Goal: Information Seeking & Learning: Find specific page/section

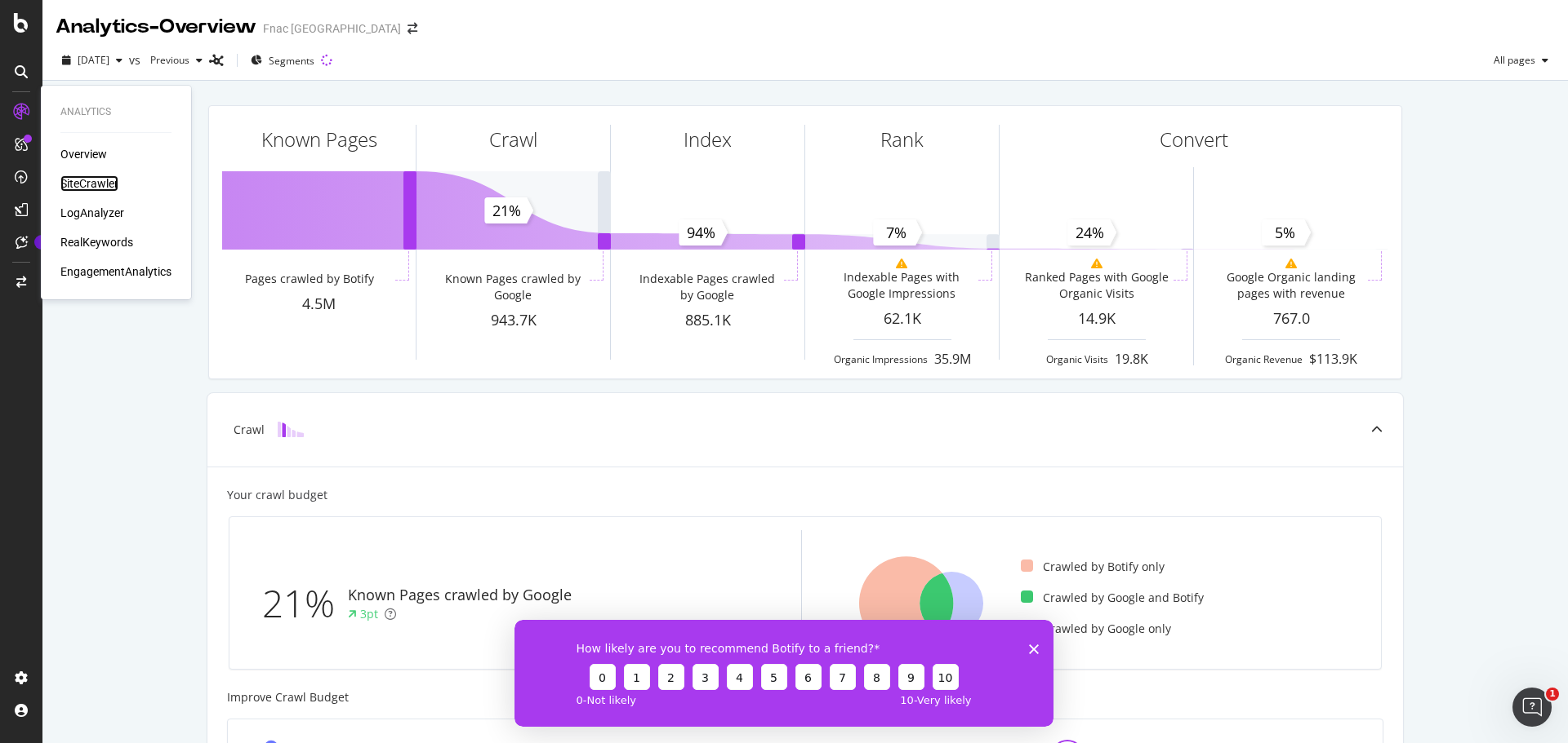
click at [99, 183] on div "SiteCrawler" at bounding box center [89, 183] width 58 height 17
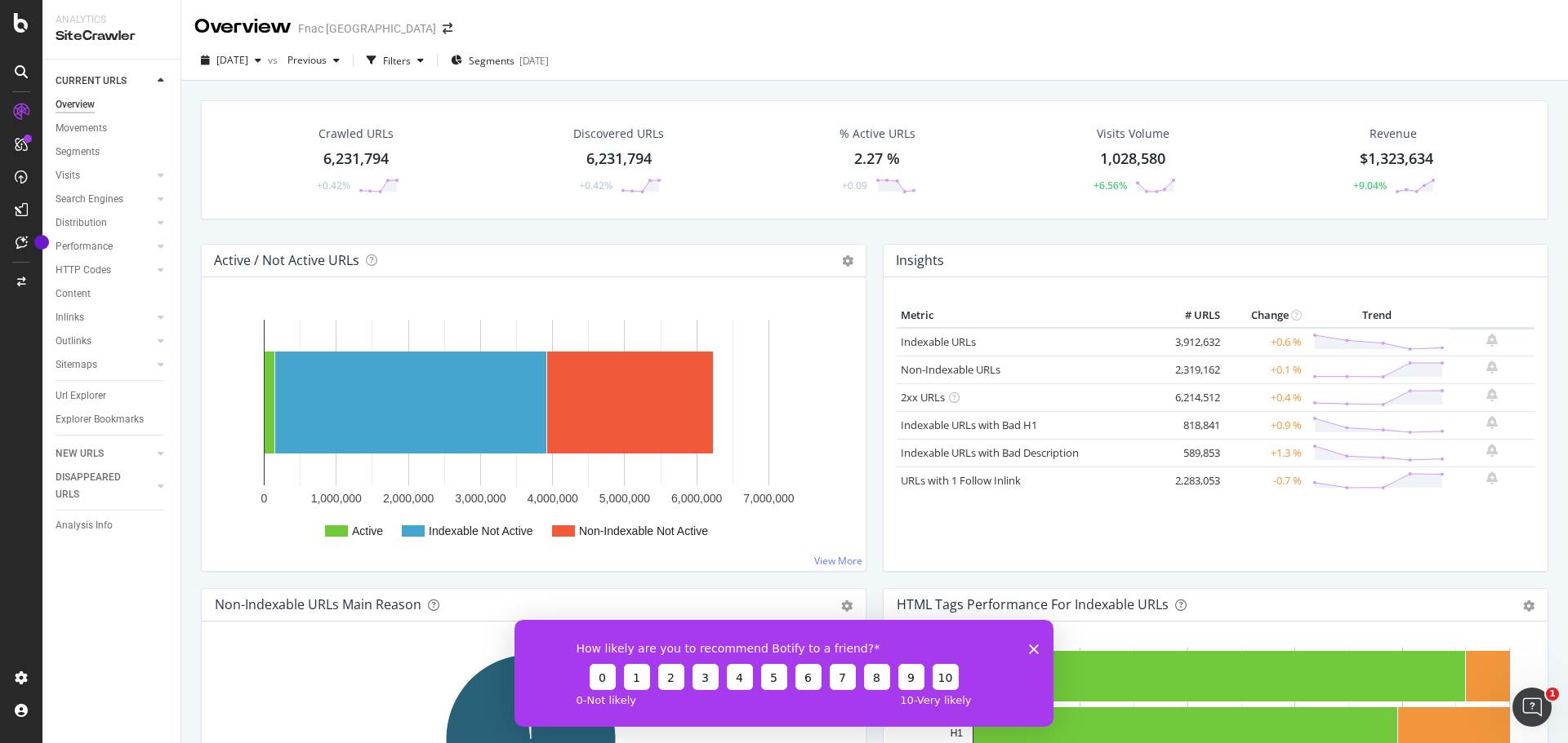
drag, startPoint x: 114, startPoint y: 682, endPoint x: 194, endPoint y: 572, distance: 136.0
click at [114, 682] on div "CURRENT URLS Overview Movements Segments Visits Analysis Orphan URLs Search Eng…" at bounding box center [111, 401] width 138 height 684
click at [500, 57] on div "Segments [DATE]" at bounding box center [499, 61] width 98 height 14
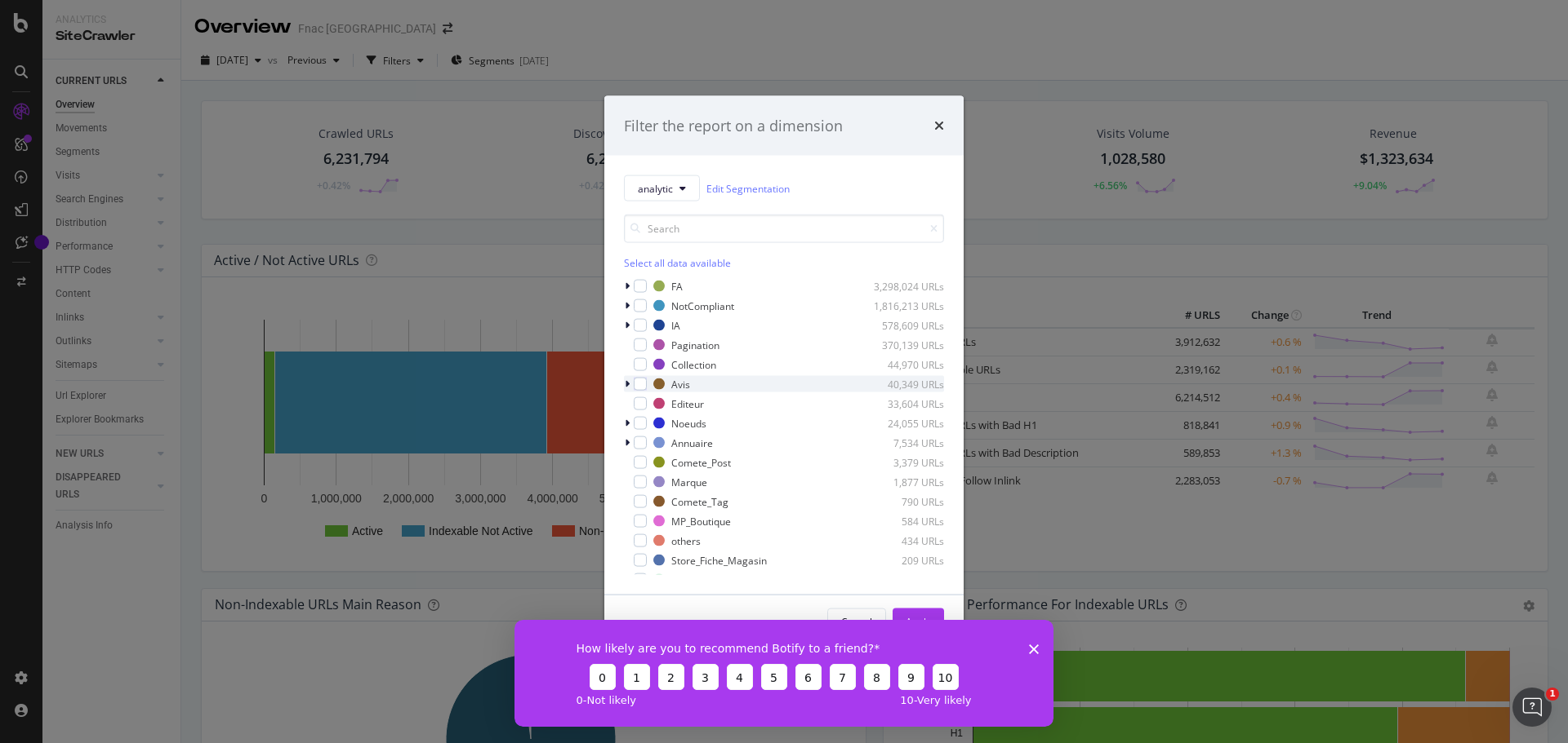
click at [628, 383] on icon "modal" at bounding box center [627, 385] width 5 height 10
click at [628, 383] on icon "modal" at bounding box center [627, 385] width 7 height 10
click at [626, 409] on icon "modal" at bounding box center [627, 410] width 5 height 10
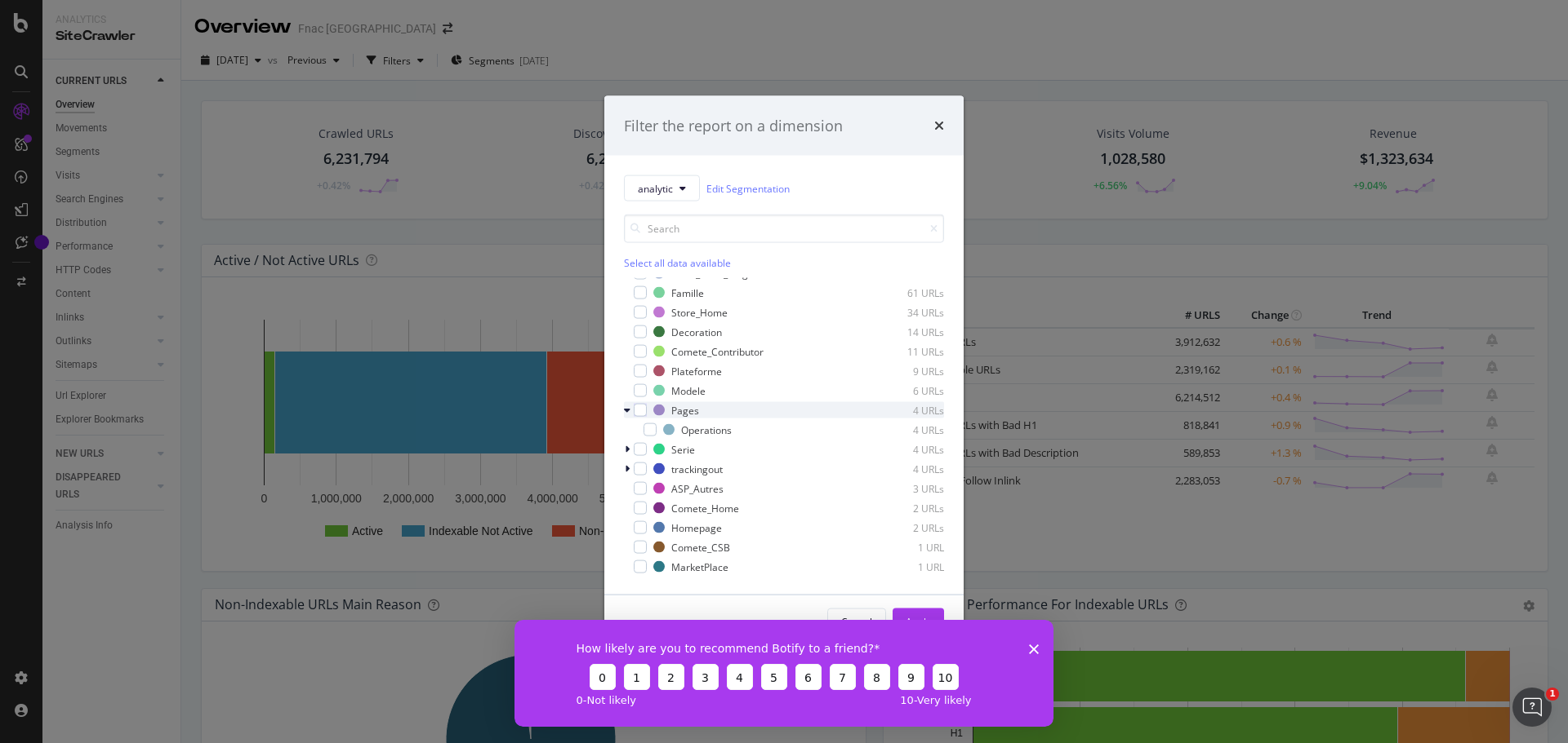
click at [626, 409] on icon "modal" at bounding box center [627, 410] width 7 height 10
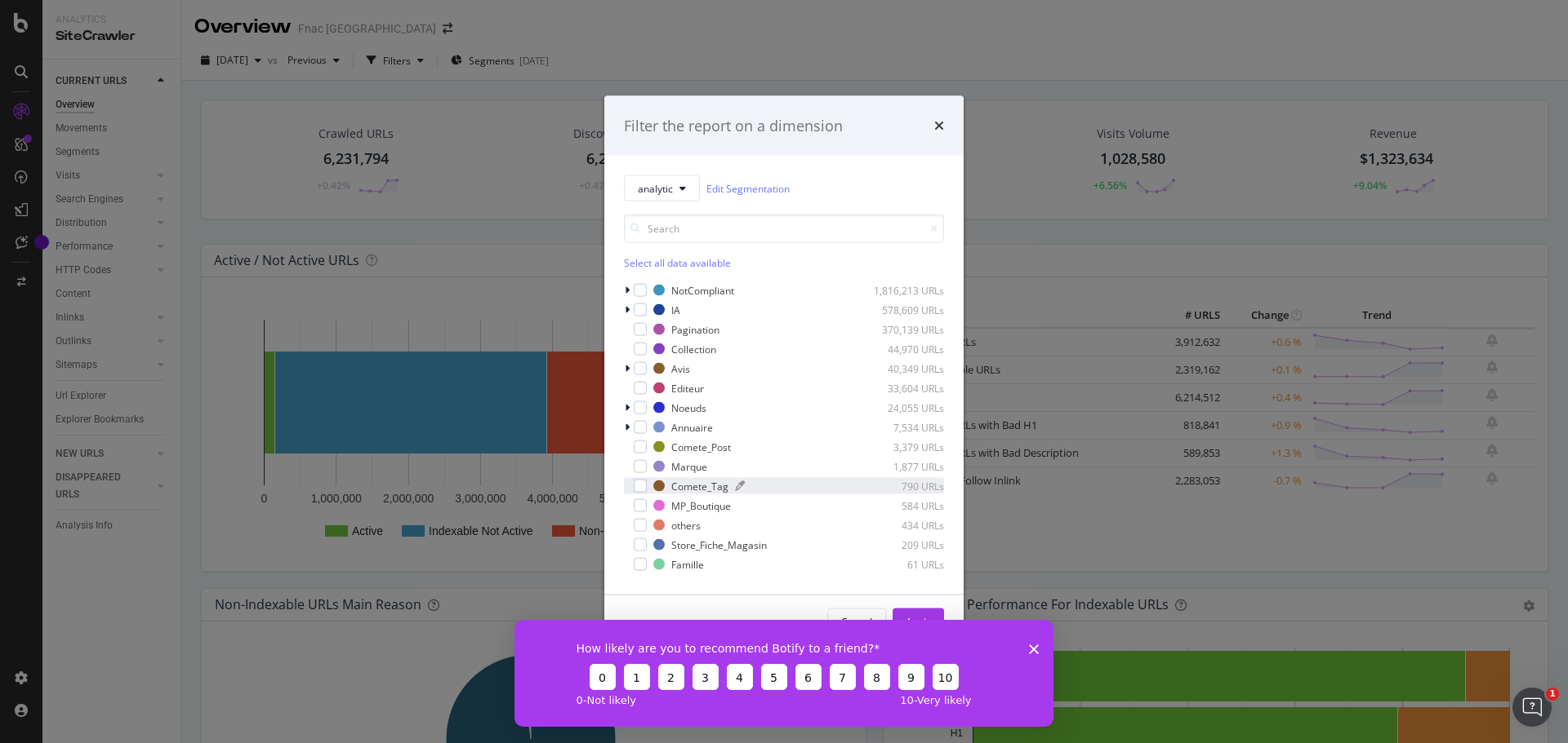
scroll to position [0, 0]
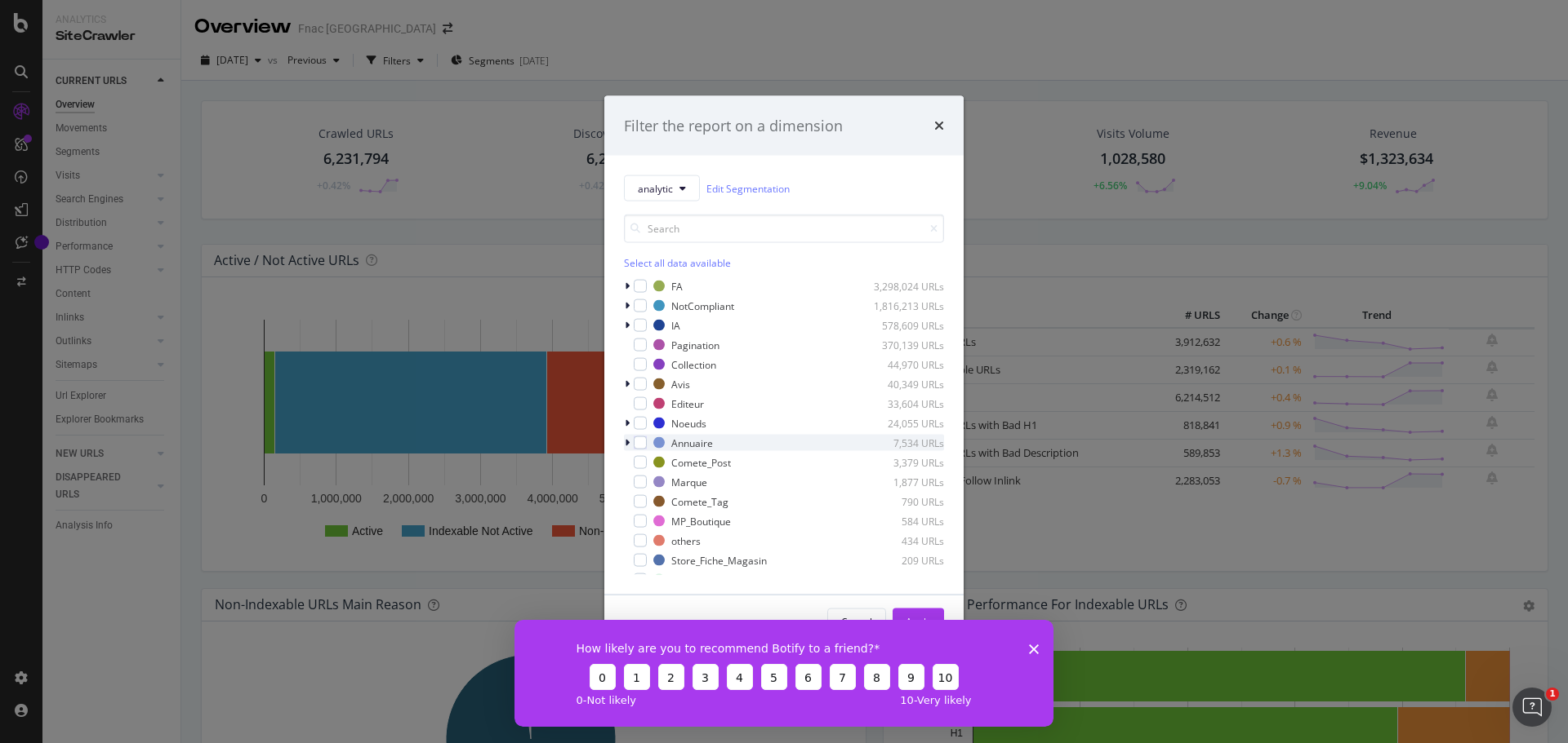
click at [628, 441] on icon "modal" at bounding box center [627, 443] width 5 height 10
click at [628, 441] on icon "modal" at bounding box center [627, 443] width 7 height 10
click at [627, 326] on icon "modal" at bounding box center [627, 326] width 5 height 10
click at [627, 326] on icon "modal" at bounding box center [627, 326] width 7 height 10
click at [628, 305] on icon "modal" at bounding box center [627, 306] width 5 height 10
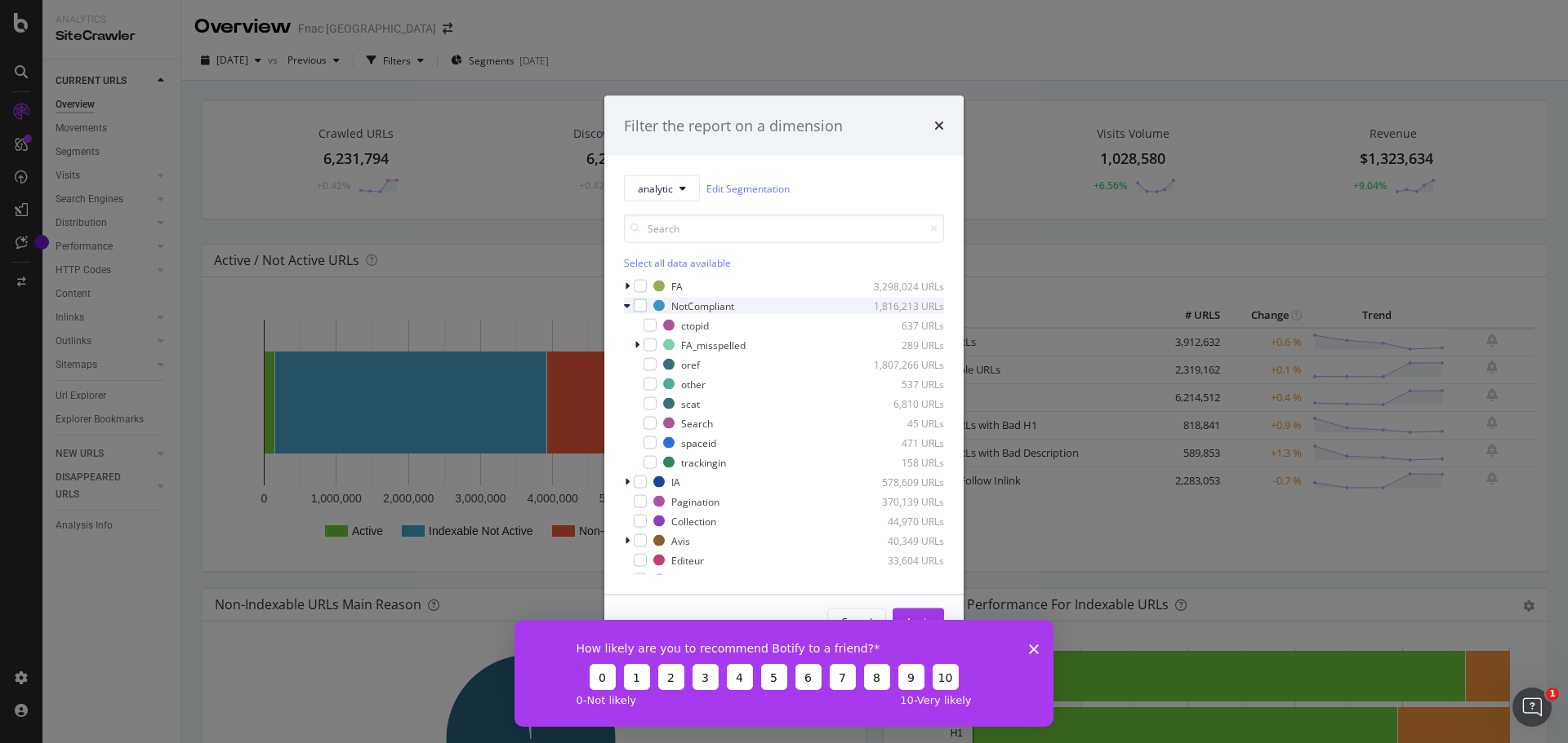
click at [628, 305] on icon "modal" at bounding box center [627, 306] width 7 height 10
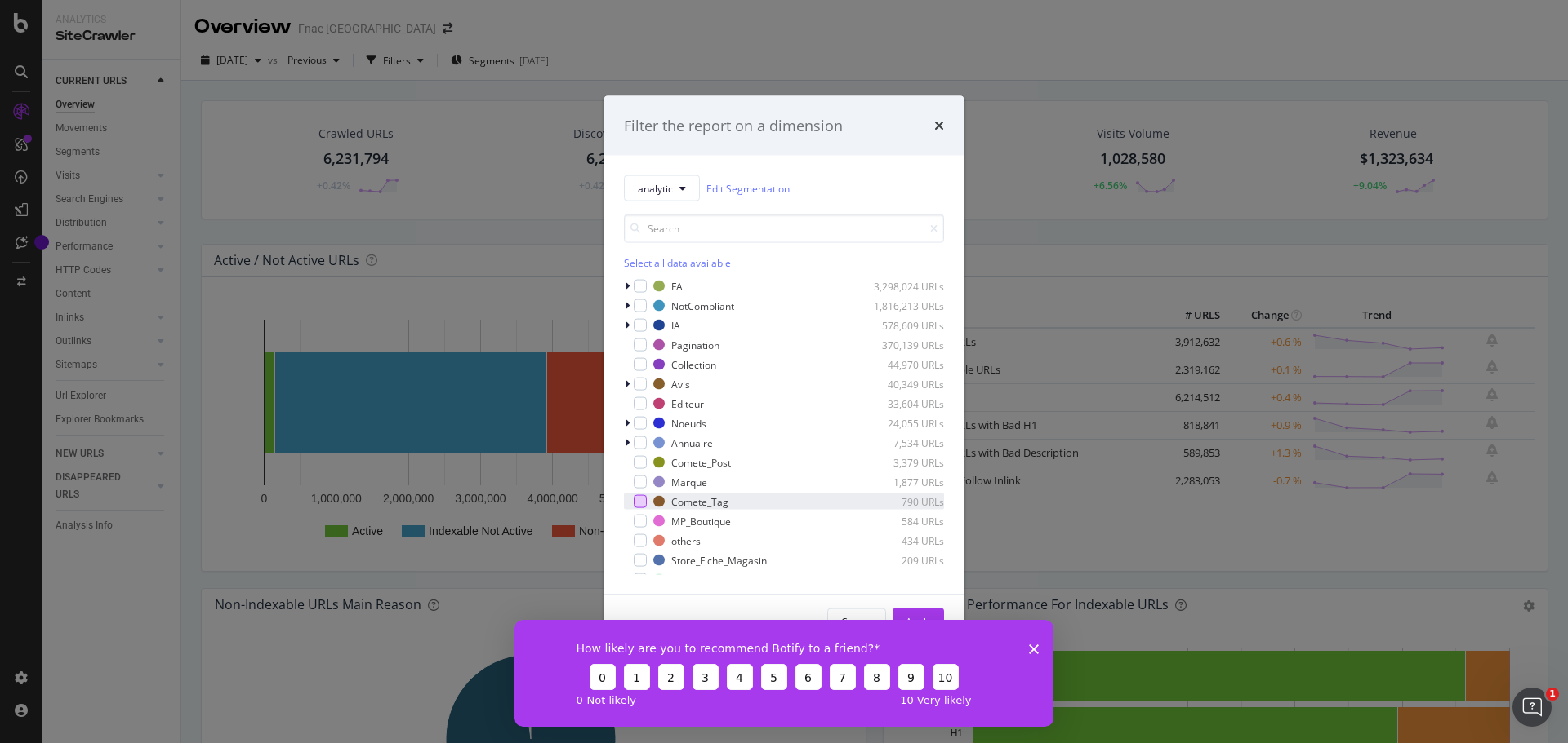
click at [642, 502] on div "modal" at bounding box center [640, 501] width 13 height 13
click at [689, 502] on div "Comete_Tag" at bounding box center [699, 501] width 57 height 14
click at [1031, 645] on polygon "Close survey" at bounding box center [1033, 649] width 10 height 10
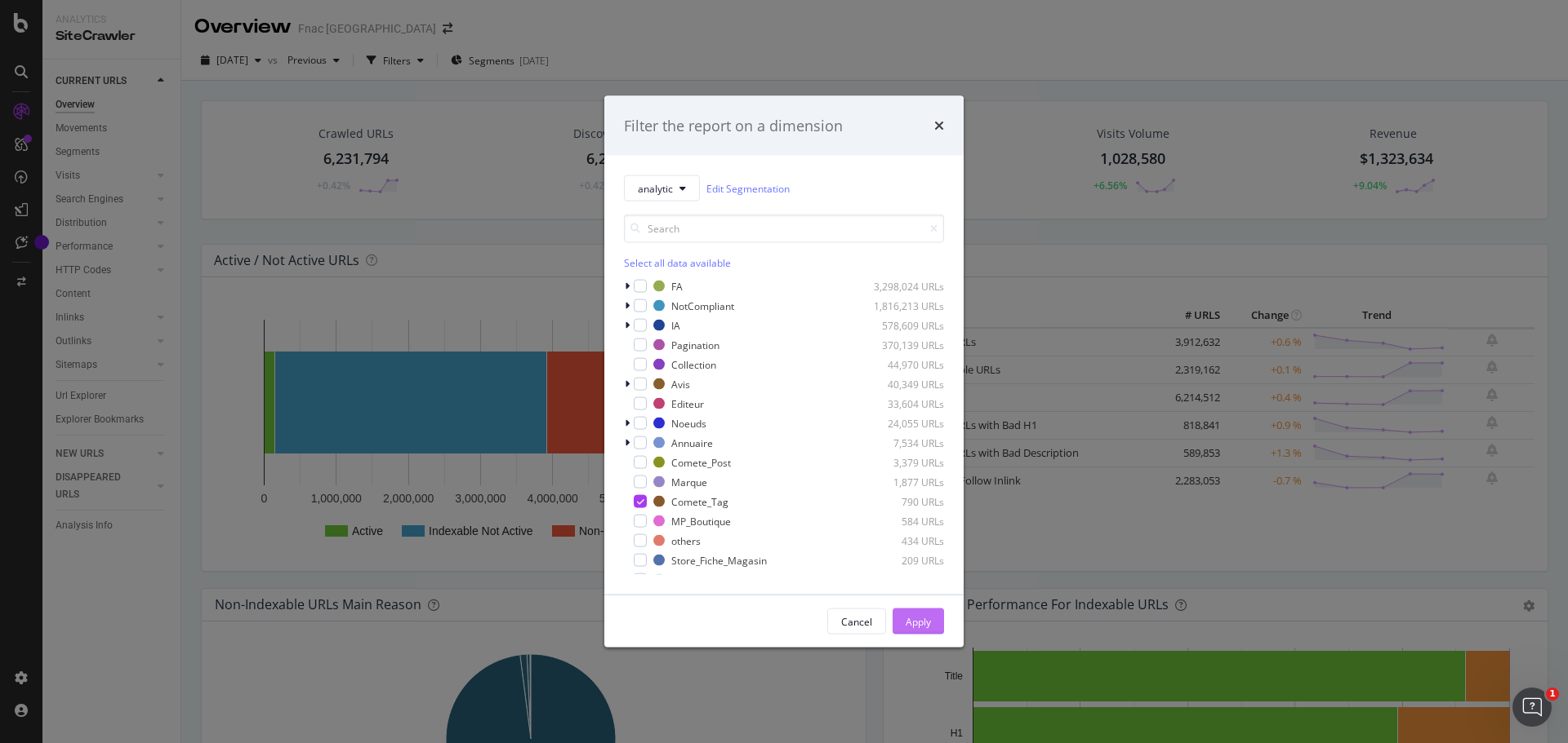
click at [929, 619] on div "Apply" at bounding box center [918, 622] width 25 height 14
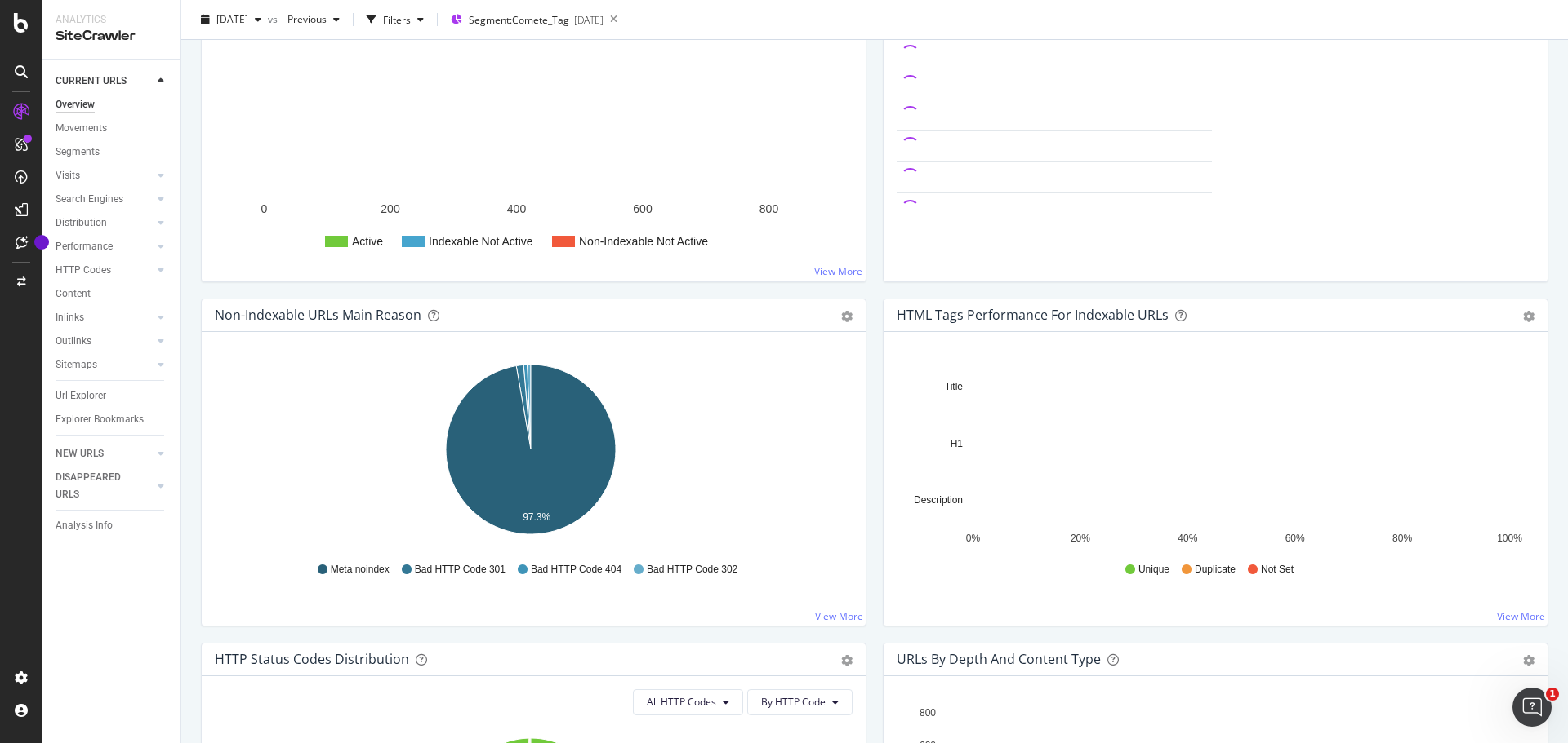
scroll to position [284, 0]
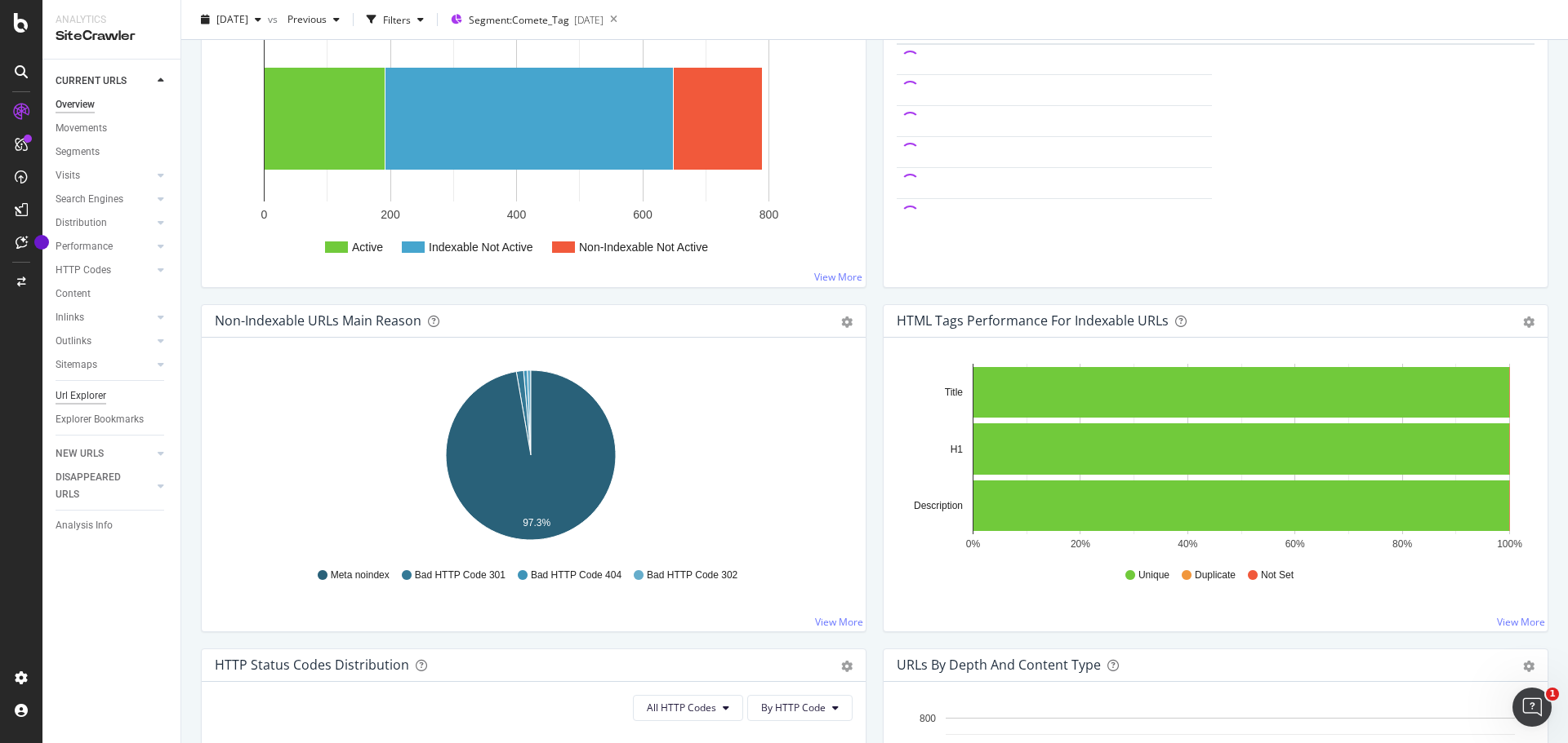
click at [82, 396] on div "Url Explorer" at bounding box center [81, 396] width 51 height 18
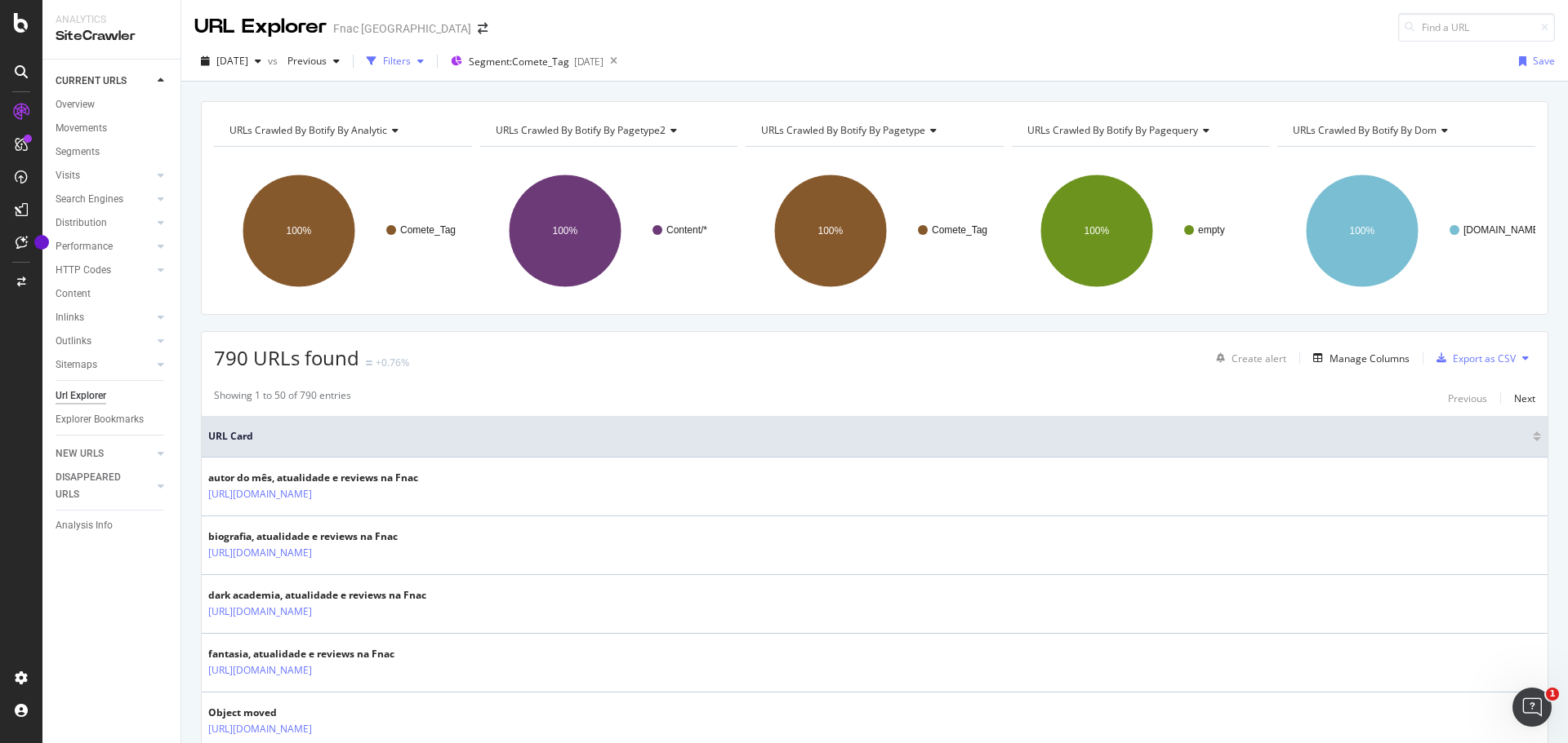
click at [410, 62] on div "Filters" at bounding box center [397, 61] width 27 height 14
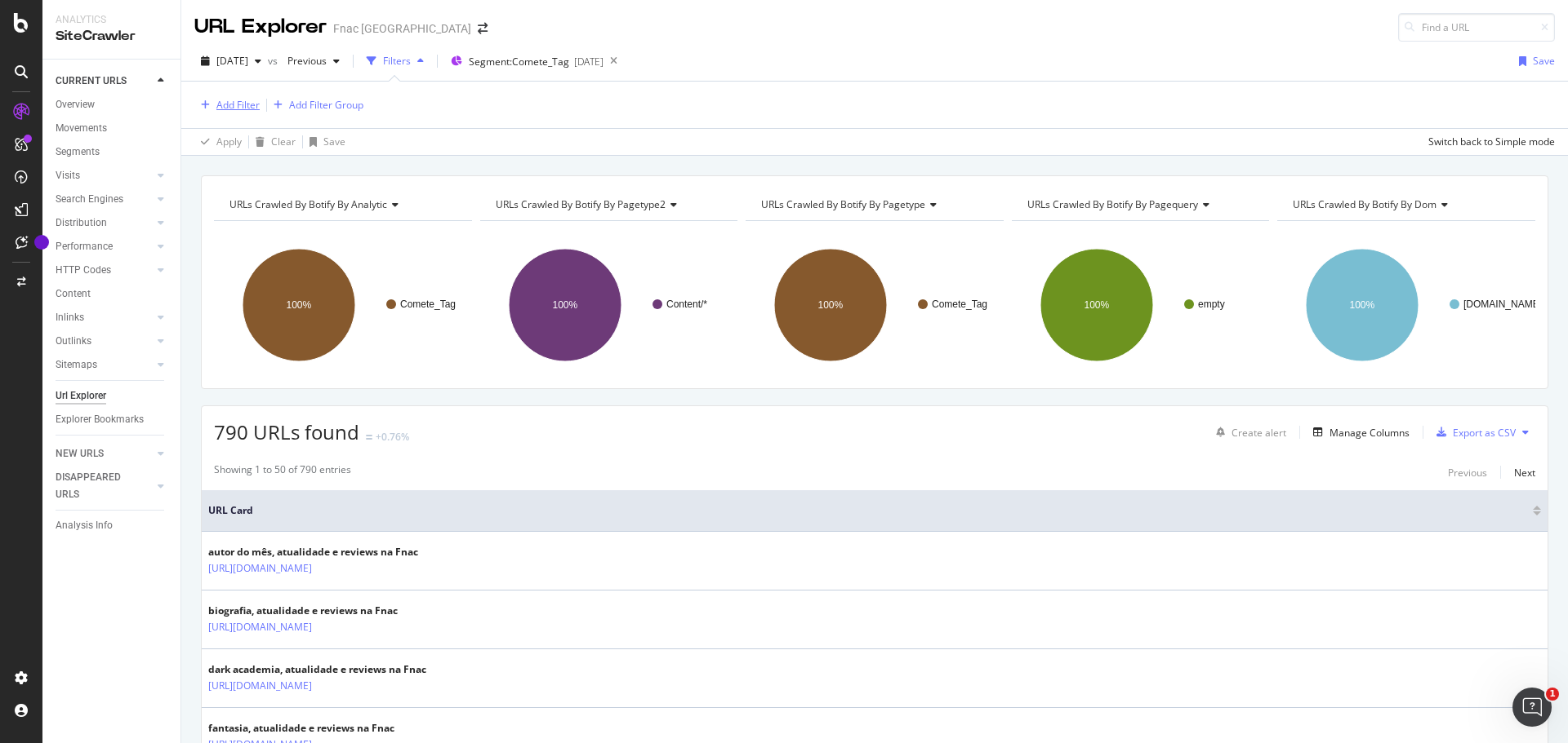
click at [241, 107] on div "Add Filter" at bounding box center [238, 105] width 43 height 14
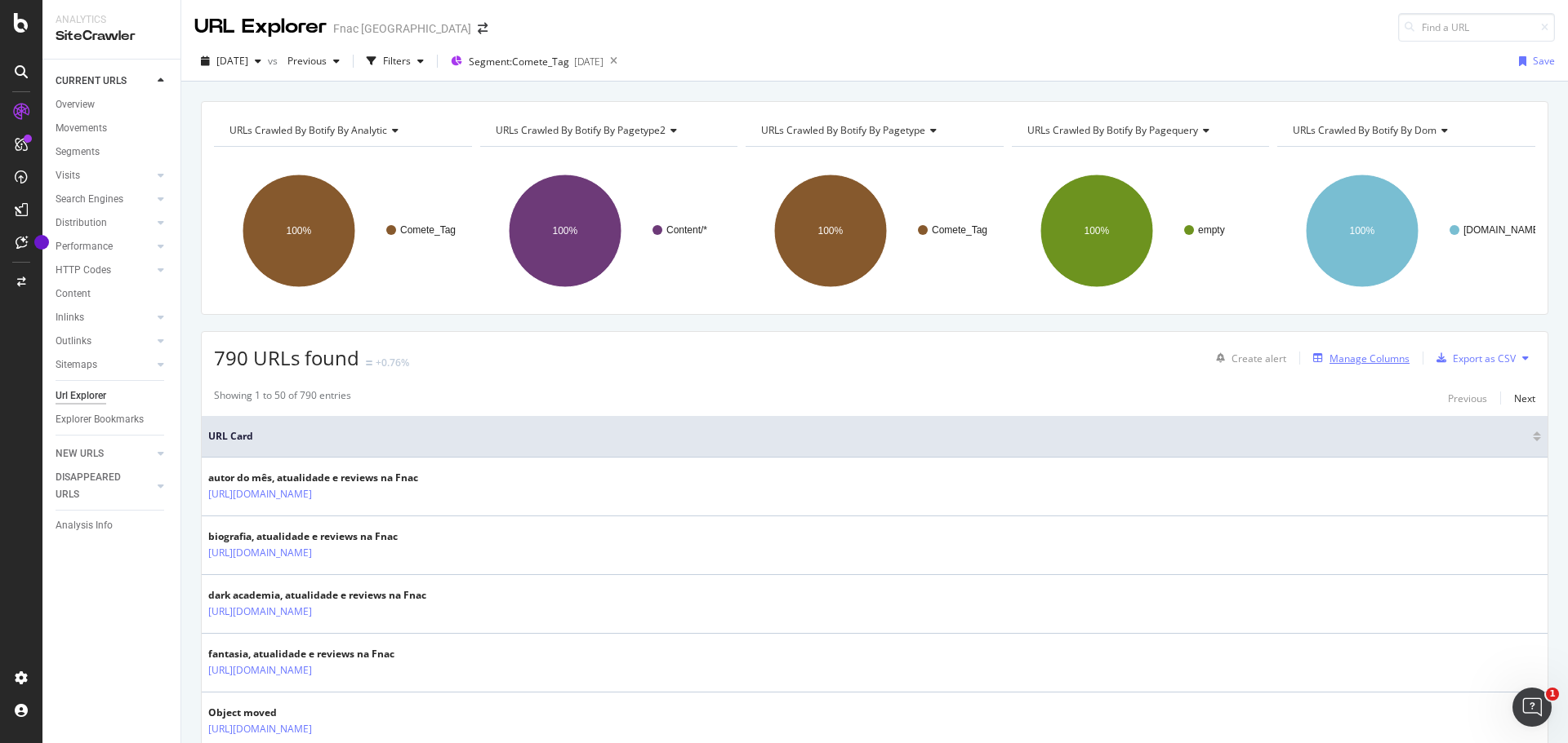
click at [1345, 357] on div "Manage Columns" at bounding box center [1369, 358] width 80 height 14
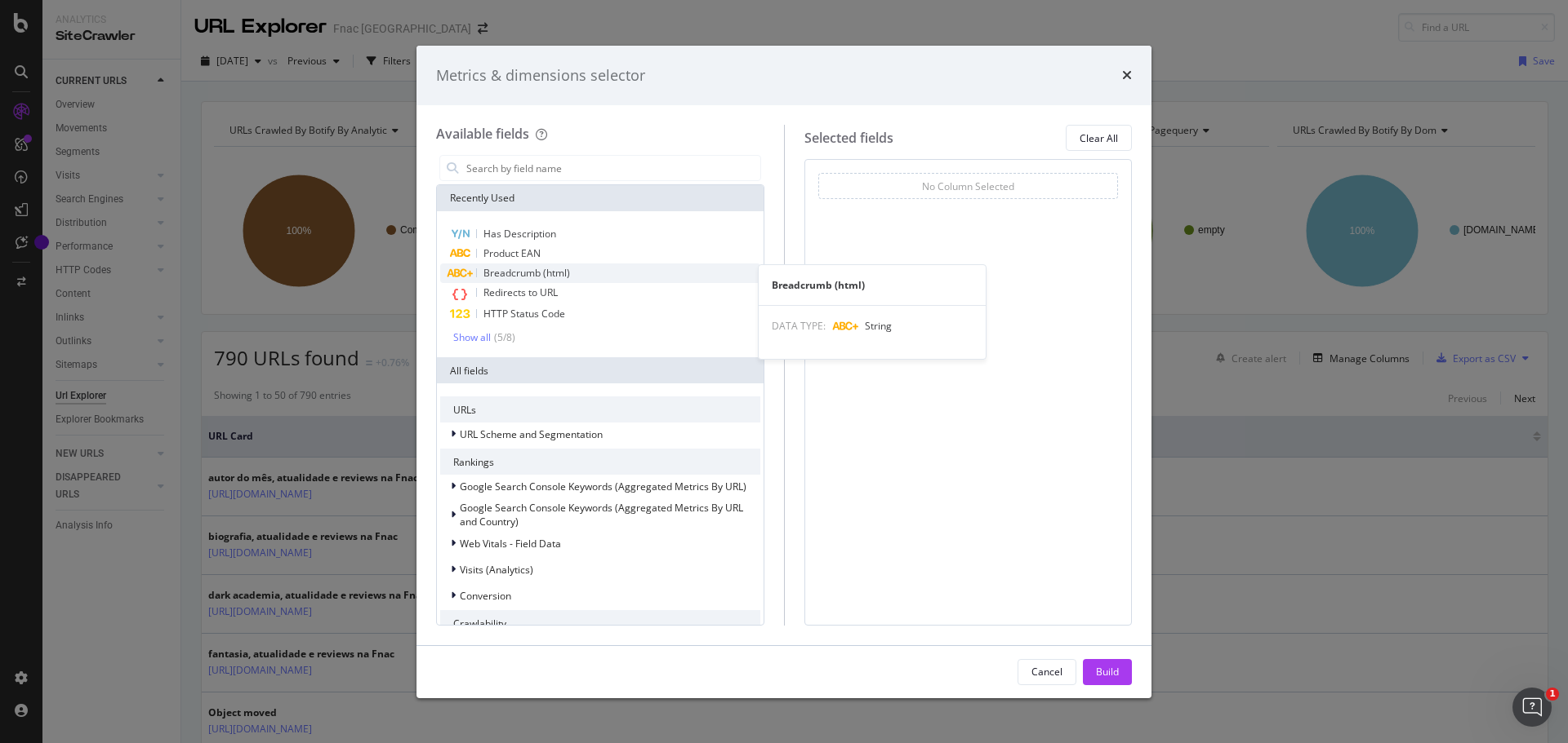
click at [513, 273] on span "Breadcrumb (html)" at bounding box center [527, 273] width 86 height 14
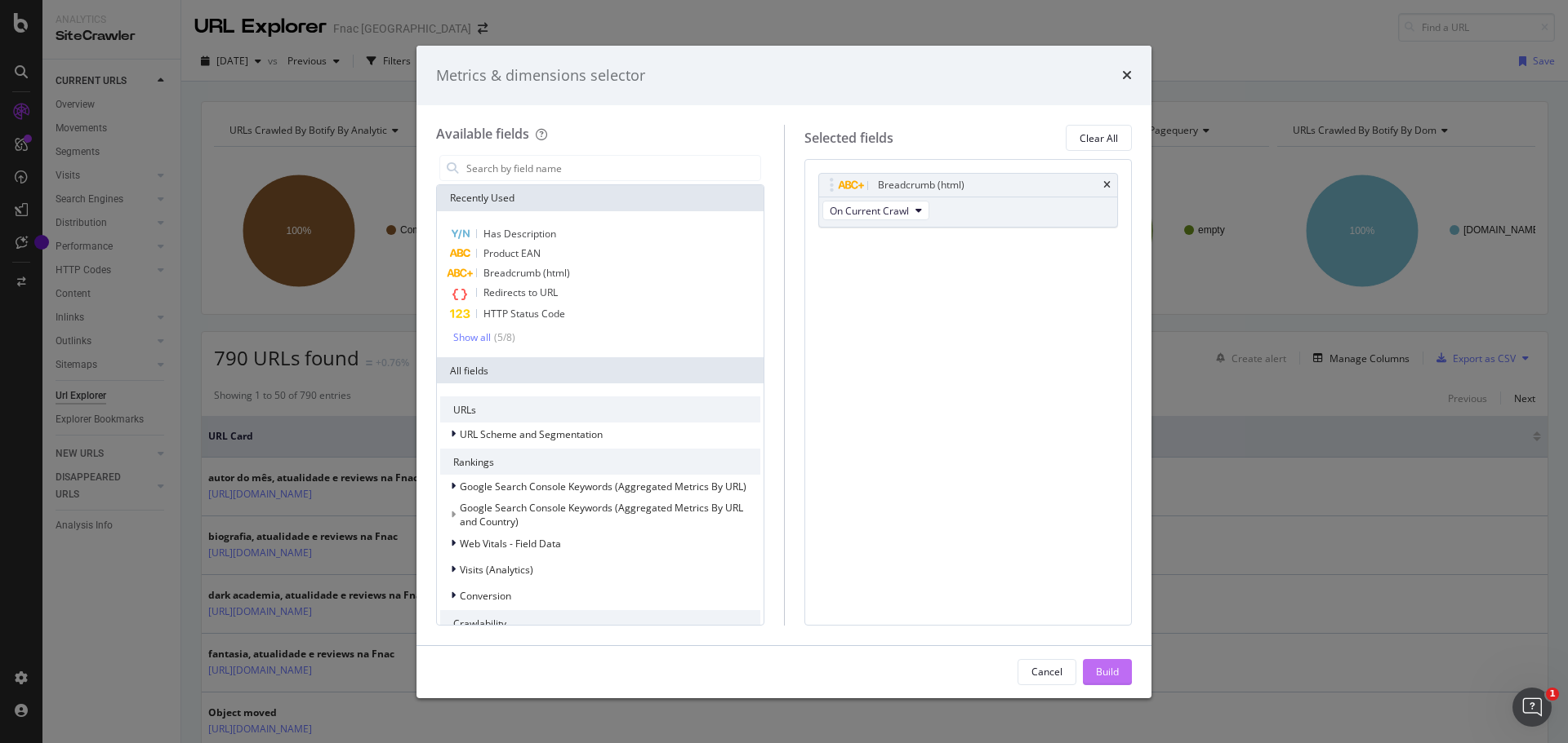
click at [1112, 672] on div "Build" at bounding box center [1107, 672] width 23 height 14
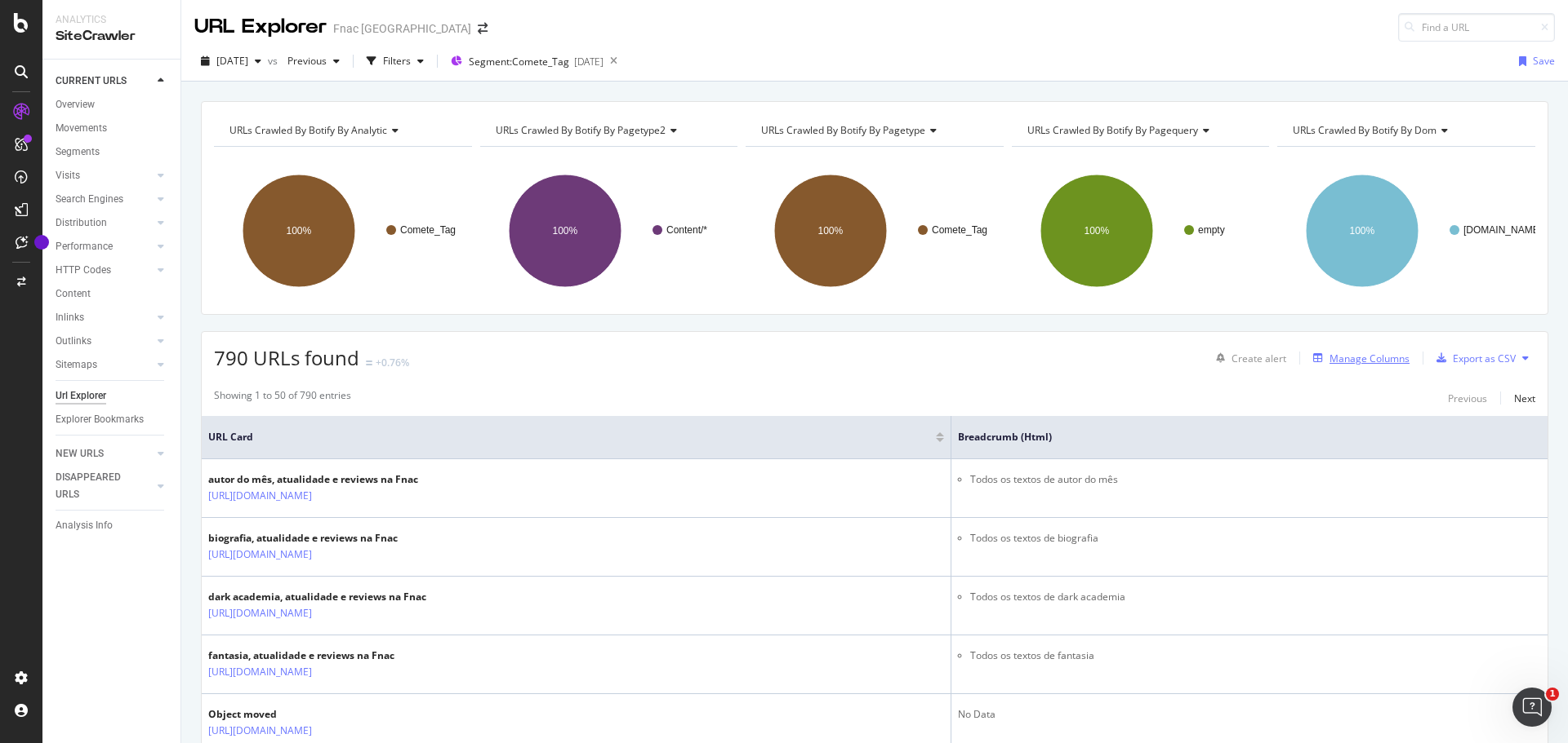
click at [1342, 353] on div "Manage Columns" at bounding box center [1369, 358] width 80 height 14
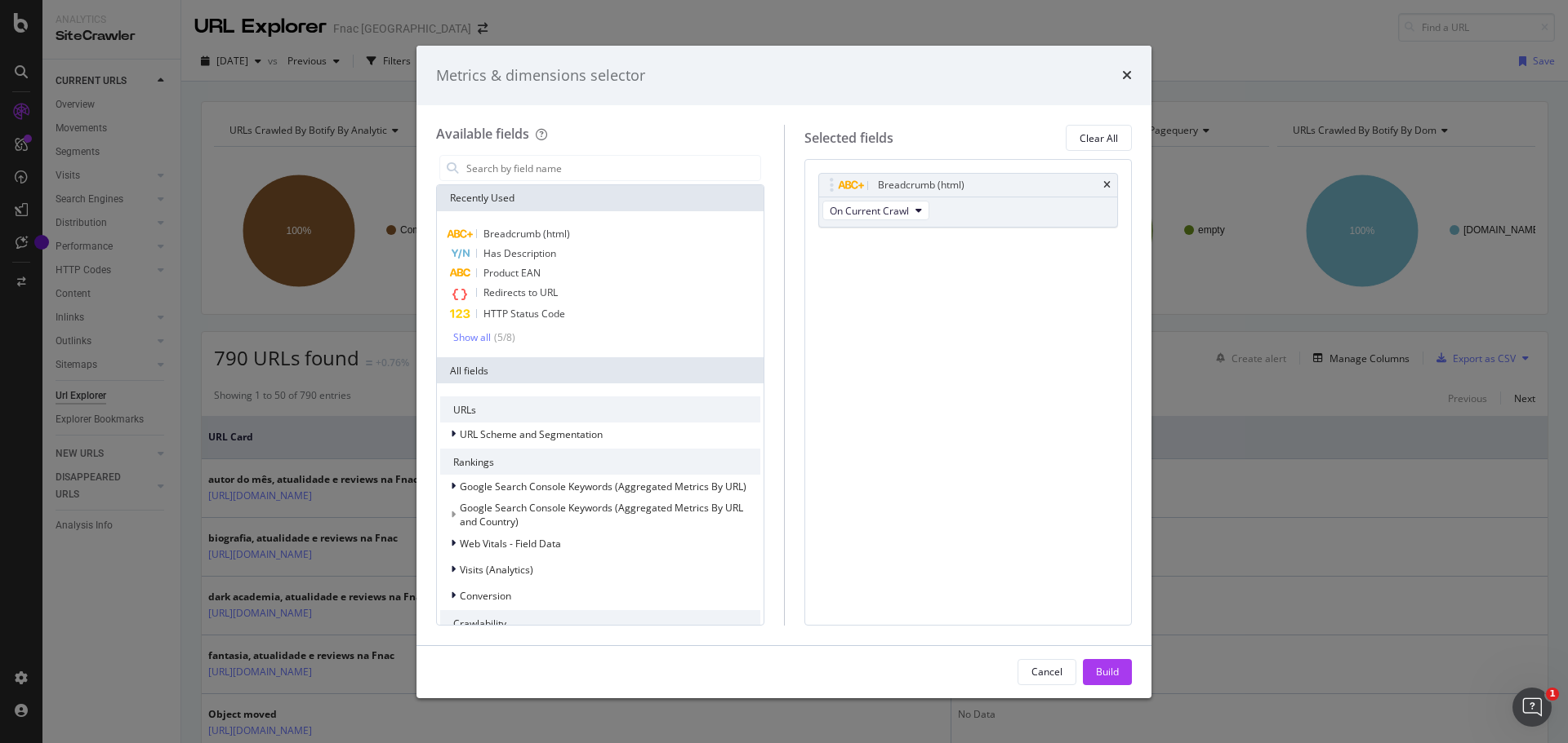
click at [729, 18] on div "Metrics & dimensions selector Available fields Recently Used Breadcrumb (html) …" at bounding box center [784, 371] width 1568 height 743
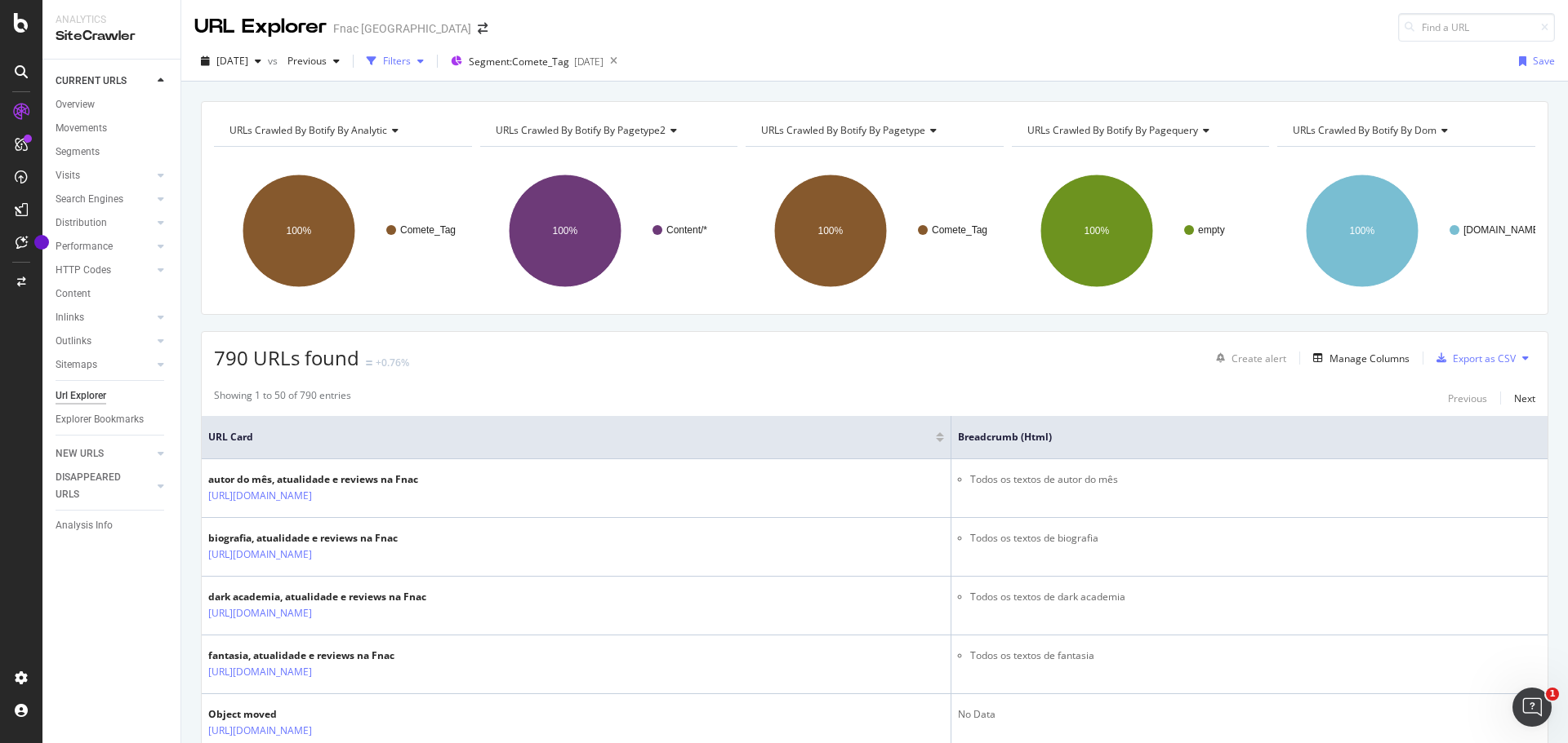
click at [410, 61] on div "Filters" at bounding box center [397, 61] width 27 height 14
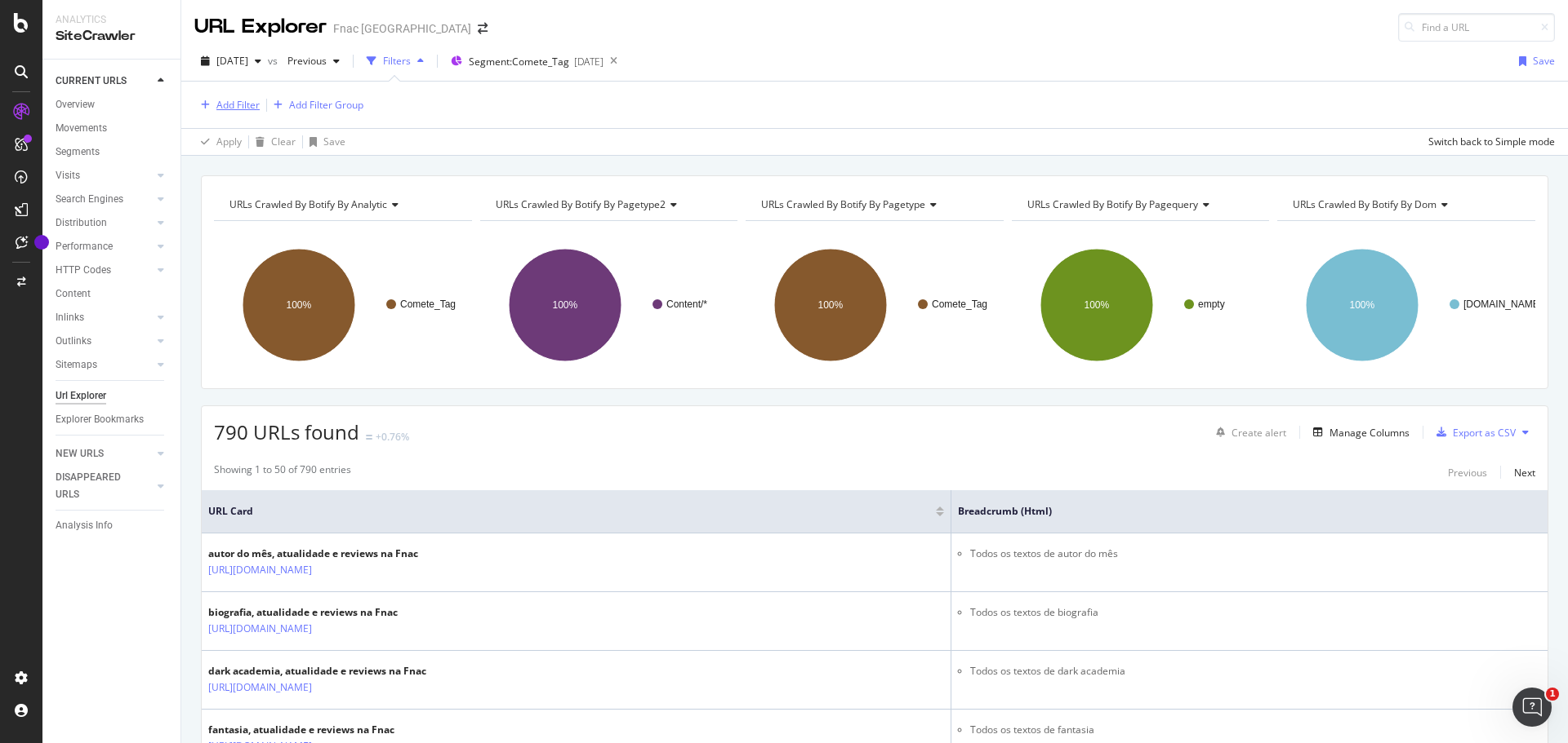
click at [235, 106] on div "Add Filter" at bounding box center [238, 105] width 43 height 14
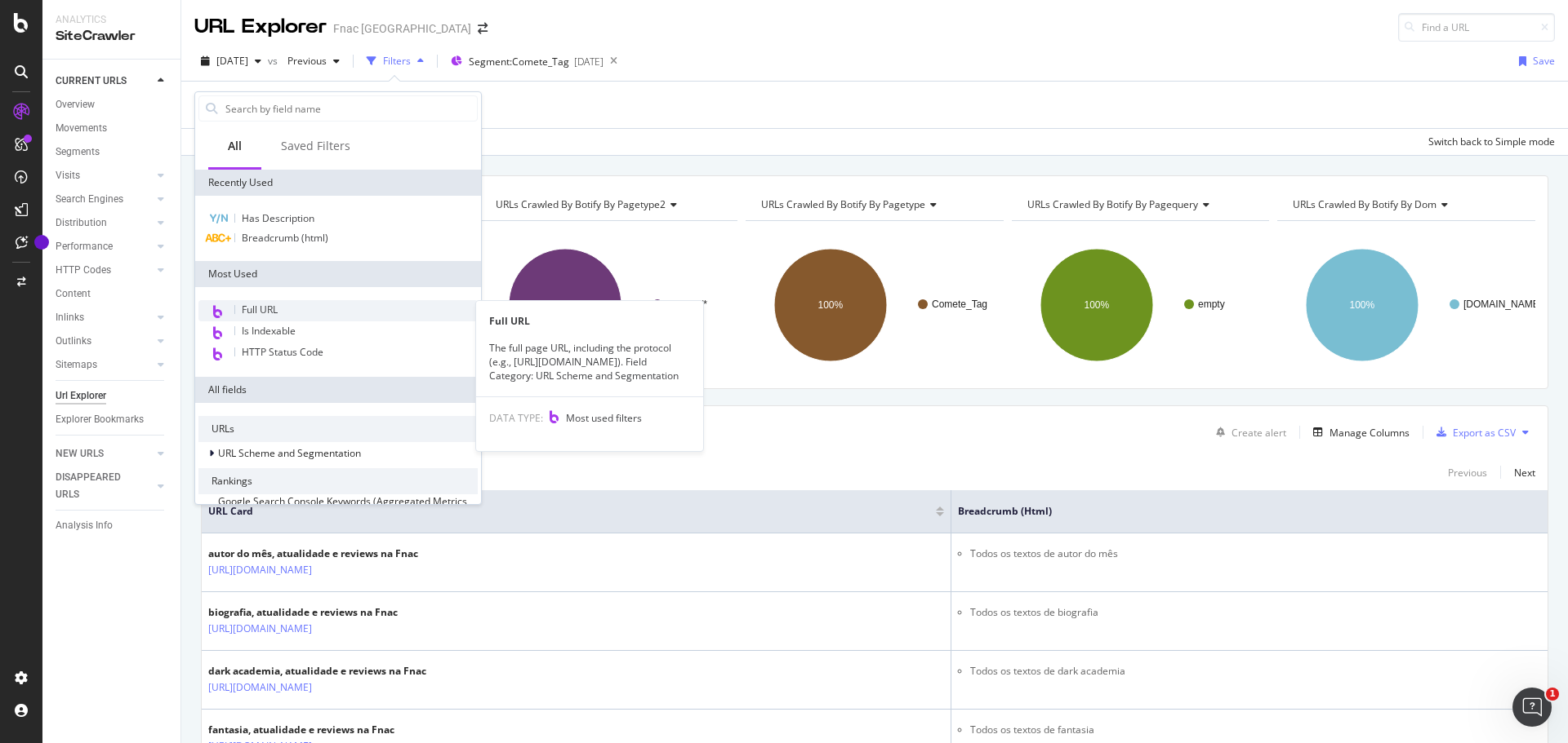
click at [260, 308] on span "Full URL" at bounding box center [260, 309] width 36 height 14
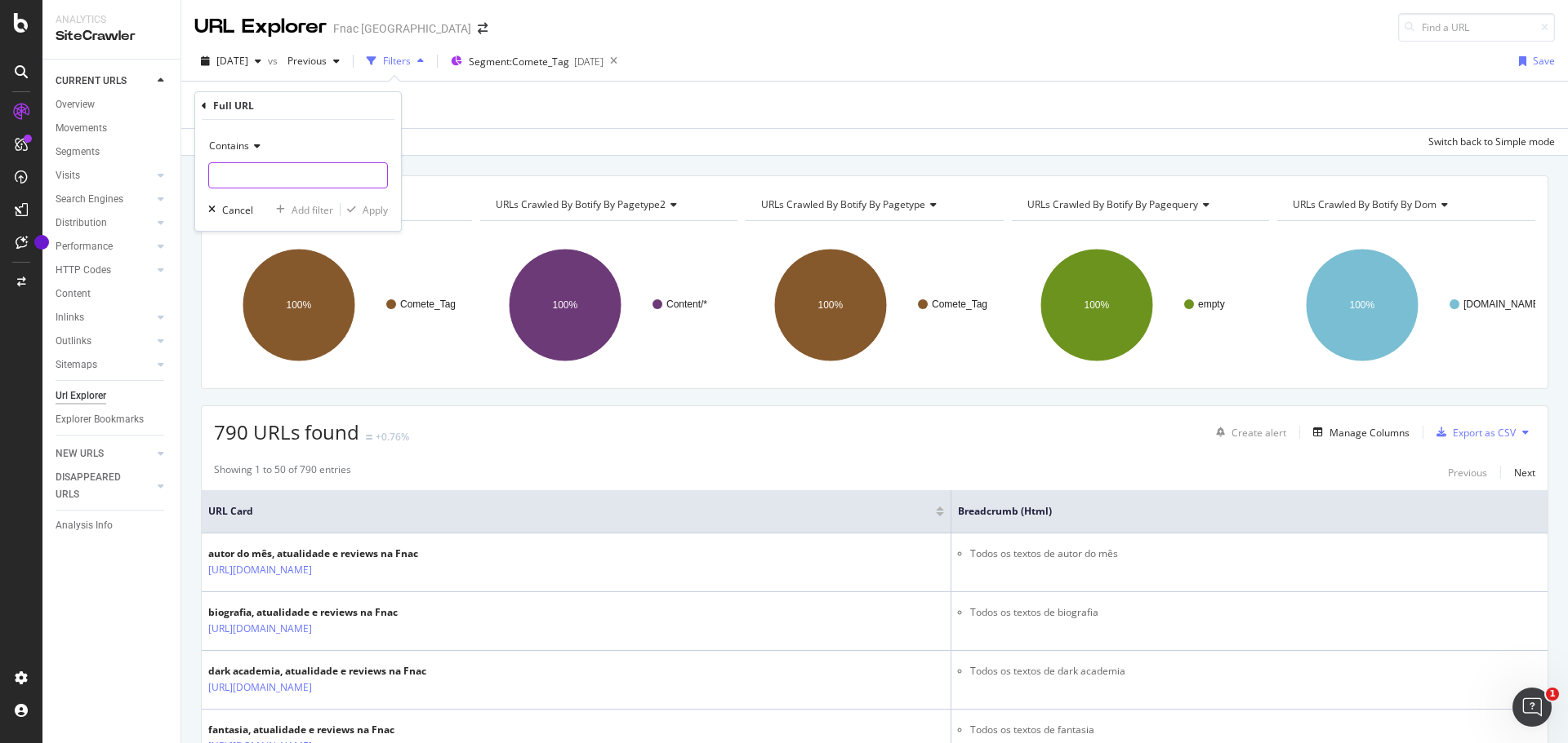
click at [256, 167] on input "text" at bounding box center [298, 175] width 178 height 26
click at [266, 174] on input "Agenda" at bounding box center [286, 175] width 155 height 26
type input "Agenda-FNAC"
click at [382, 214] on div "Apply" at bounding box center [375, 210] width 25 height 14
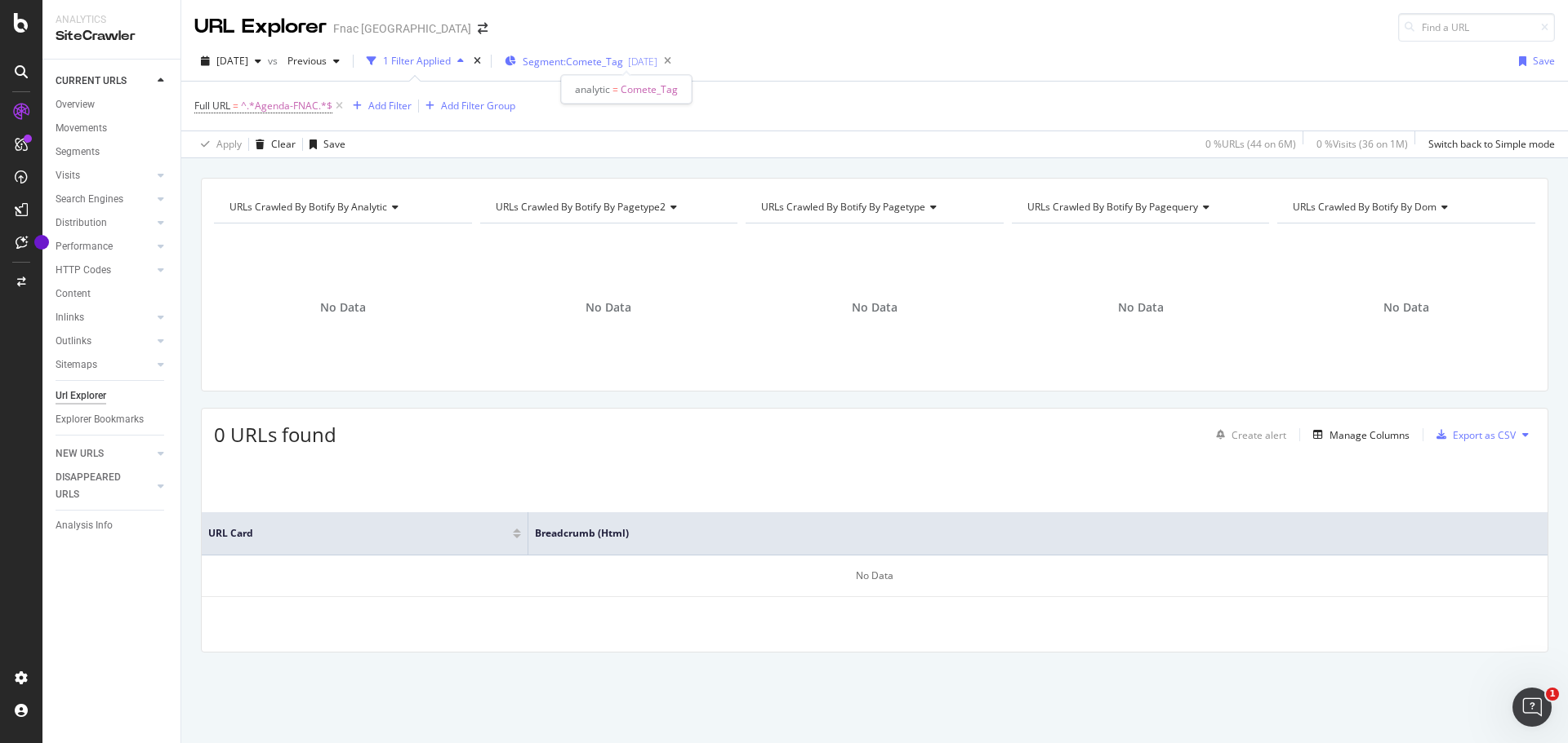
click at [623, 58] on span "Segment: Comete_Tag" at bounding box center [573, 62] width 101 height 14
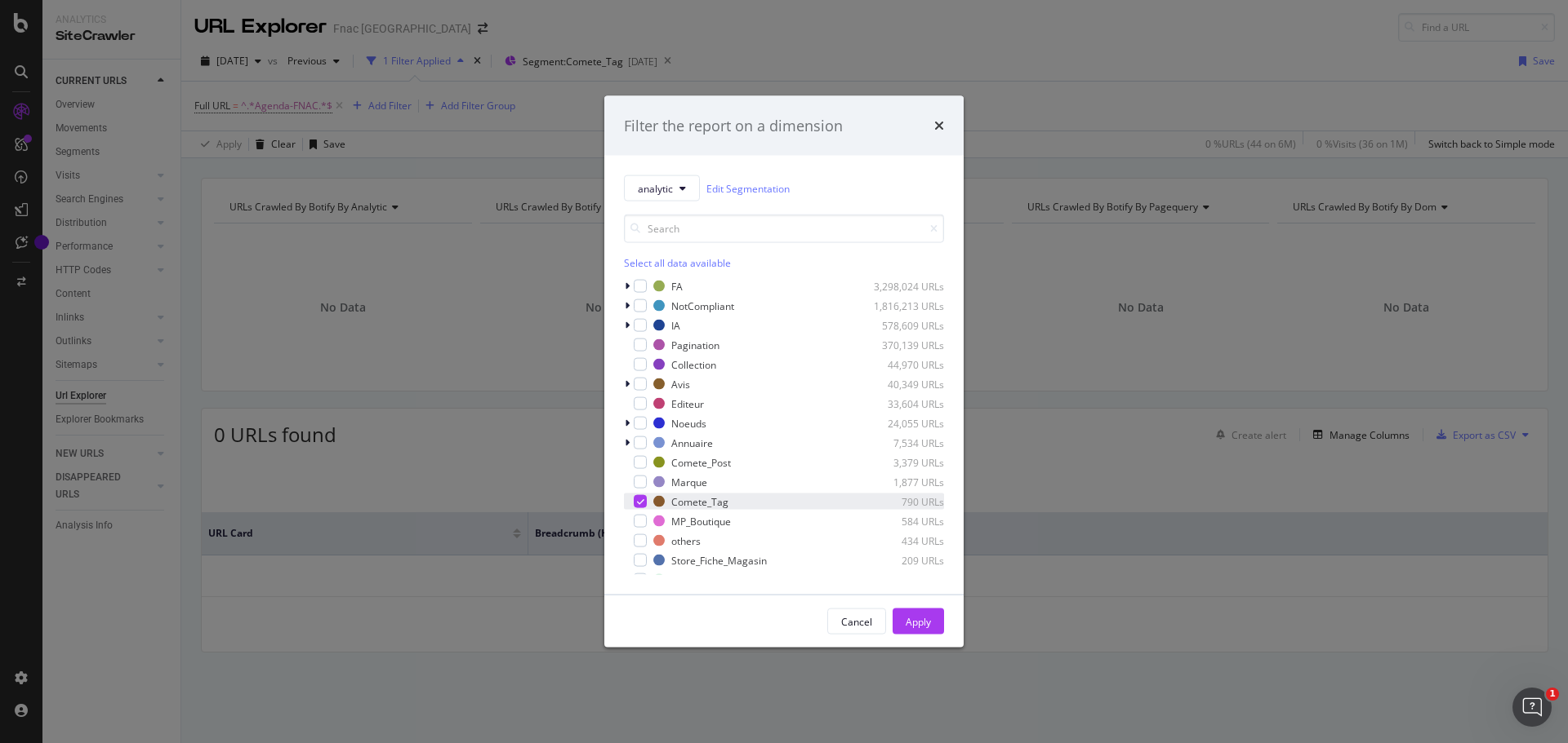
click at [640, 500] on icon "modal" at bounding box center [641, 502] width 8 height 8
click at [918, 618] on div "Apply" at bounding box center [918, 622] width 25 height 14
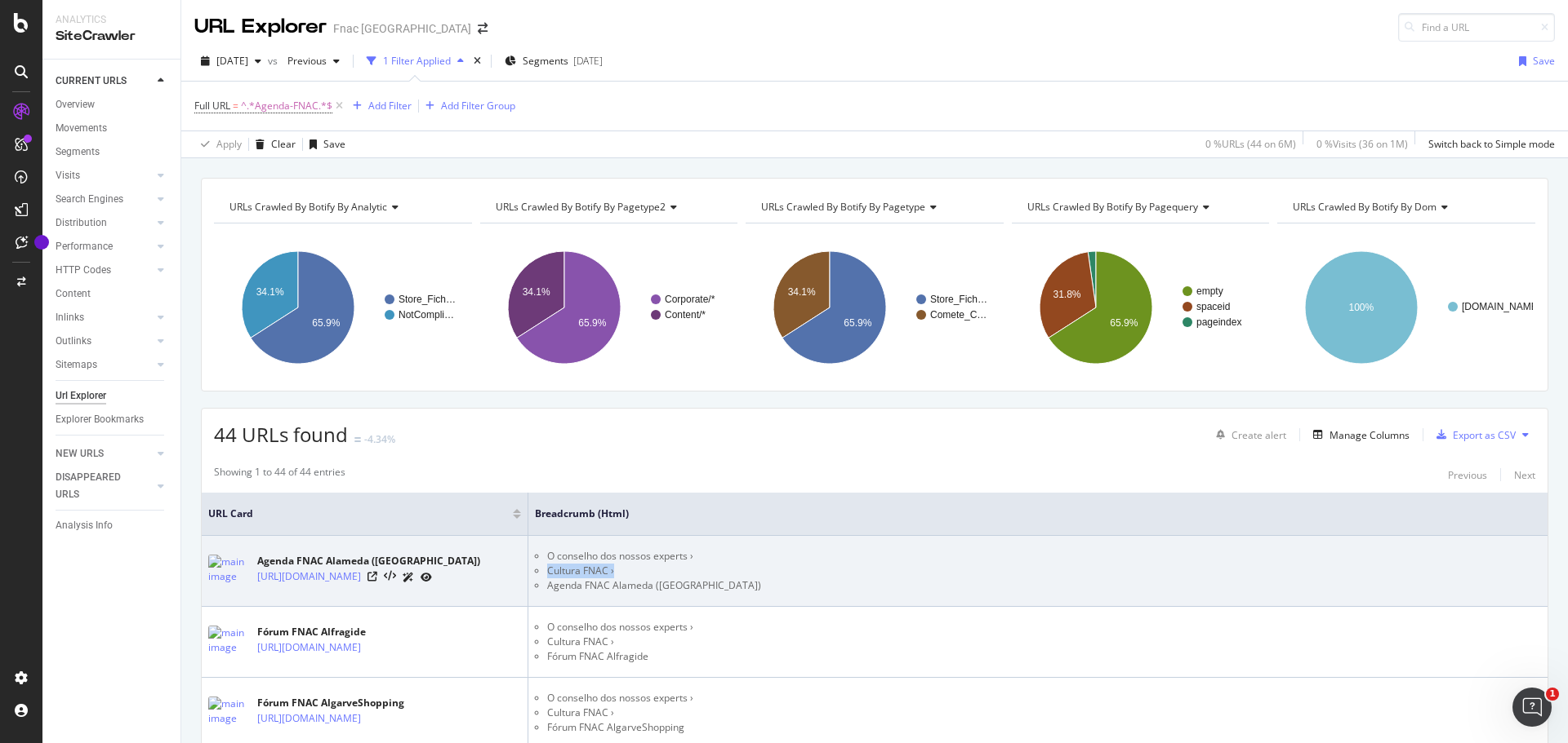
drag, startPoint x: 612, startPoint y: 573, endPoint x: 546, endPoint y: 573, distance: 66.0
click at [546, 573] on ul "O conselho dos nossos experts › Cultura FNAC › Agenda FNAC Alameda ([GEOGRAPHIC…" at bounding box center [1037, 571] width 1006 height 44
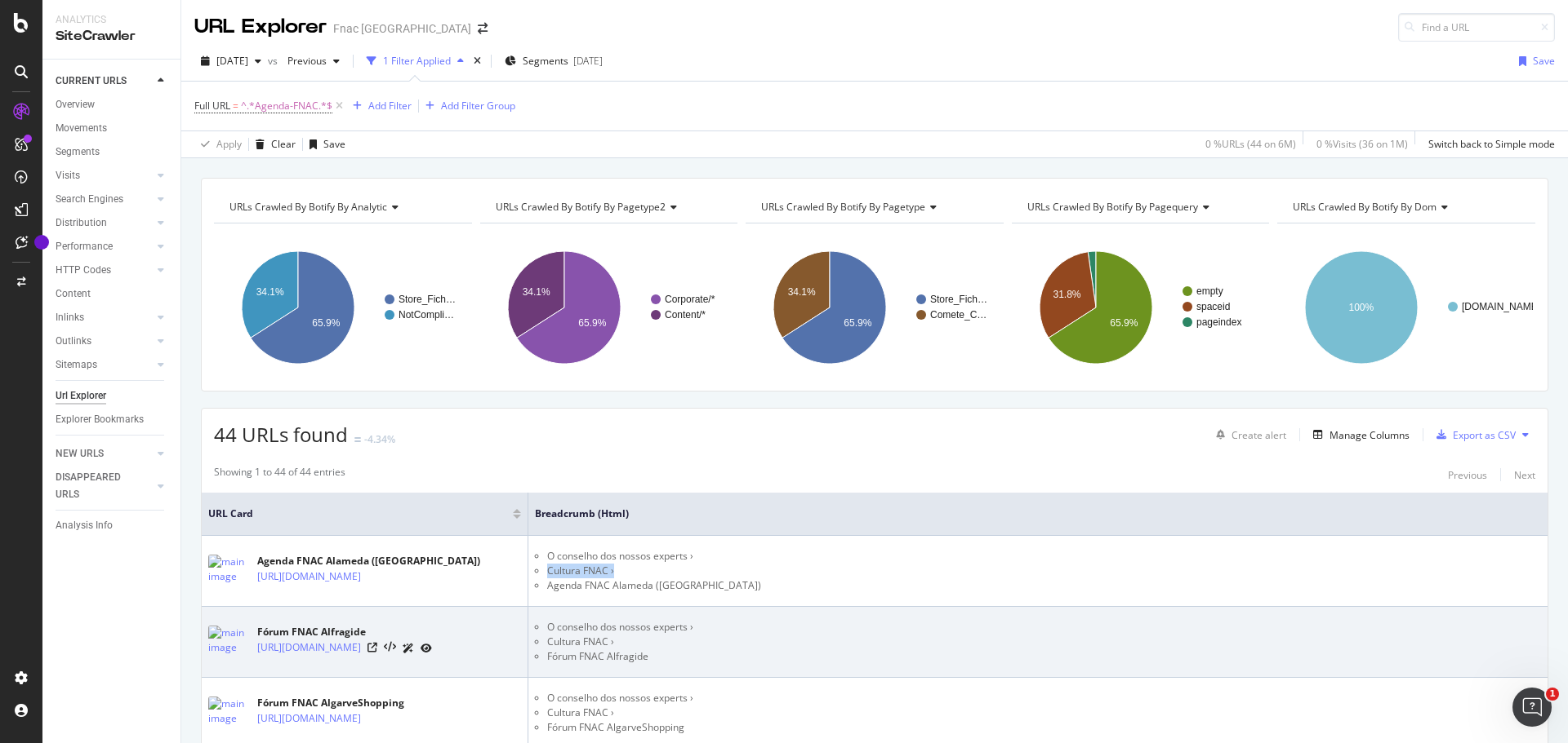
copy li "Cultura FNAC ›"
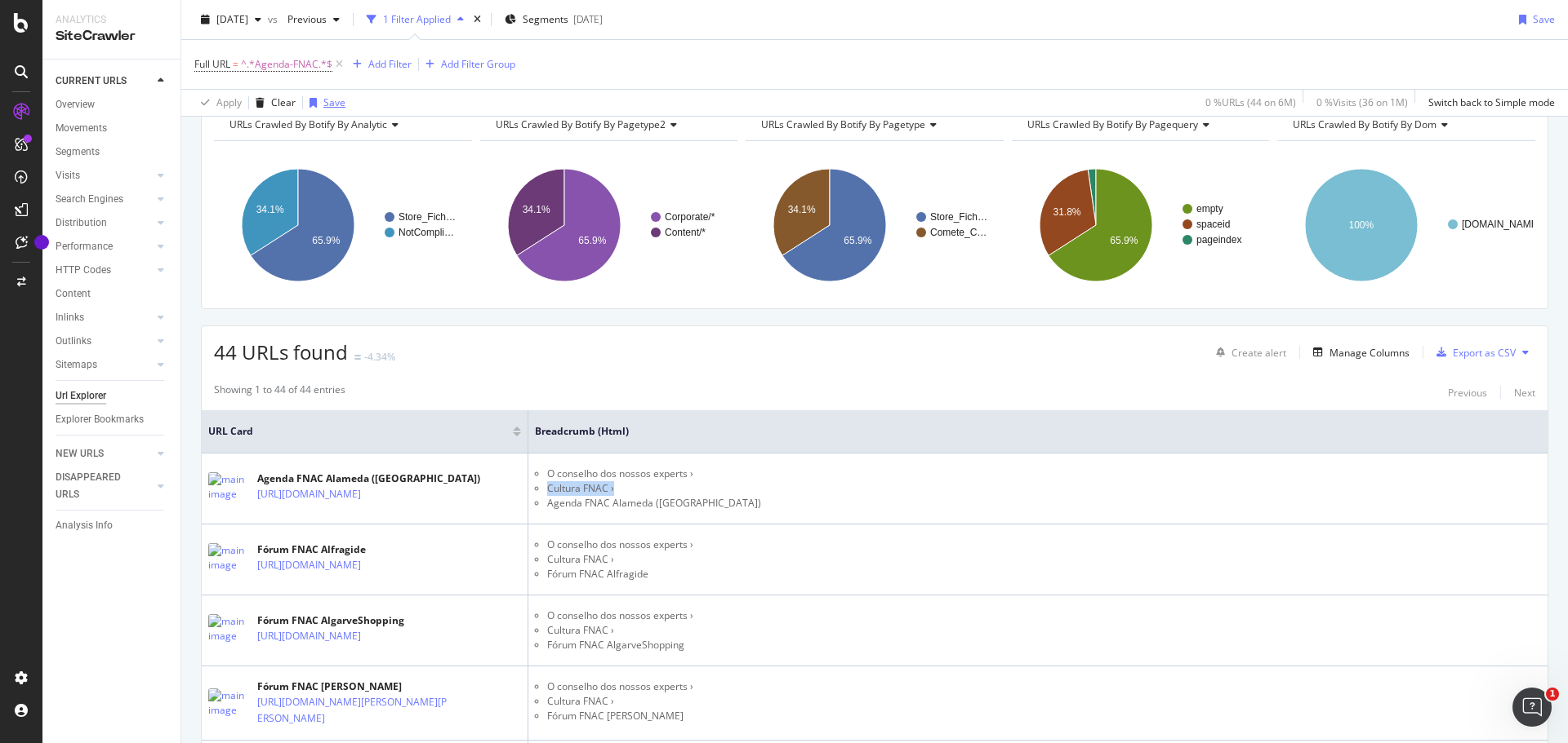
scroll to position [81, 0]
click at [340, 63] on icon at bounding box center [339, 65] width 14 height 17
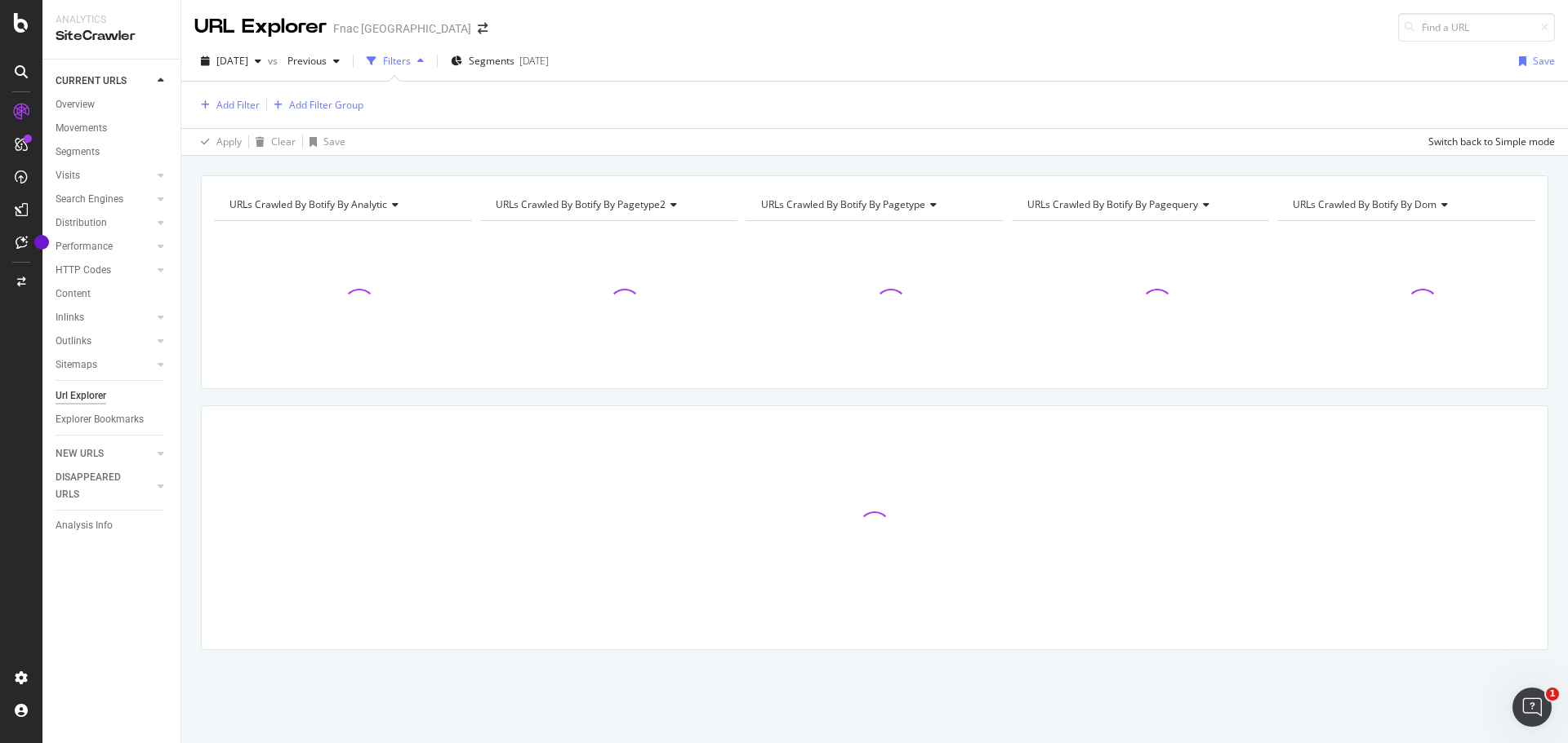
click at [430, 62] on div "button" at bounding box center [420, 62] width 20 height 10
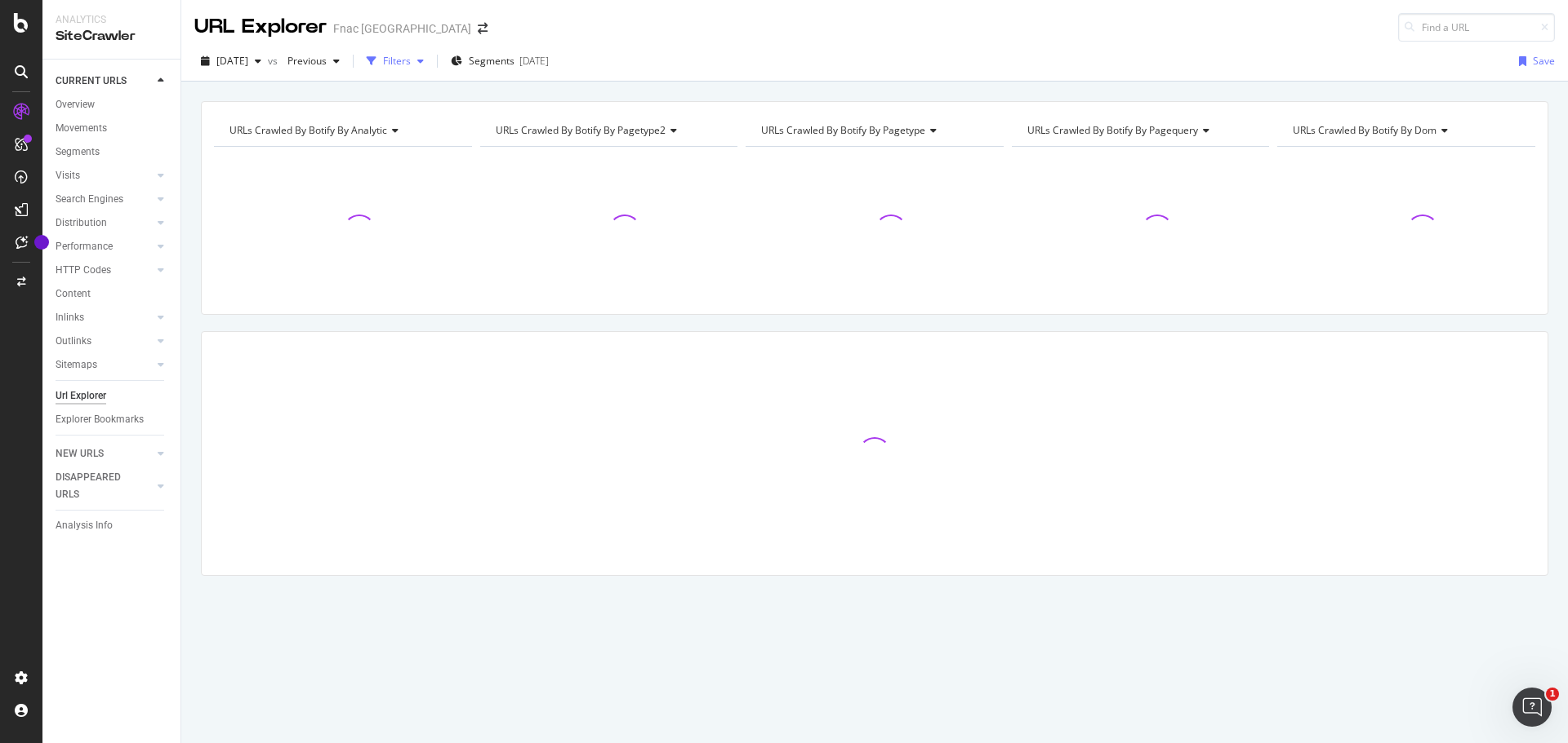
click at [424, 62] on icon "button" at bounding box center [420, 62] width 7 height 10
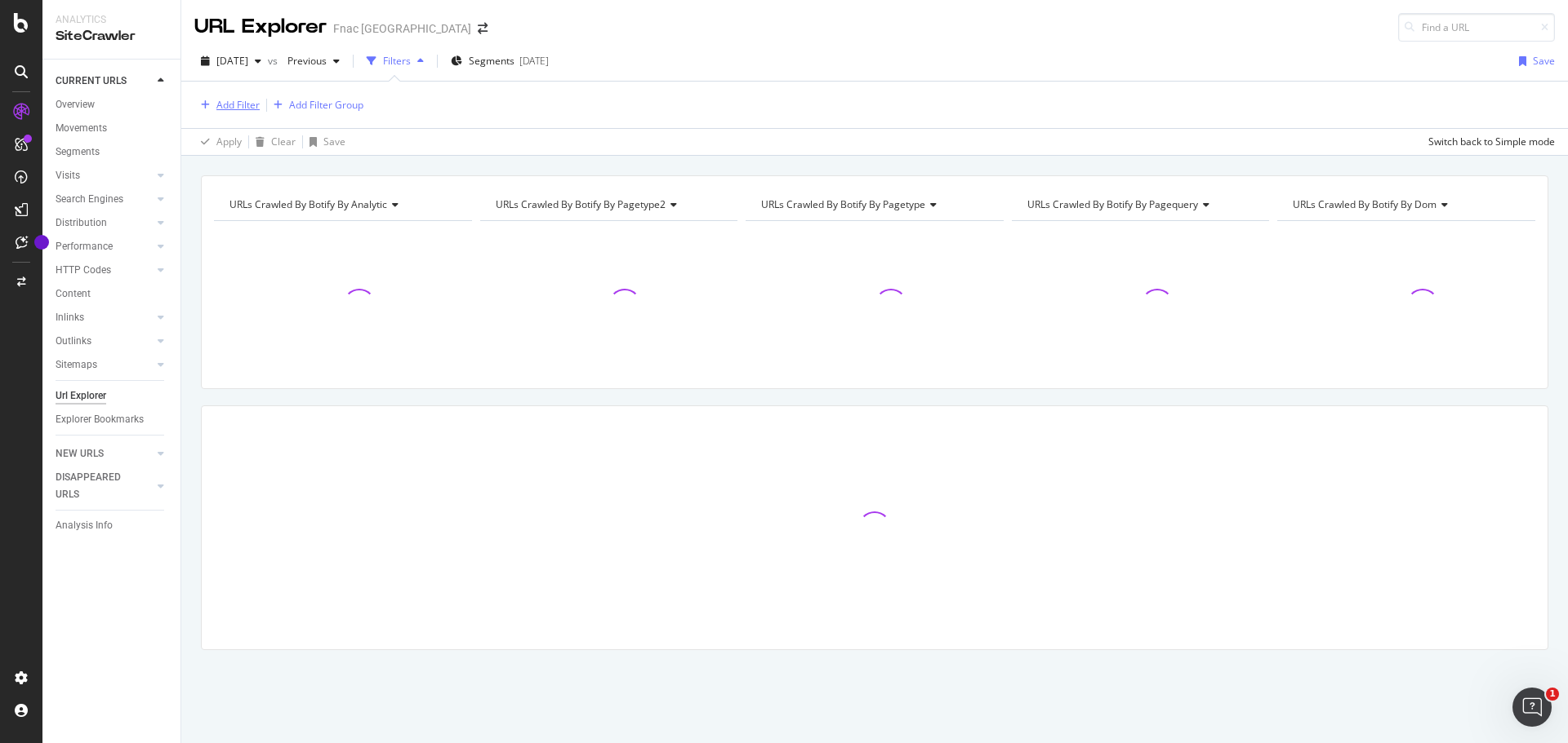
click at [228, 108] on div "Add Filter" at bounding box center [238, 105] width 43 height 14
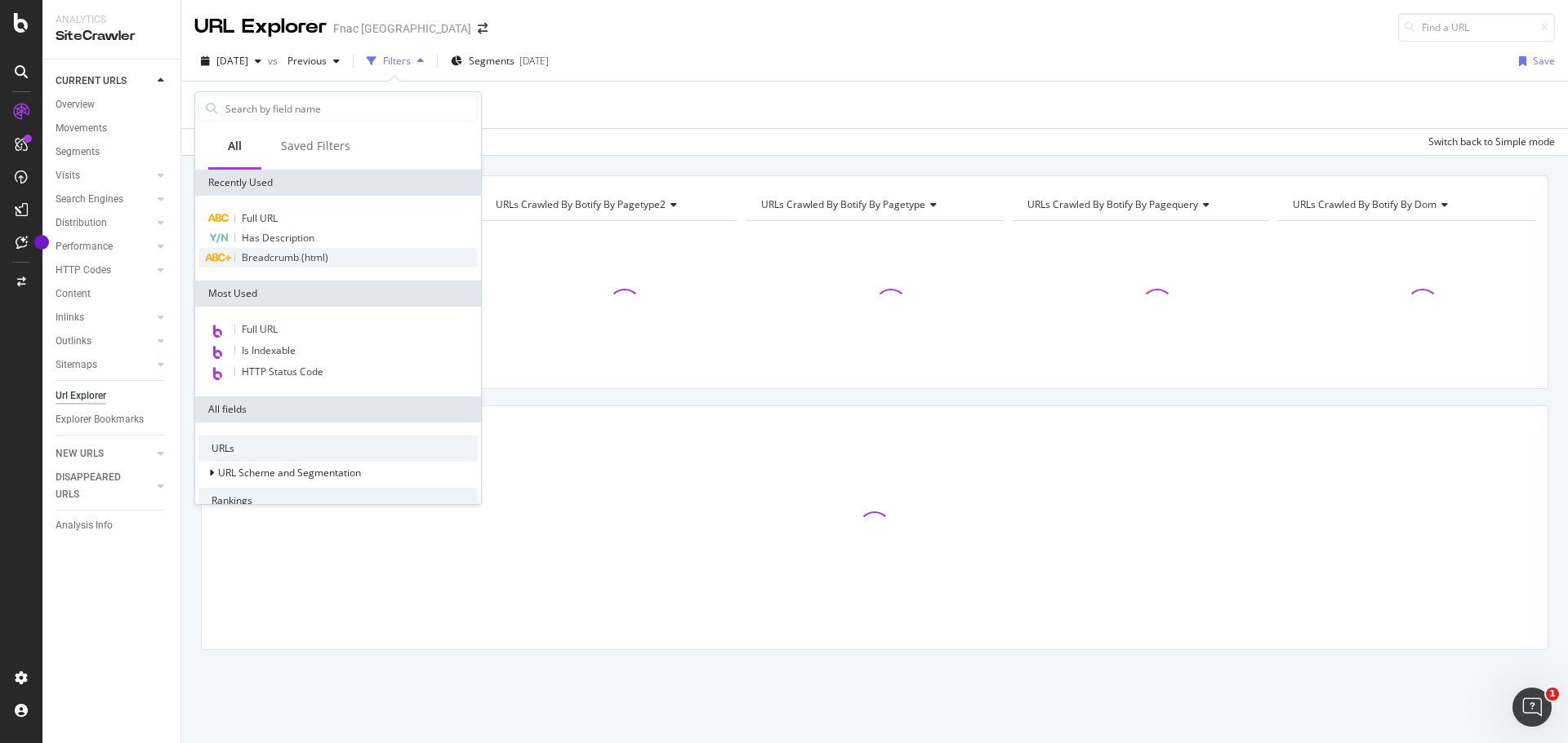
click at [288, 255] on span "Breadcrumb (html)" at bounding box center [285, 257] width 86 height 14
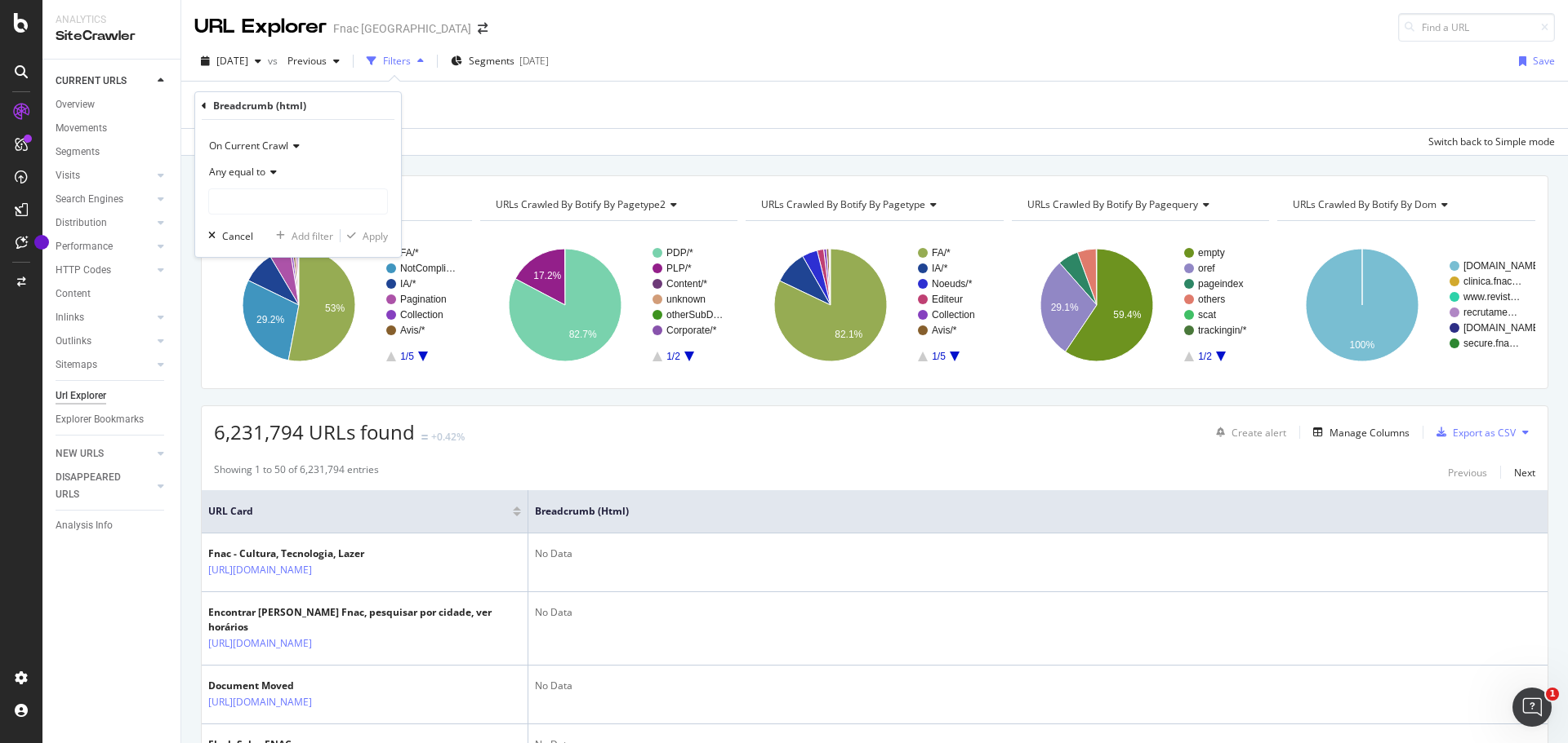
click at [255, 173] on span "Any equal to" at bounding box center [237, 171] width 57 height 14
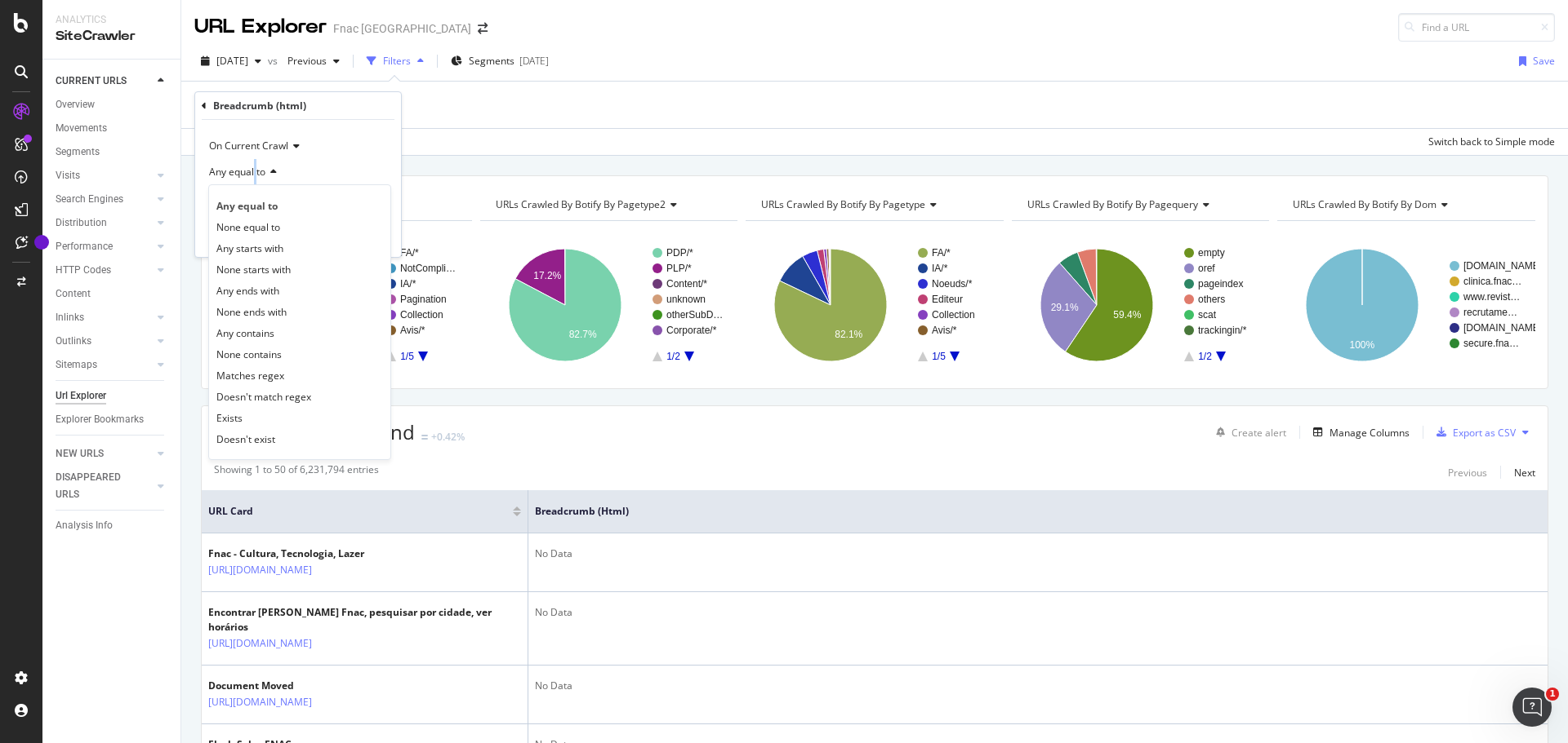
click at [255, 173] on span "Any equal to" at bounding box center [237, 171] width 57 height 14
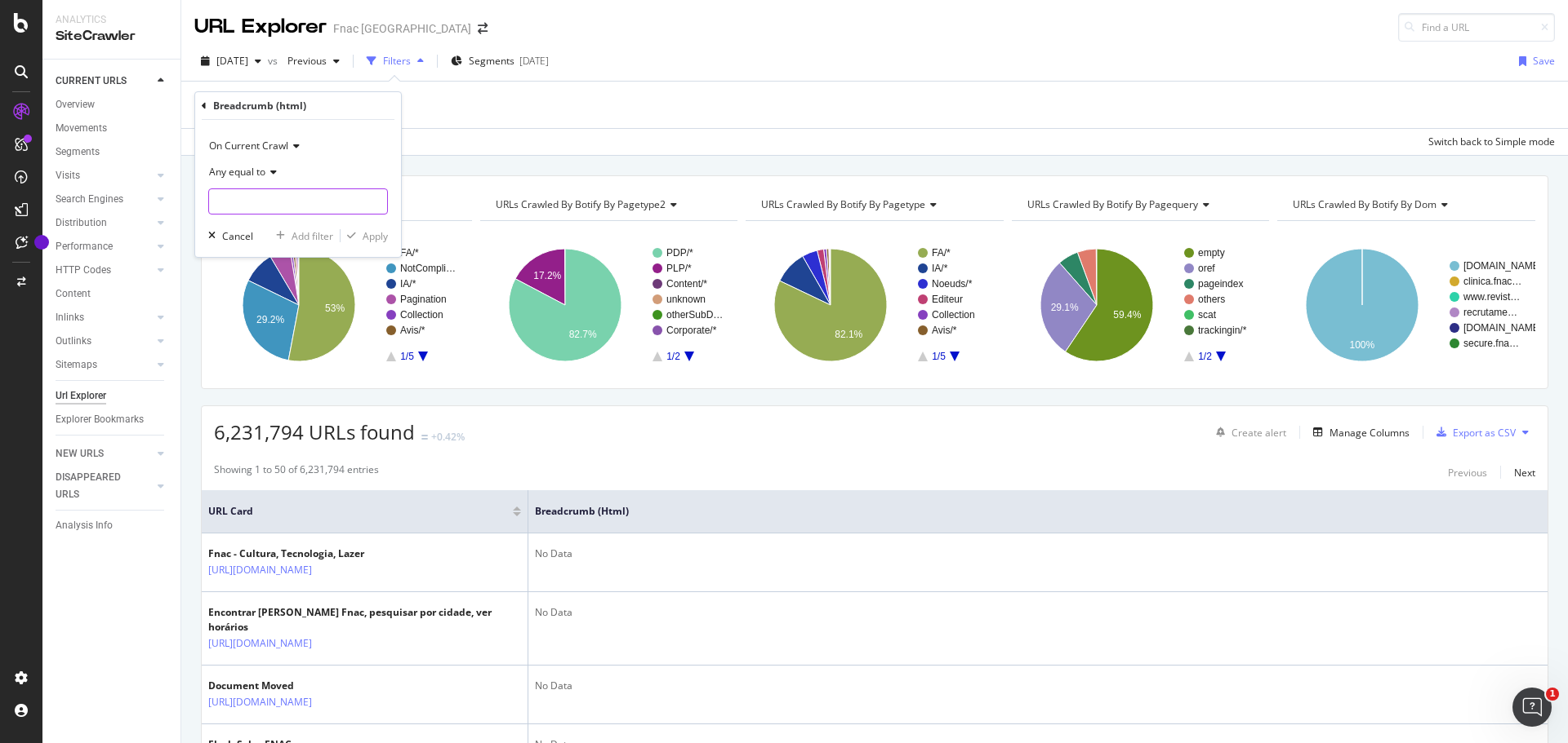
click at [258, 191] on input "text" at bounding box center [298, 202] width 178 height 26
paste input "Cultura FNAC ›"
type input "Cultura FNAC ›"
click at [370, 238] on div "Apply" at bounding box center [375, 236] width 25 height 14
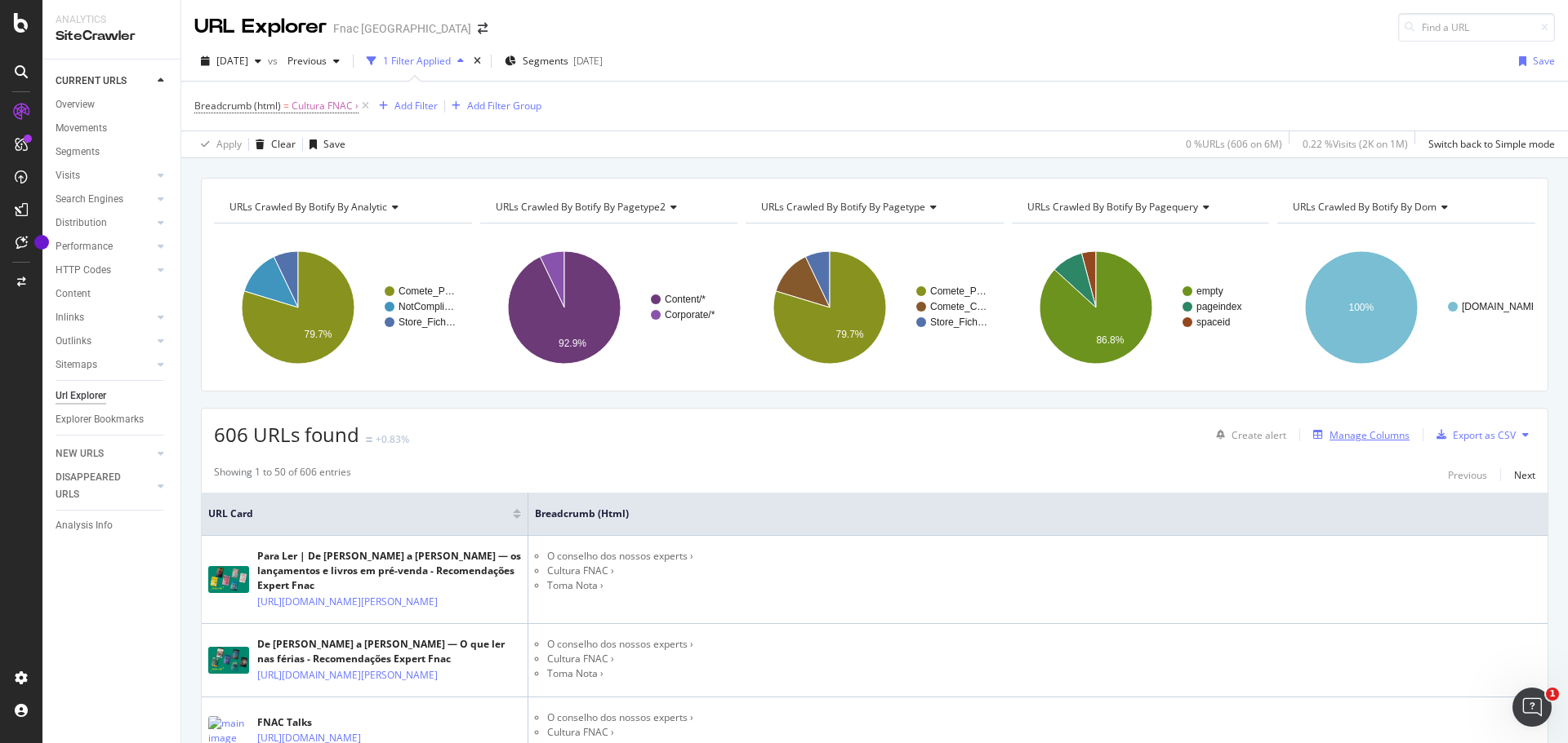
click at [1371, 439] on div "Manage Columns" at bounding box center [1369, 436] width 80 height 14
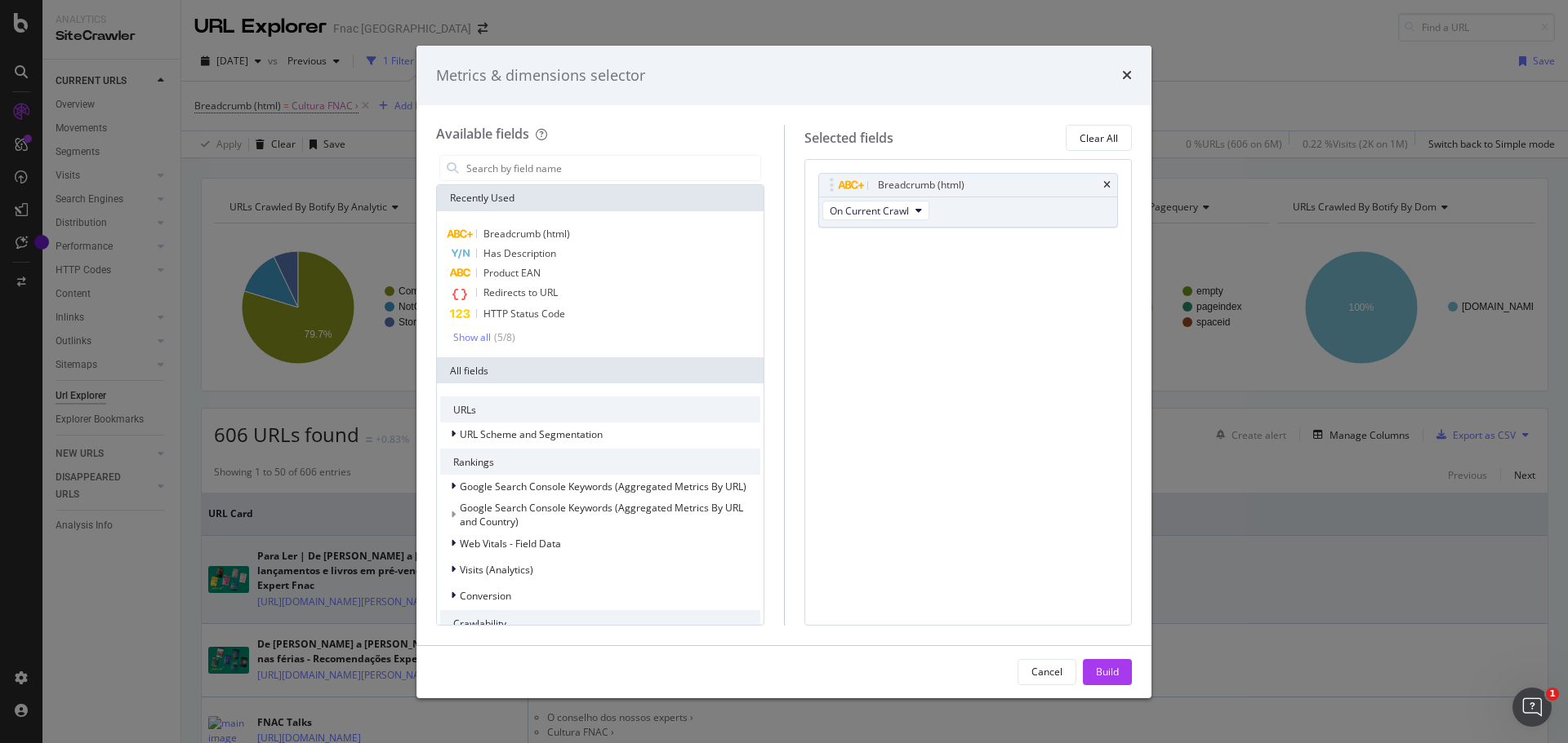
drag, startPoint x: 1056, startPoint y: 674, endPoint x: 1014, endPoint y: 629, distance: 61.6
click at [1056, 675] on div "Cancel" at bounding box center [1047, 672] width 31 height 14
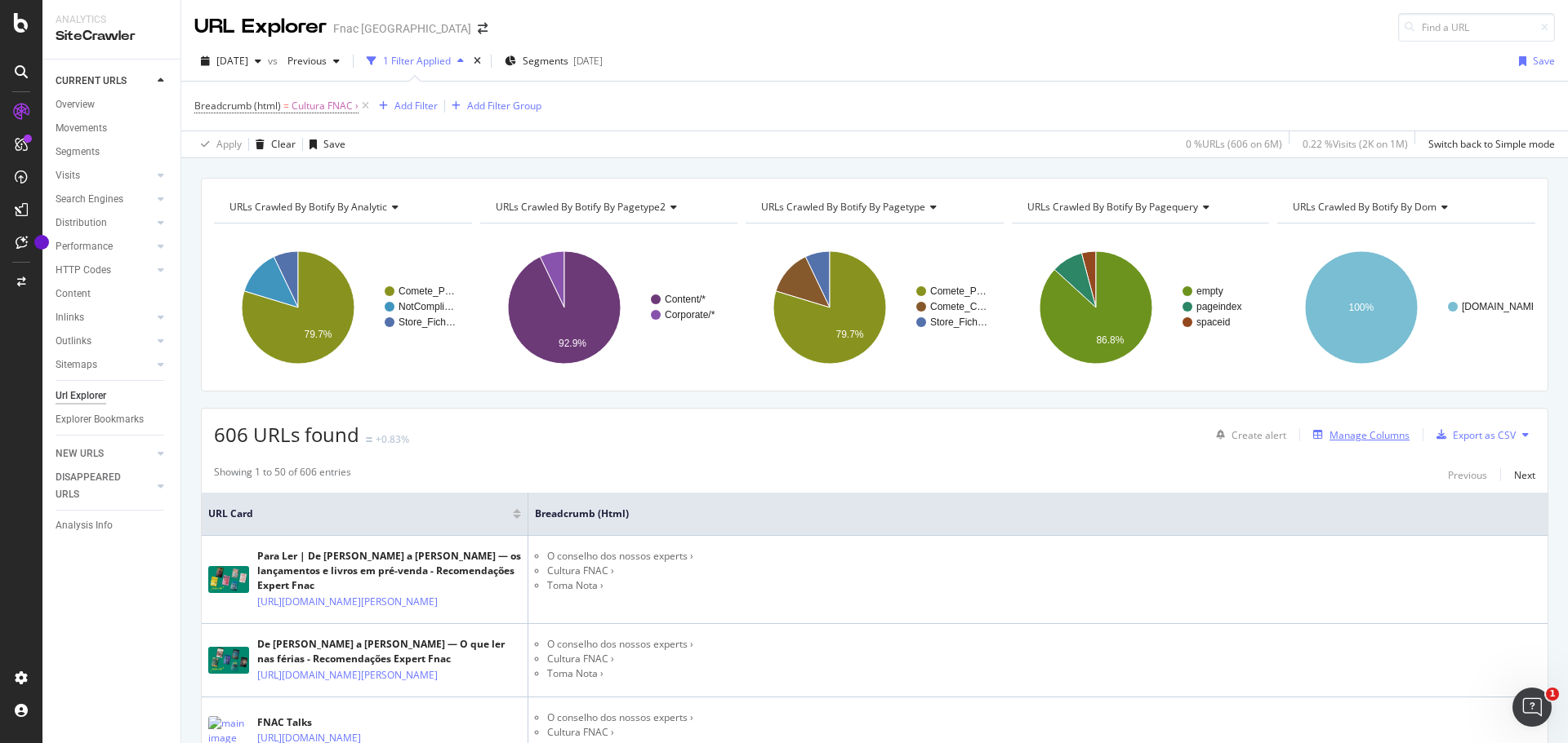
click at [1357, 436] on div "Manage Columns" at bounding box center [1369, 436] width 80 height 14
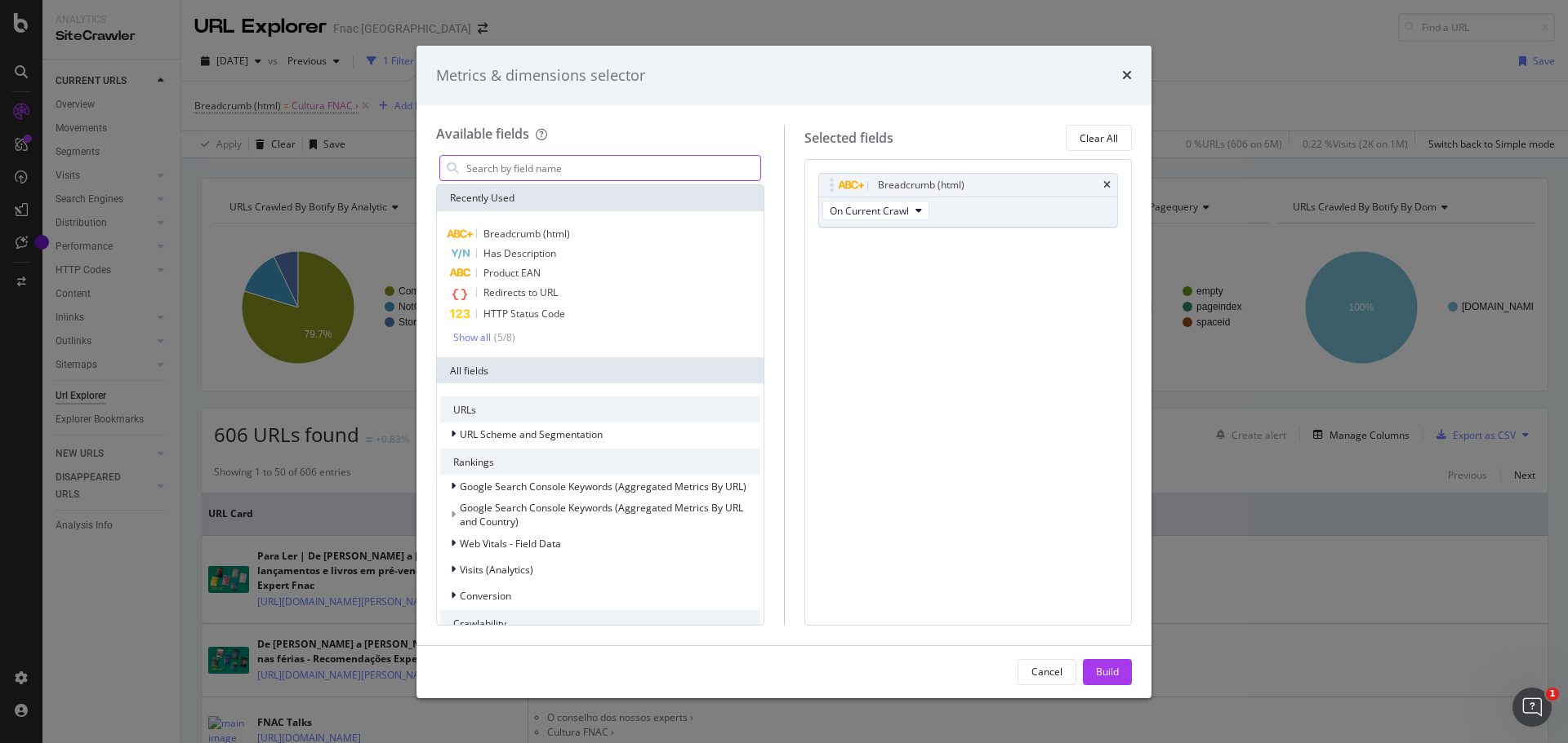
click at [536, 167] on input "modal" at bounding box center [612, 167] width 296 height 24
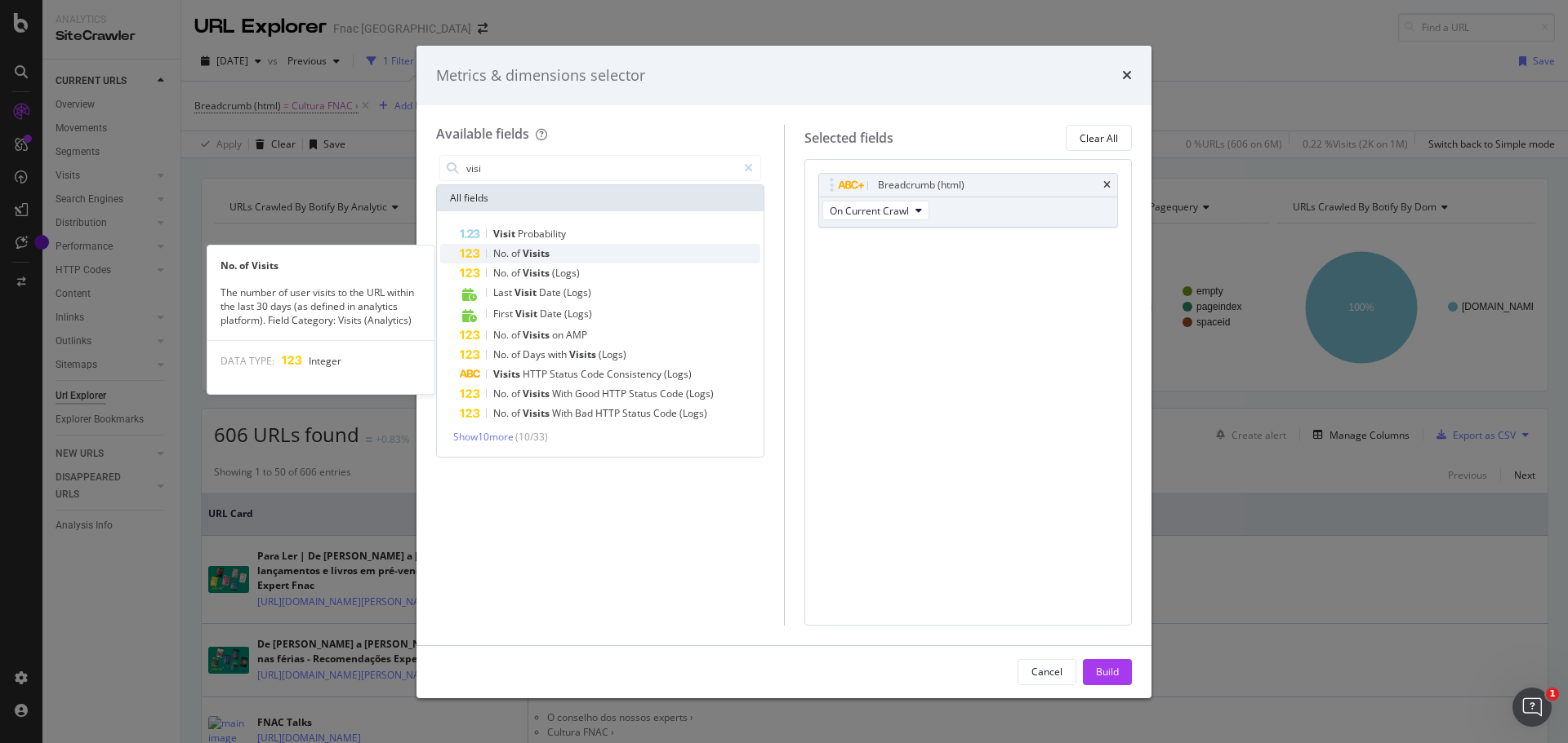
click at [512, 256] on span "of" at bounding box center [517, 254] width 12 height 14
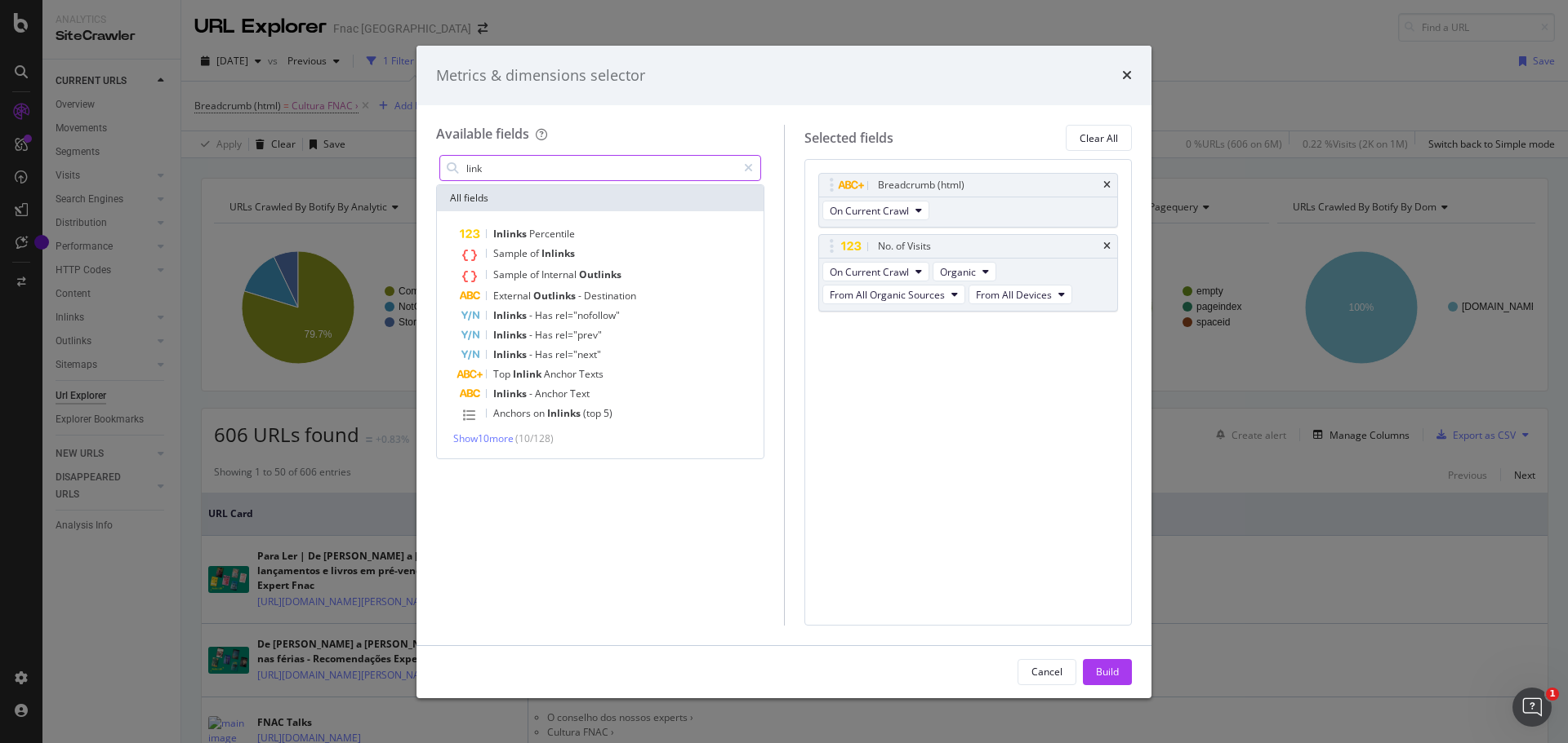
drag, startPoint x: 503, startPoint y: 169, endPoint x: 444, endPoint y: 163, distance: 59.3
click at [444, 163] on div "link" at bounding box center [599, 167] width 321 height 26
type input "ou"
click at [489, 441] on span "Show 10 more" at bounding box center [484, 439] width 61 height 14
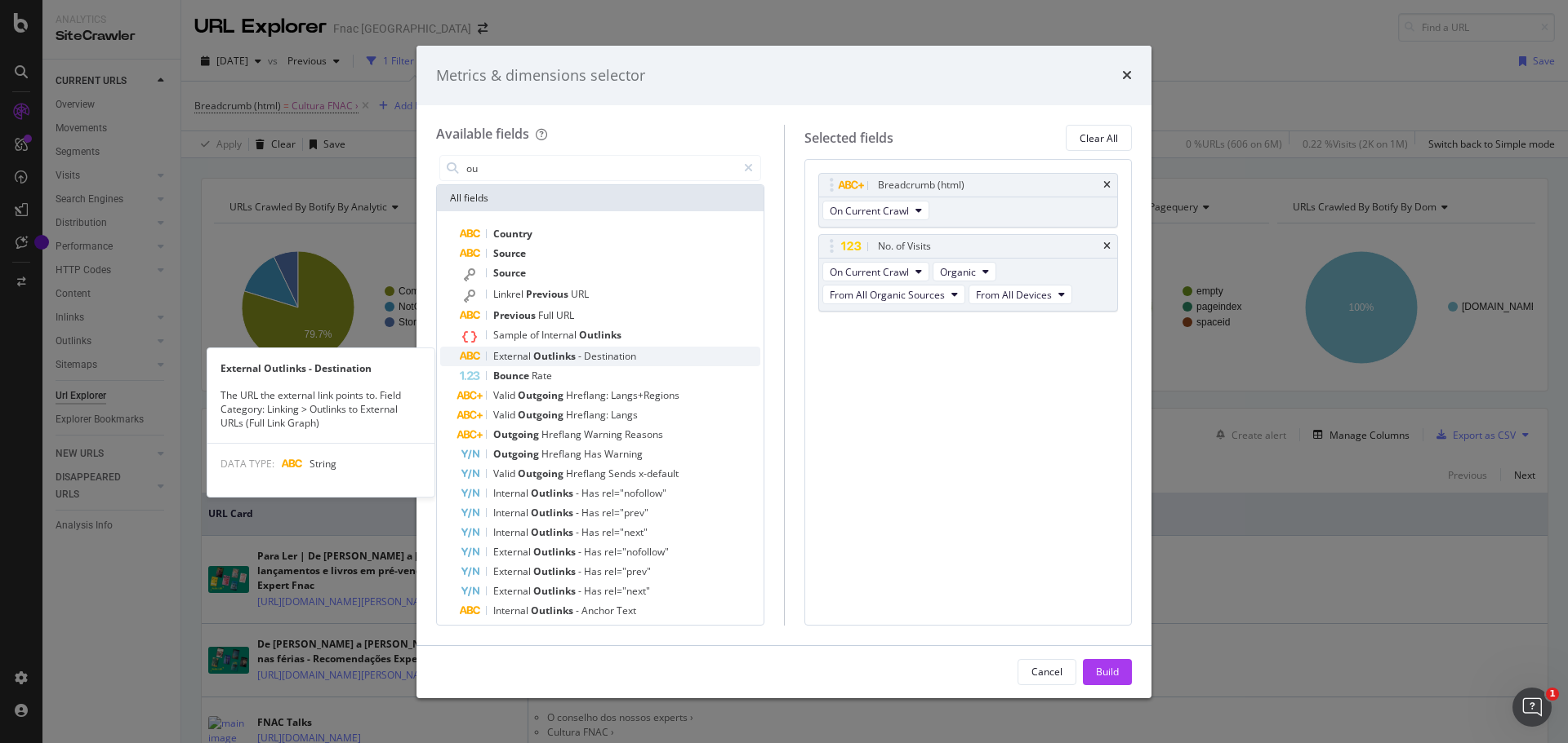
click at [572, 355] on span "Outlinks" at bounding box center [555, 356] width 45 height 14
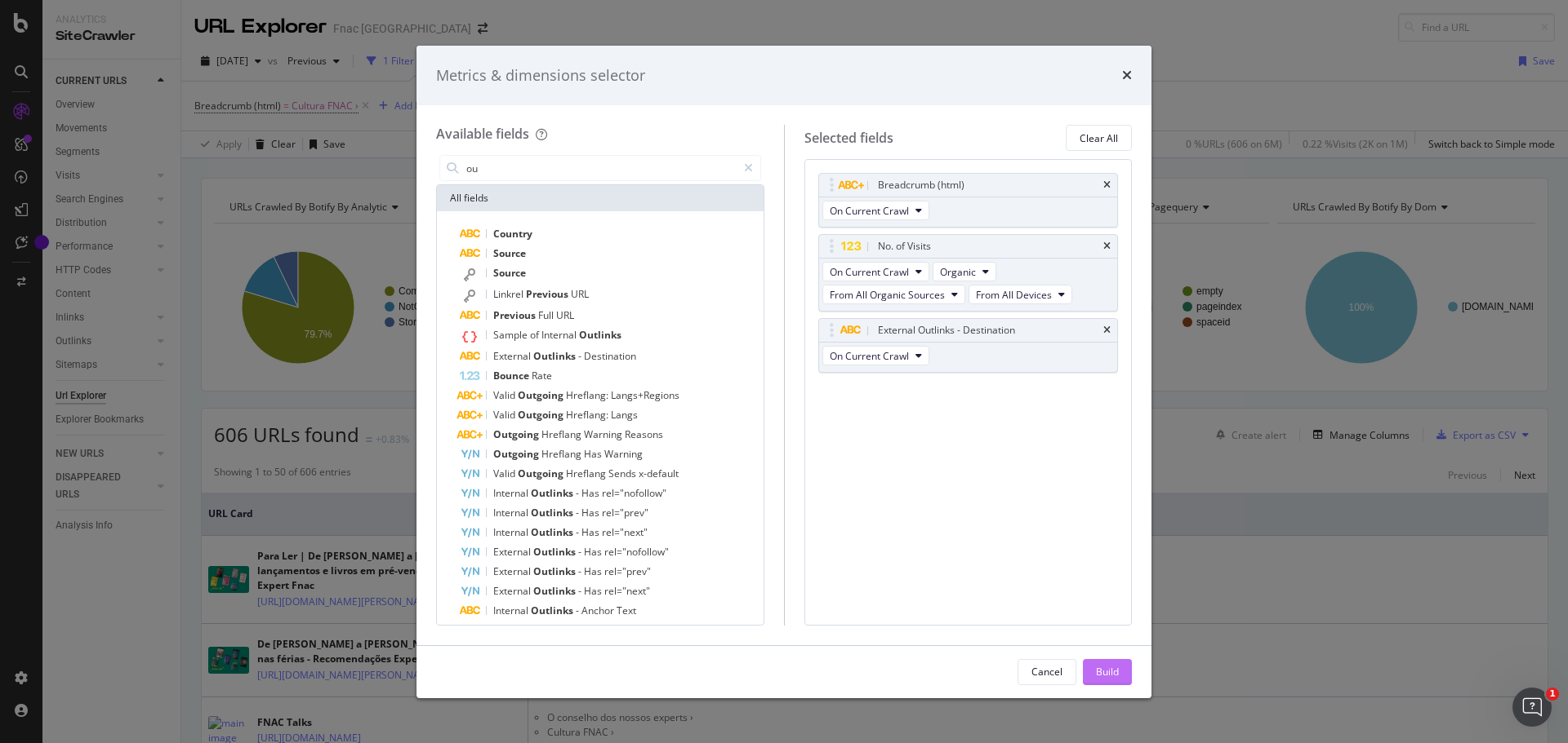
click at [1120, 671] on button "Build" at bounding box center [1107, 673] width 49 height 26
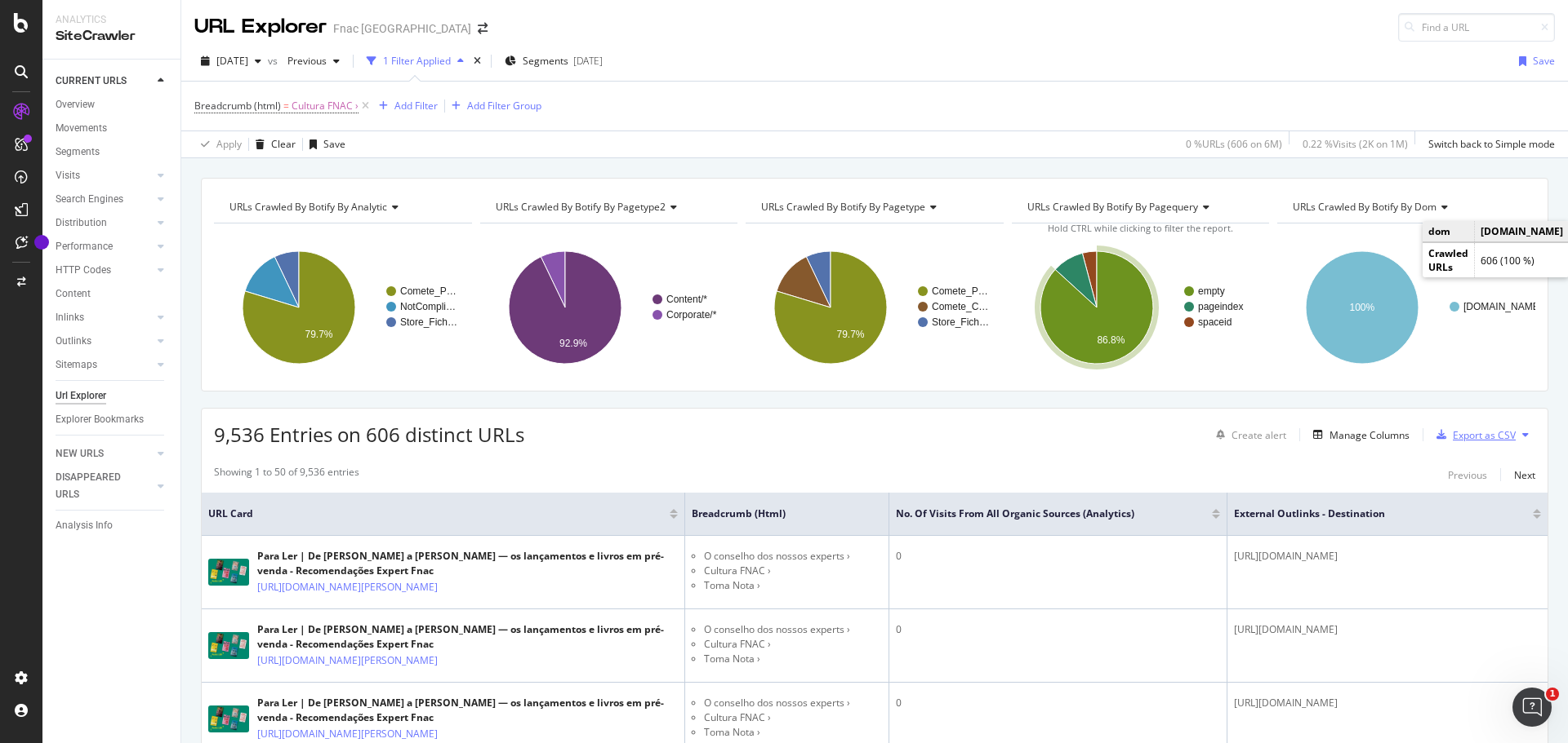
click at [1458, 435] on div "Export as CSV" at bounding box center [1484, 436] width 63 height 14
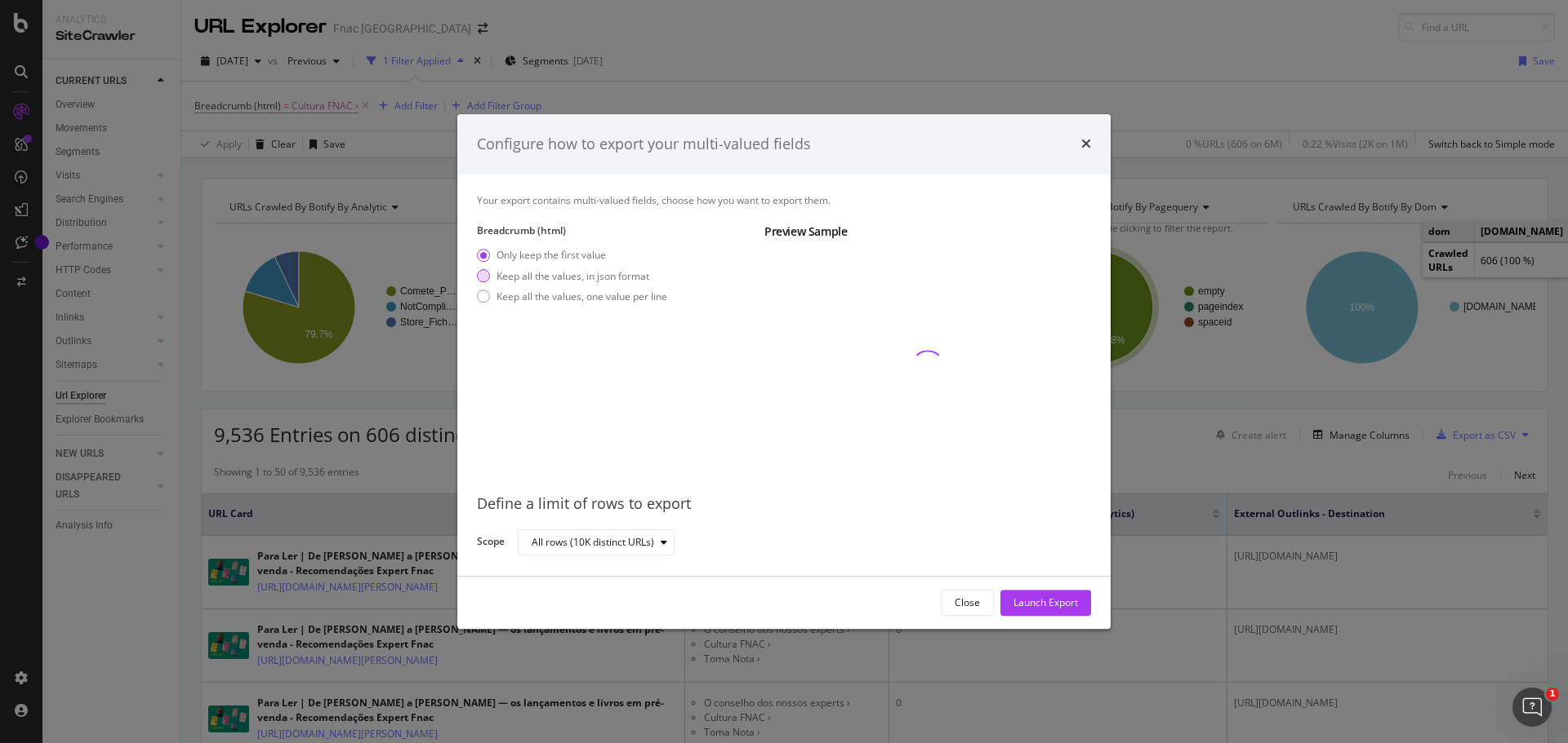
click at [551, 273] on div "Keep all the values, in json format" at bounding box center [573, 276] width 153 height 14
click at [603, 544] on div "All rows (10K distinct URLs)" at bounding box center [593, 542] width 122 height 10
click at [631, 570] on div "All rows (10K distinct URLs)" at bounding box center [603, 570] width 132 height 14
click at [1043, 601] on div "Launch Export" at bounding box center [1046, 603] width 65 height 14
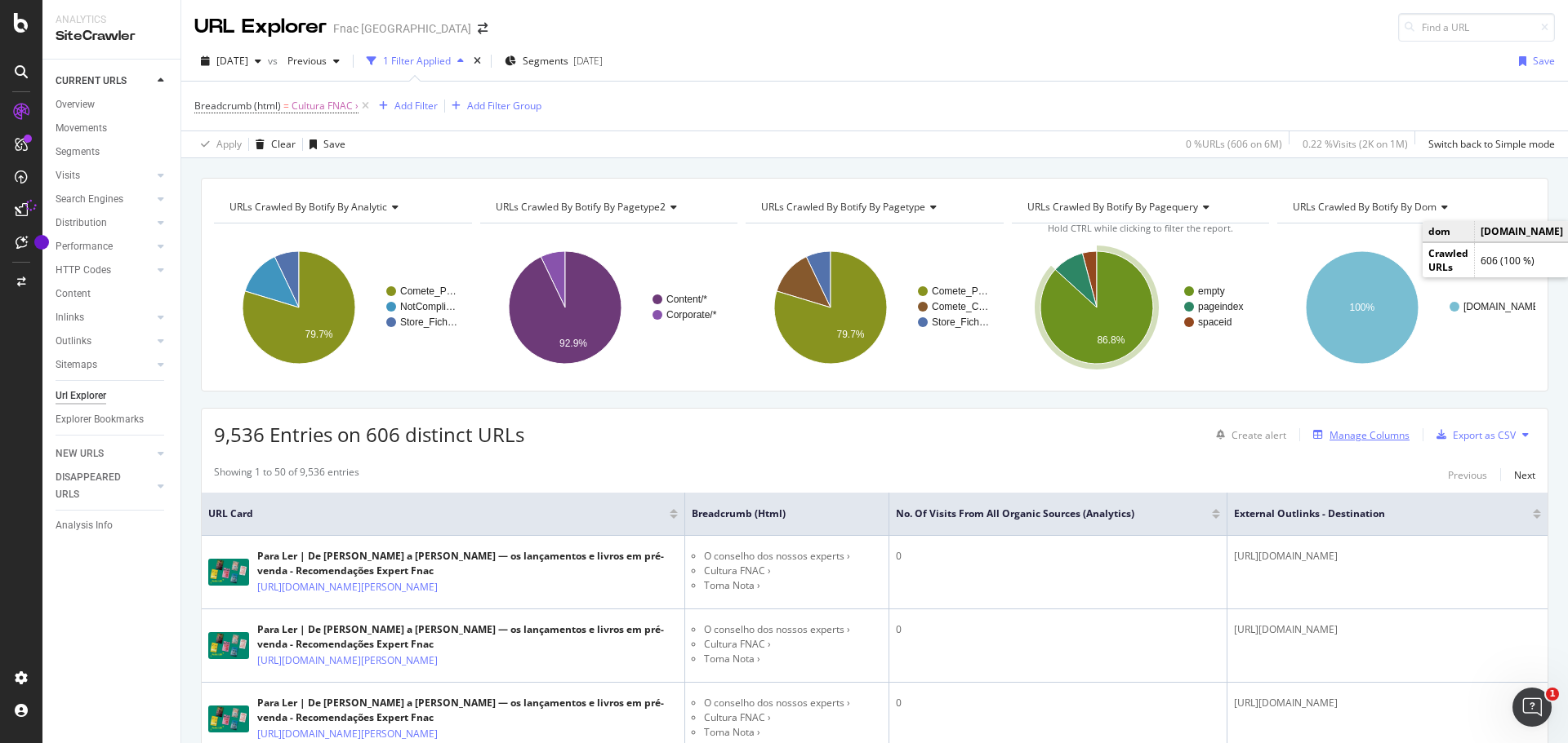
click at [1368, 441] on div "Manage Columns" at bounding box center [1369, 436] width 80 height 14
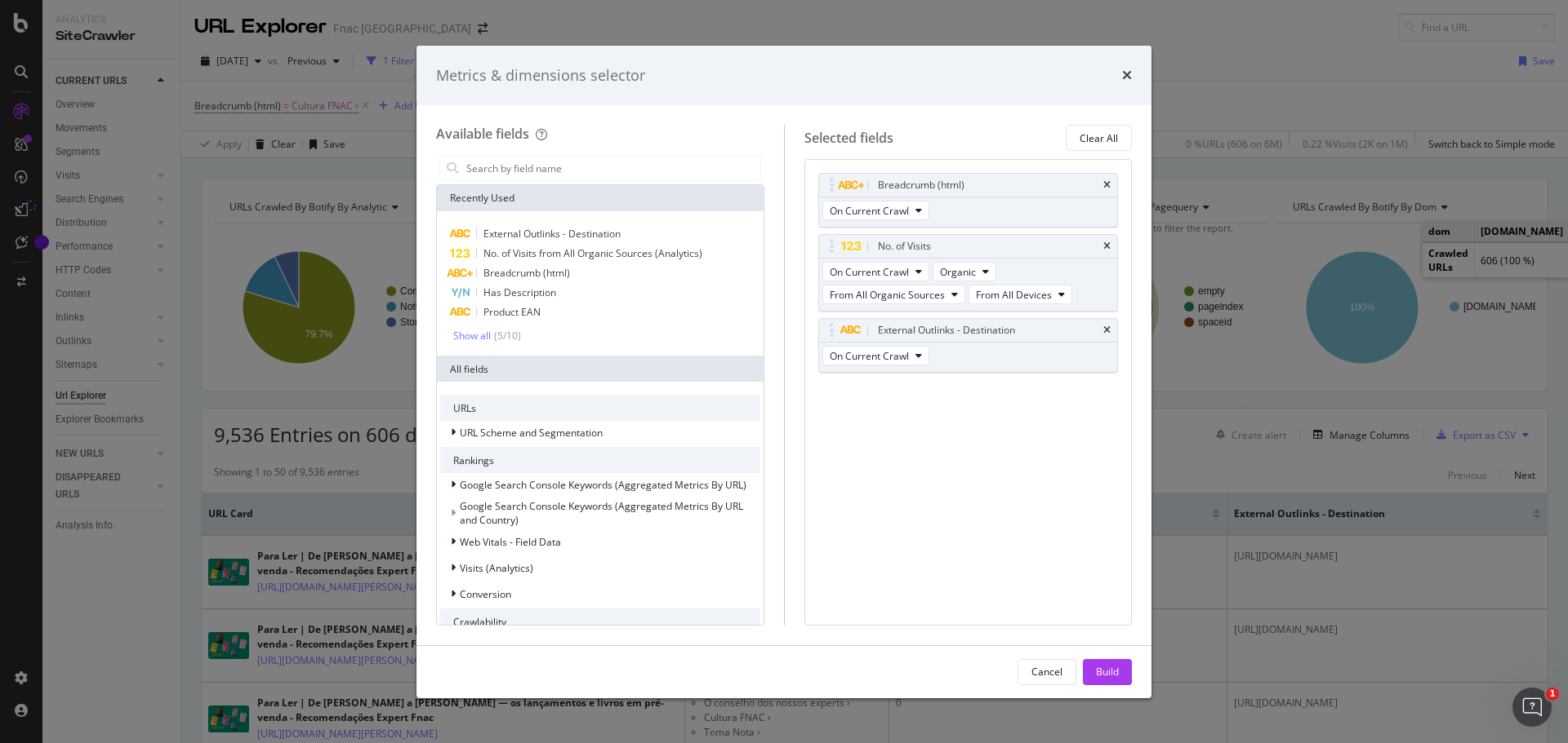
click at [689, 664] on div "Cancel Build" at bounding box center [784, 673] width 695 height 26
click at [546, 168] on input "modal" at bounding box center [612, 167] width 296 height 24
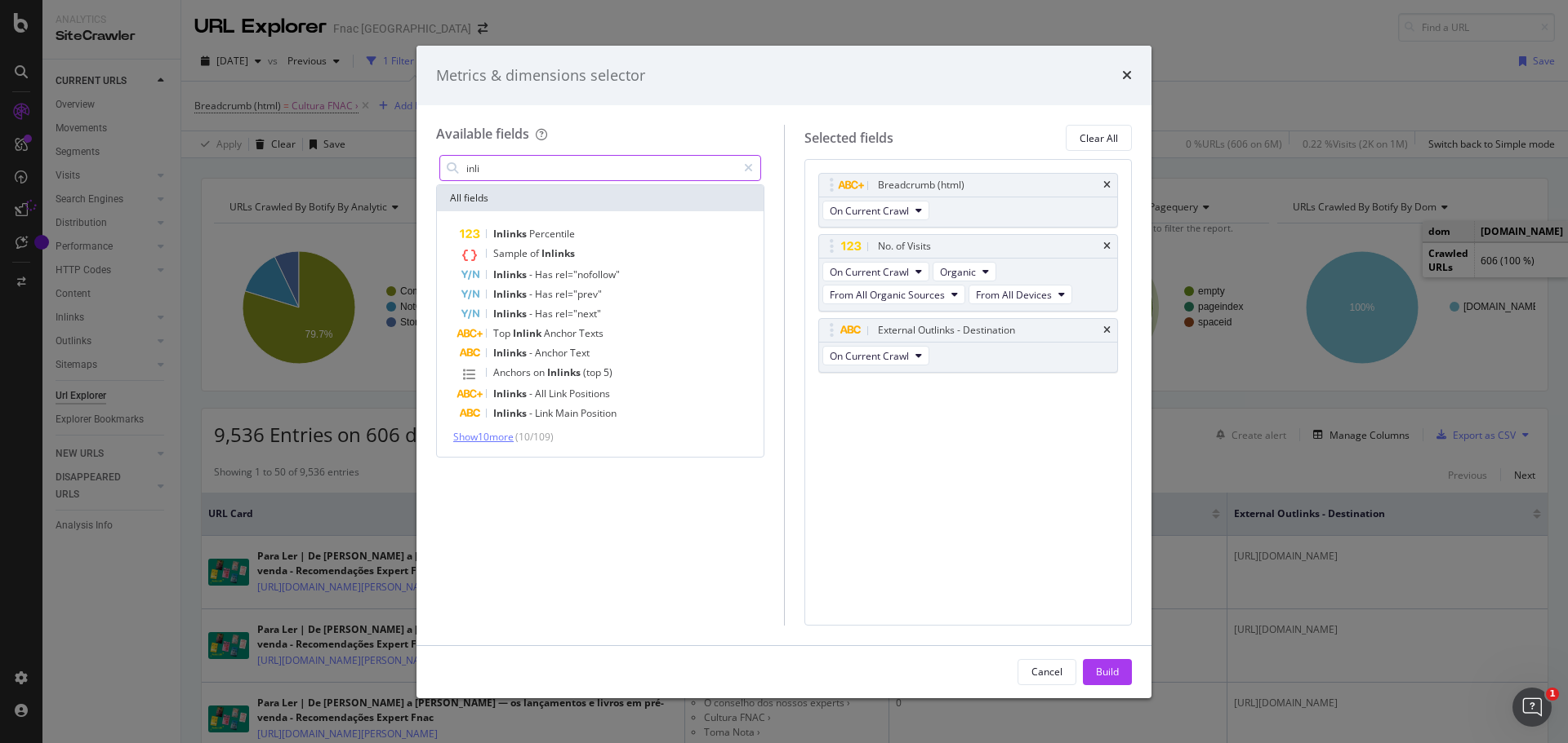
type input "inli"
click at [497, 434] on span "Show 10 more" at bounding box center [484, 437] width 61 height 14
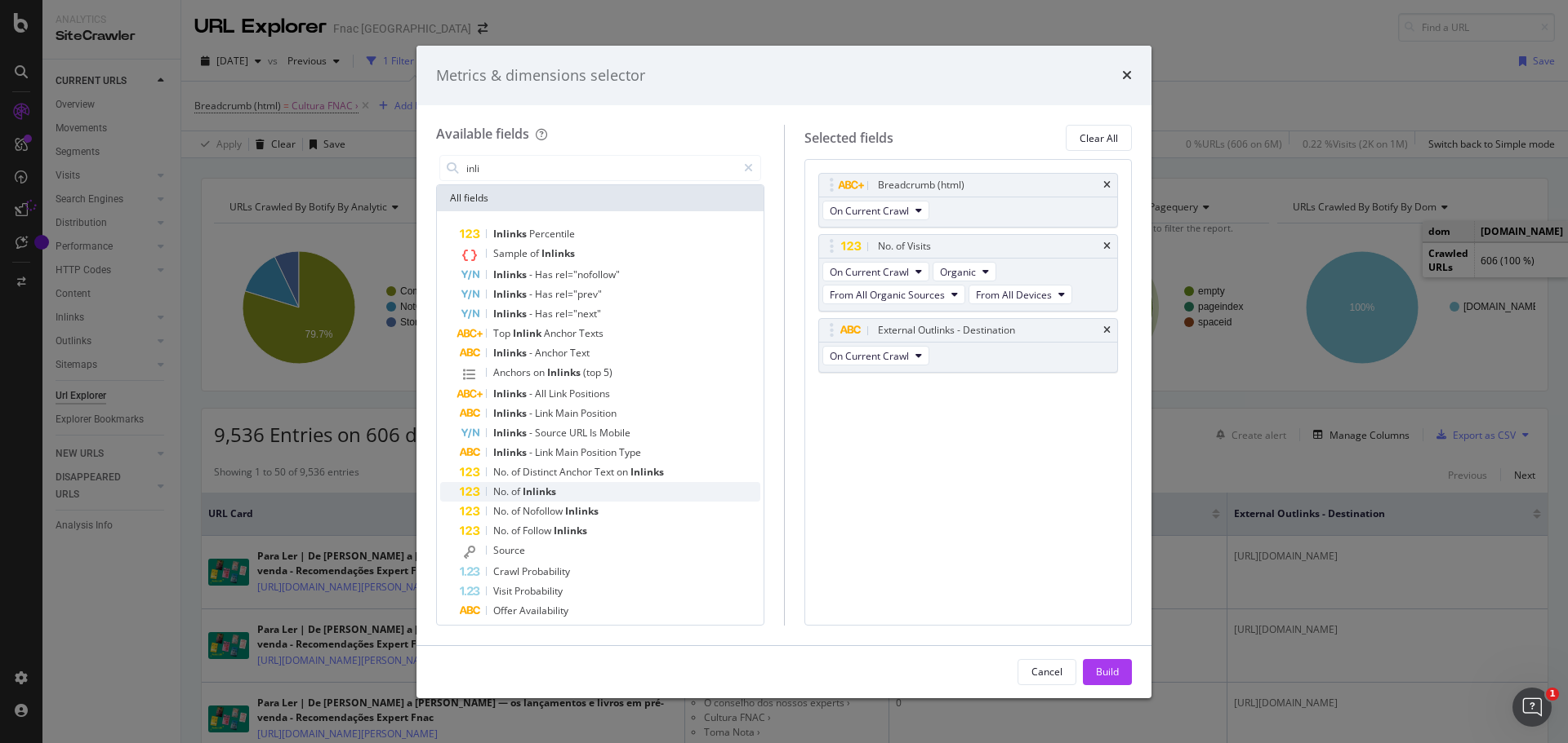
click at [533, 490] on span "Inlinks" at bounding box center [540, 491] width 33 height 14
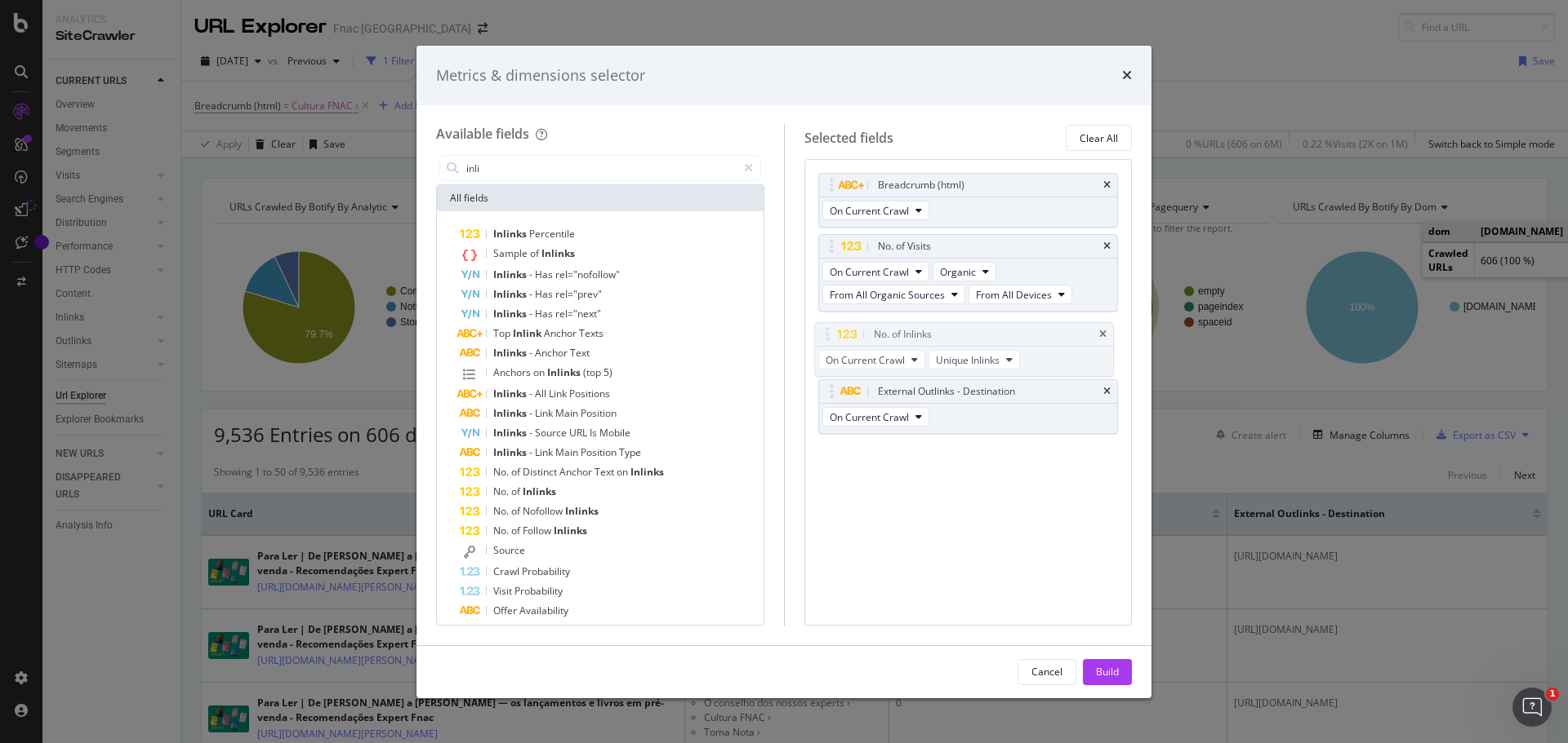
drag, startPoint x: 950, startPoint y: 394, endPoint x: 1012, endPoint y: 555, distance: 172.5
click at [945, 337] on body "Analytics SiteCrawler CURRENT URLS Overview Movements Segments Visits Analysis …" at bounding box center [784, 371] width 1568 height 743
click at [1094, 665] on button "Build" at bounding box center [1107, 673] width 49 height 26
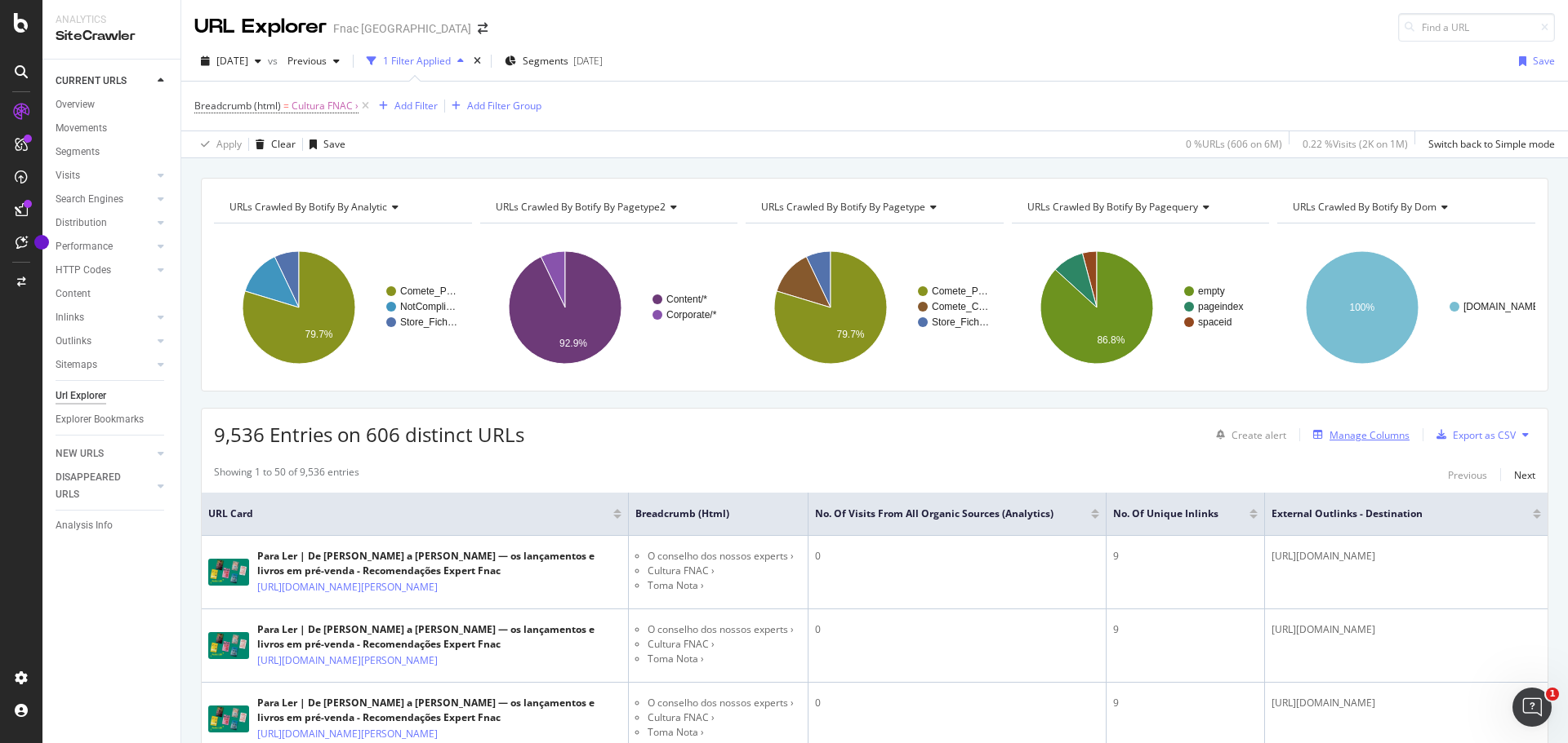
click at [1346, 434] on div "Manage Columns" at bounding box center [1369, 436] width 80 height 14
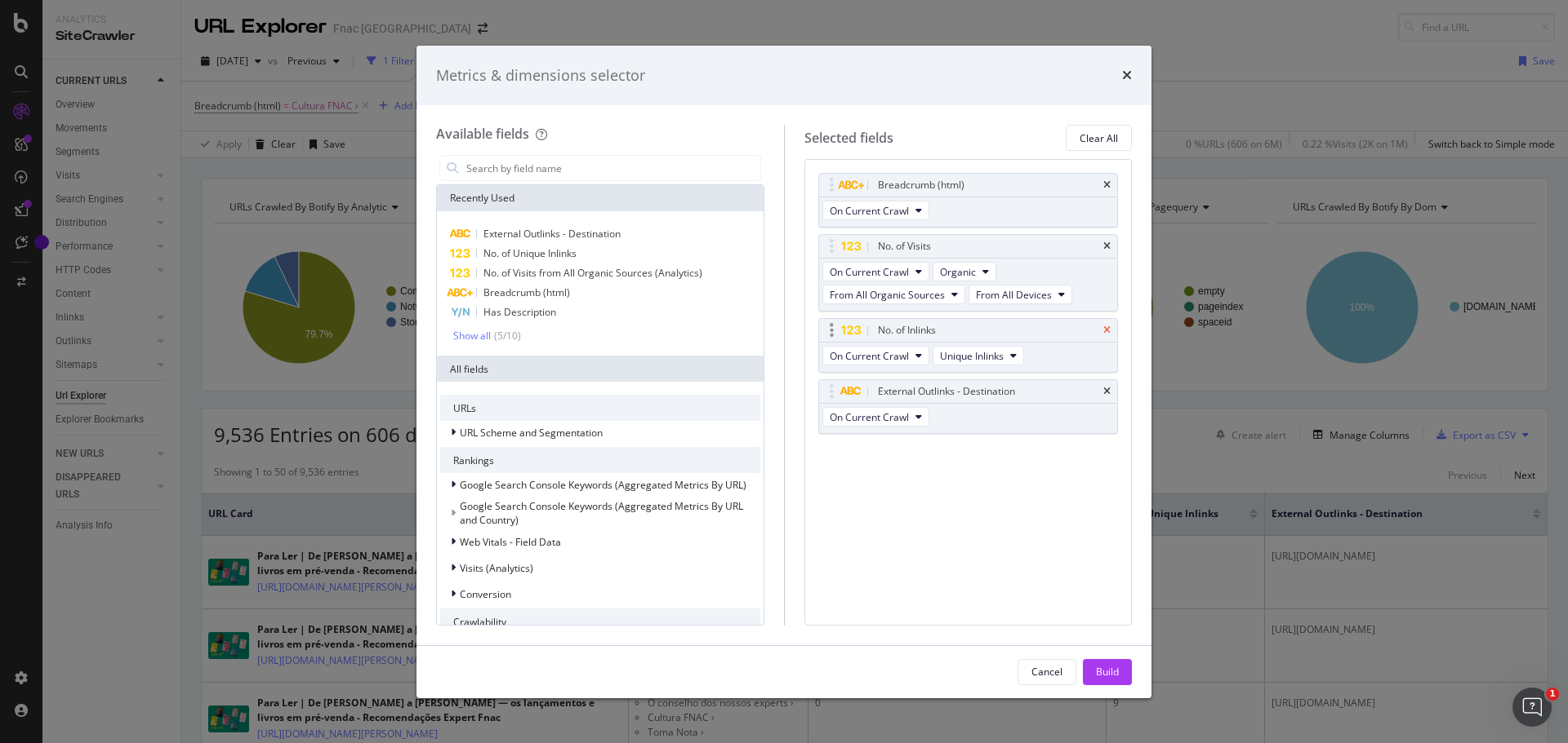
click at [1107, 329] on icon "times" at bounding box center [1107, 331] width 8 height 10
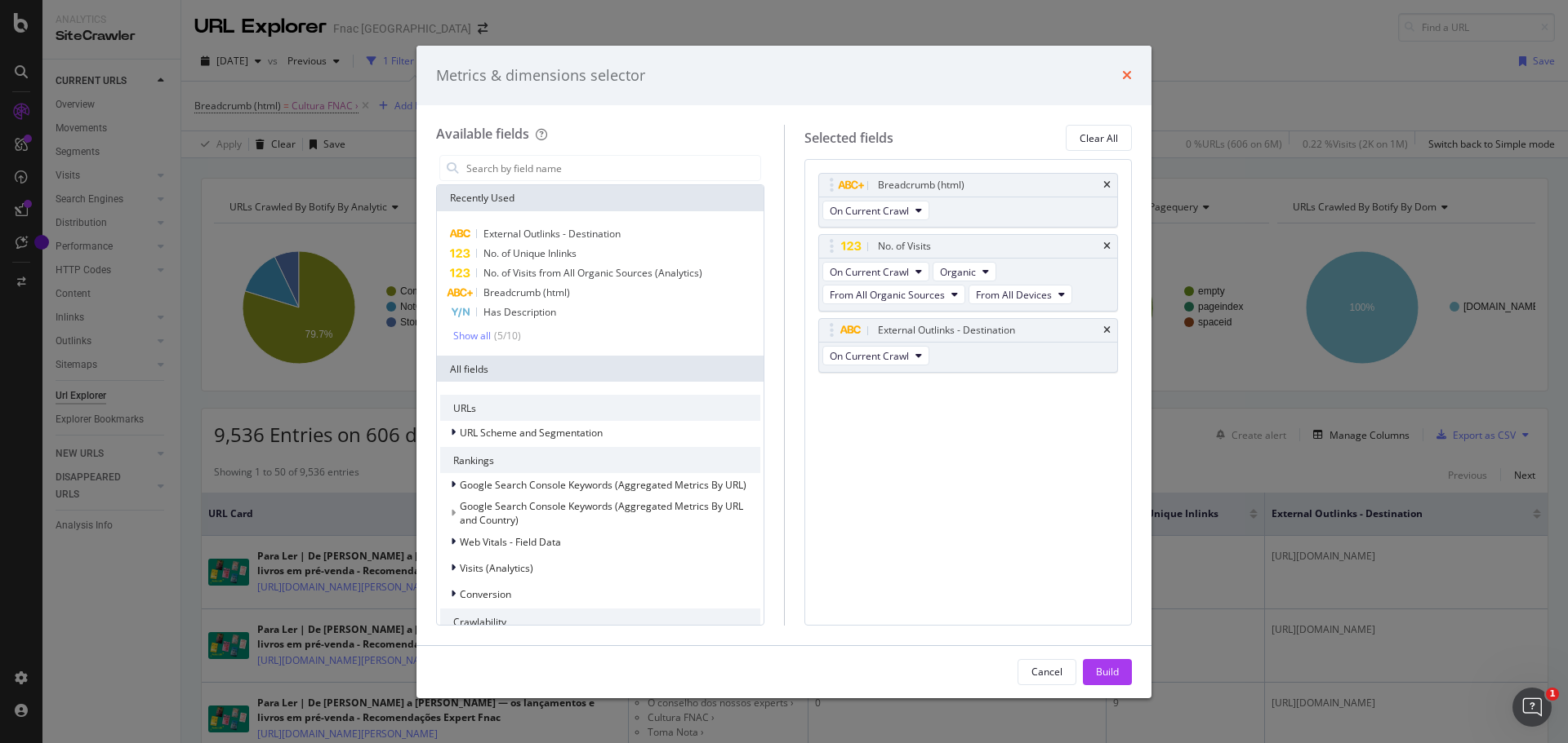
click at [1126, 71] on icon "times" at bounding box center [1126, 74] width 10 height 13
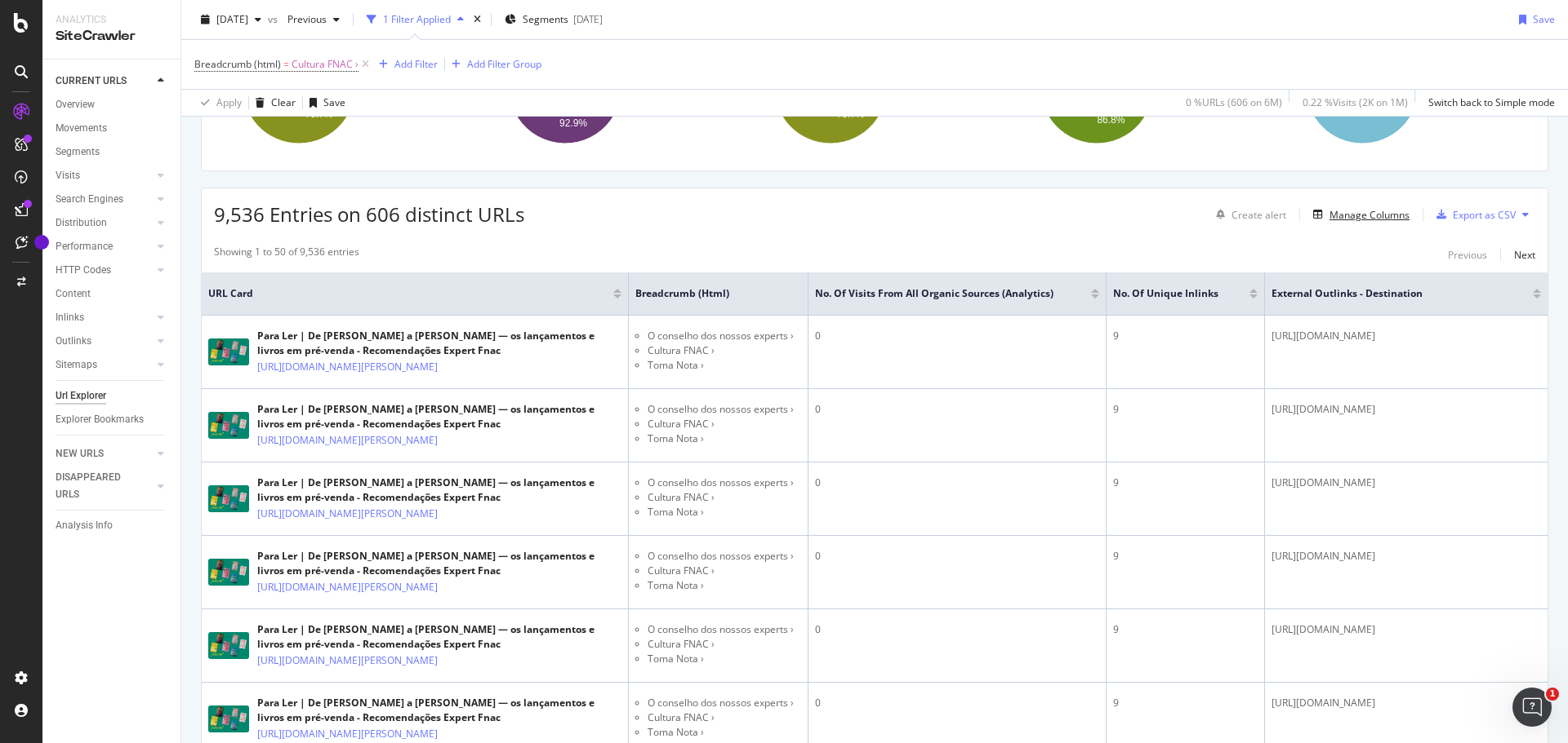
scroll to position [52, 0]
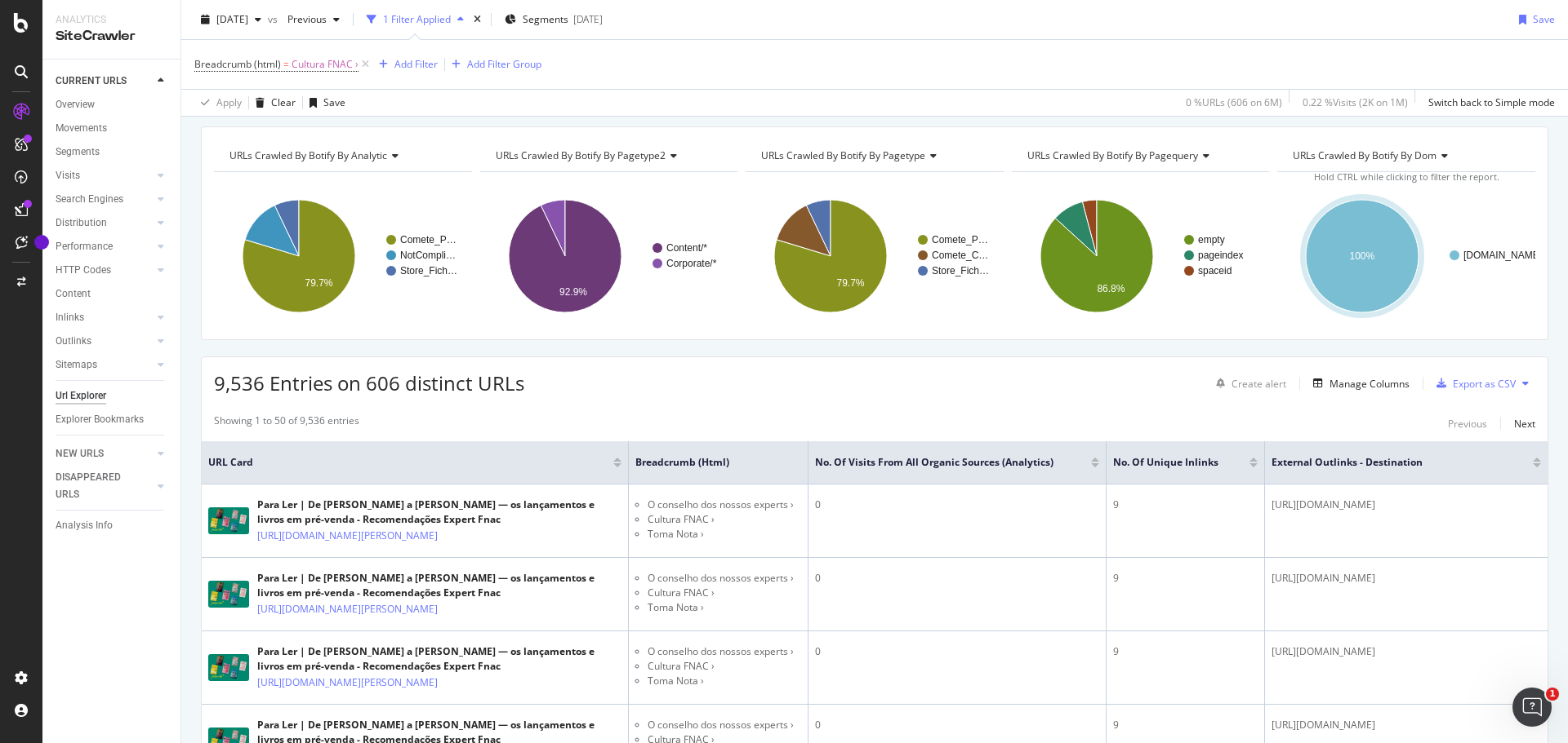
click at [1091, 461] on div at bounding box center [1095, 460] width 8 height 4
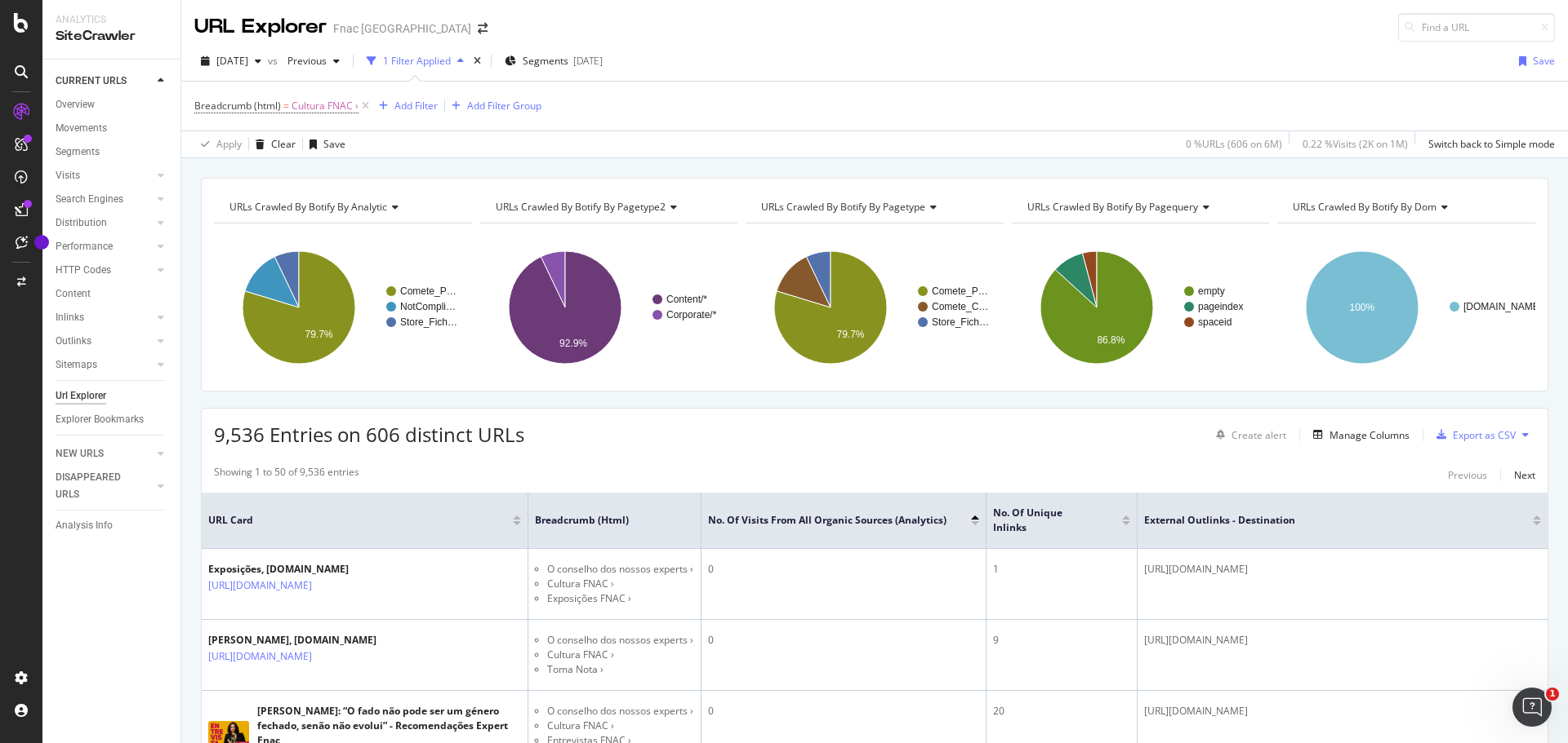
drag, startPoint x: 974, startPoint y: 523, endPoint x: 861, endPoint y: 493, distance: 116.9
click at [974, 523] on div at bounding box center [974, 524] width 8 height 4
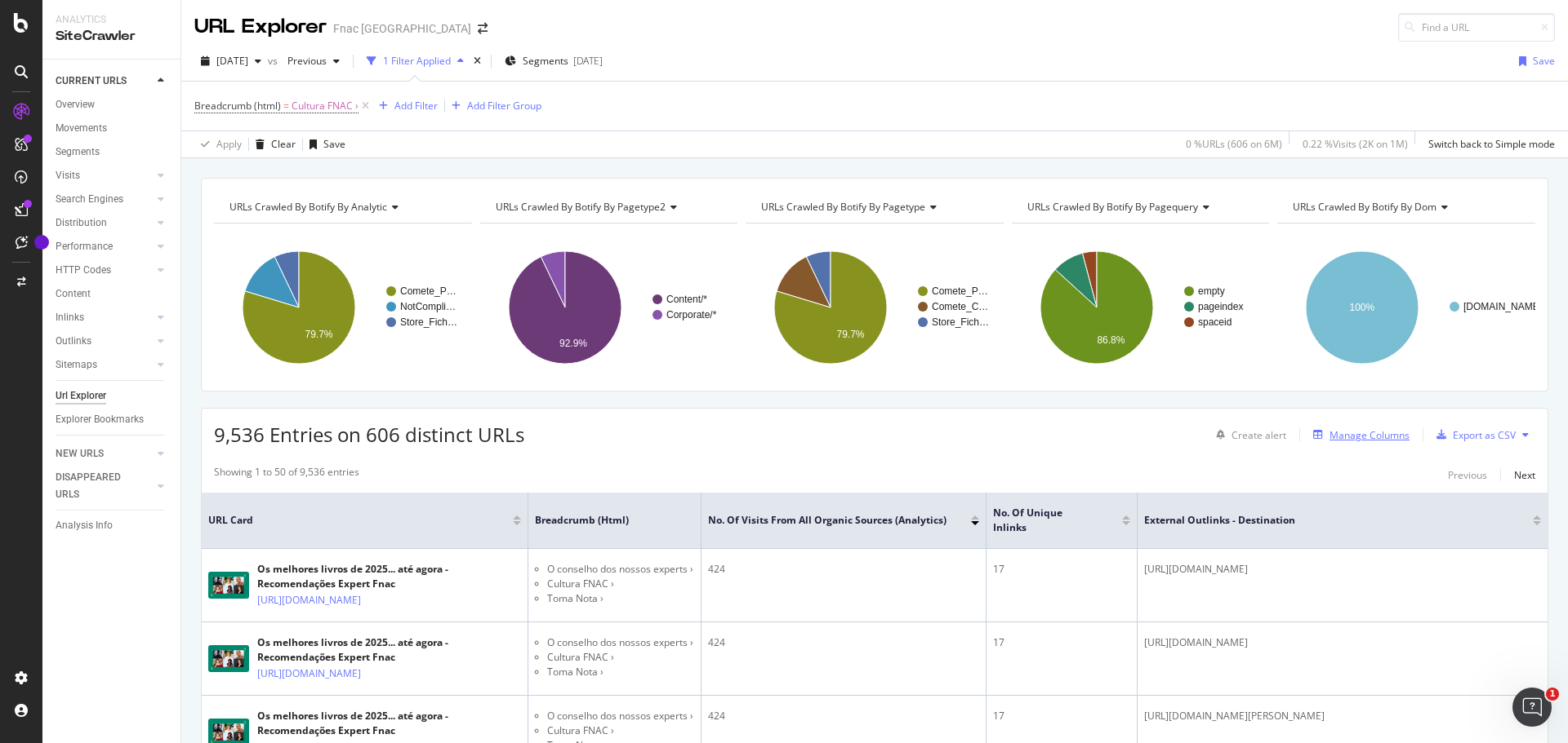
click at [1367, 439] on div "Manage Columns" at bounding box center [1369, 436] width 80 height 14
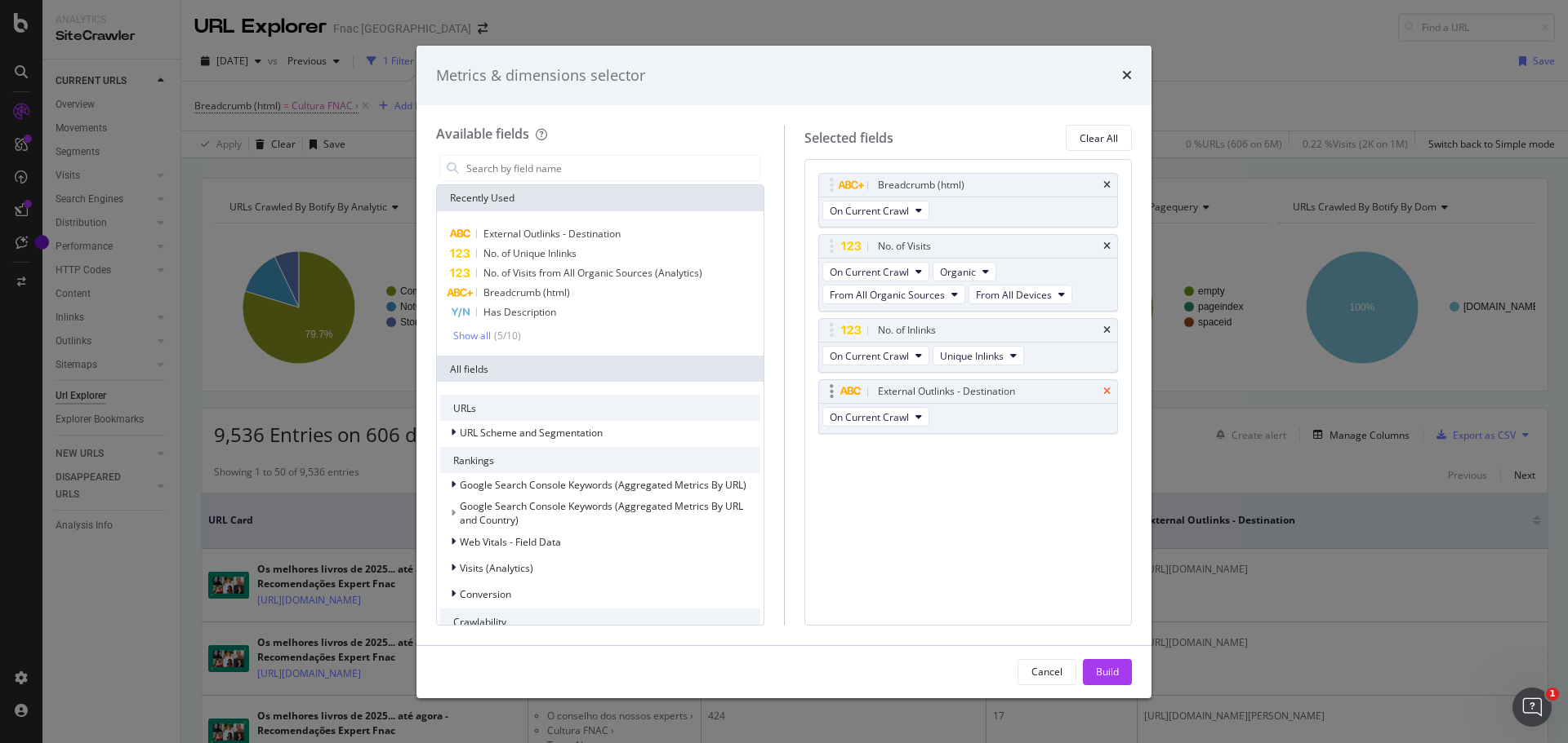
click at [1107, 391] on icon "times" at bounding box center [1107, 392] width 8 height 10
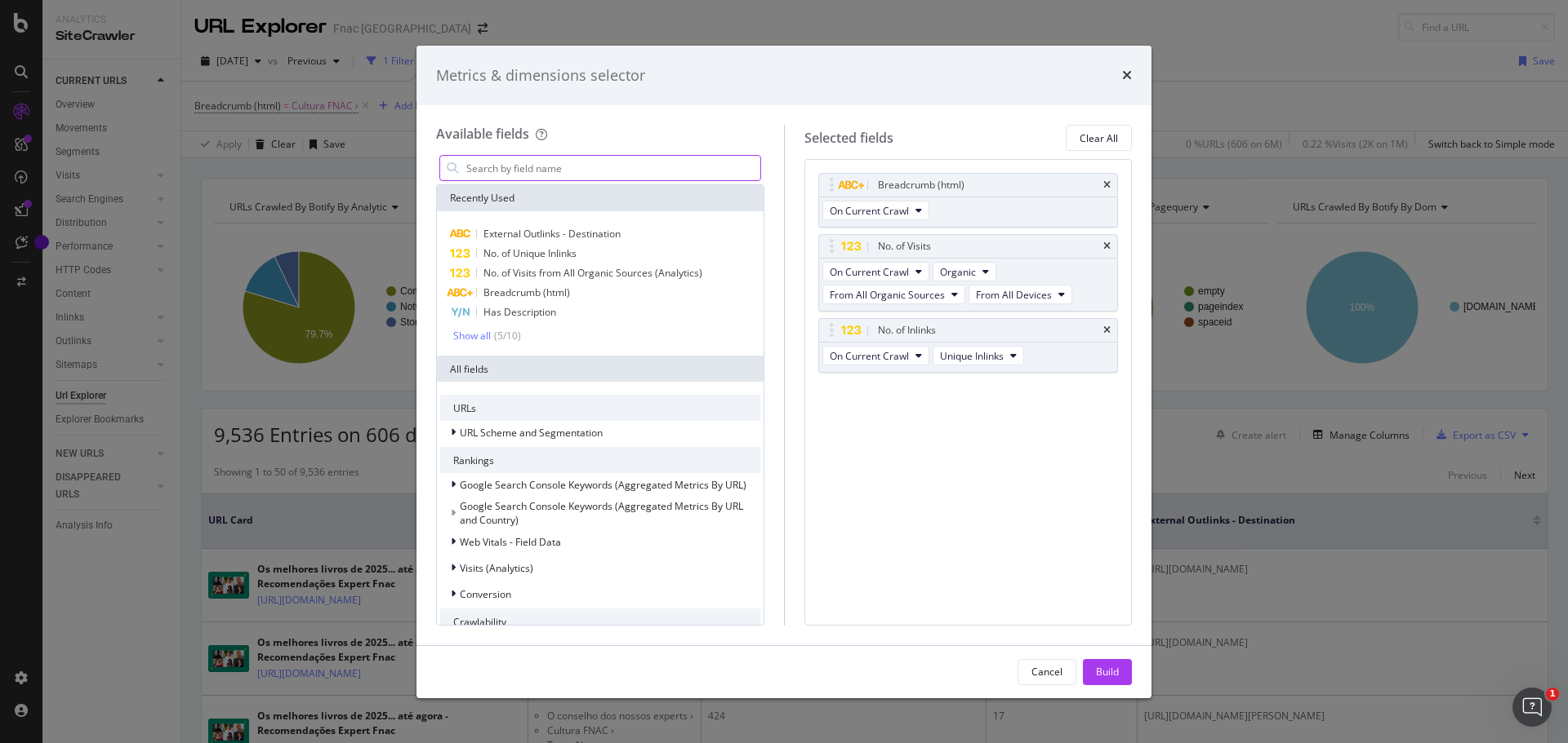
click at [518, 176] on input "modal" at bounding box center [612, 167] width 296 height 24
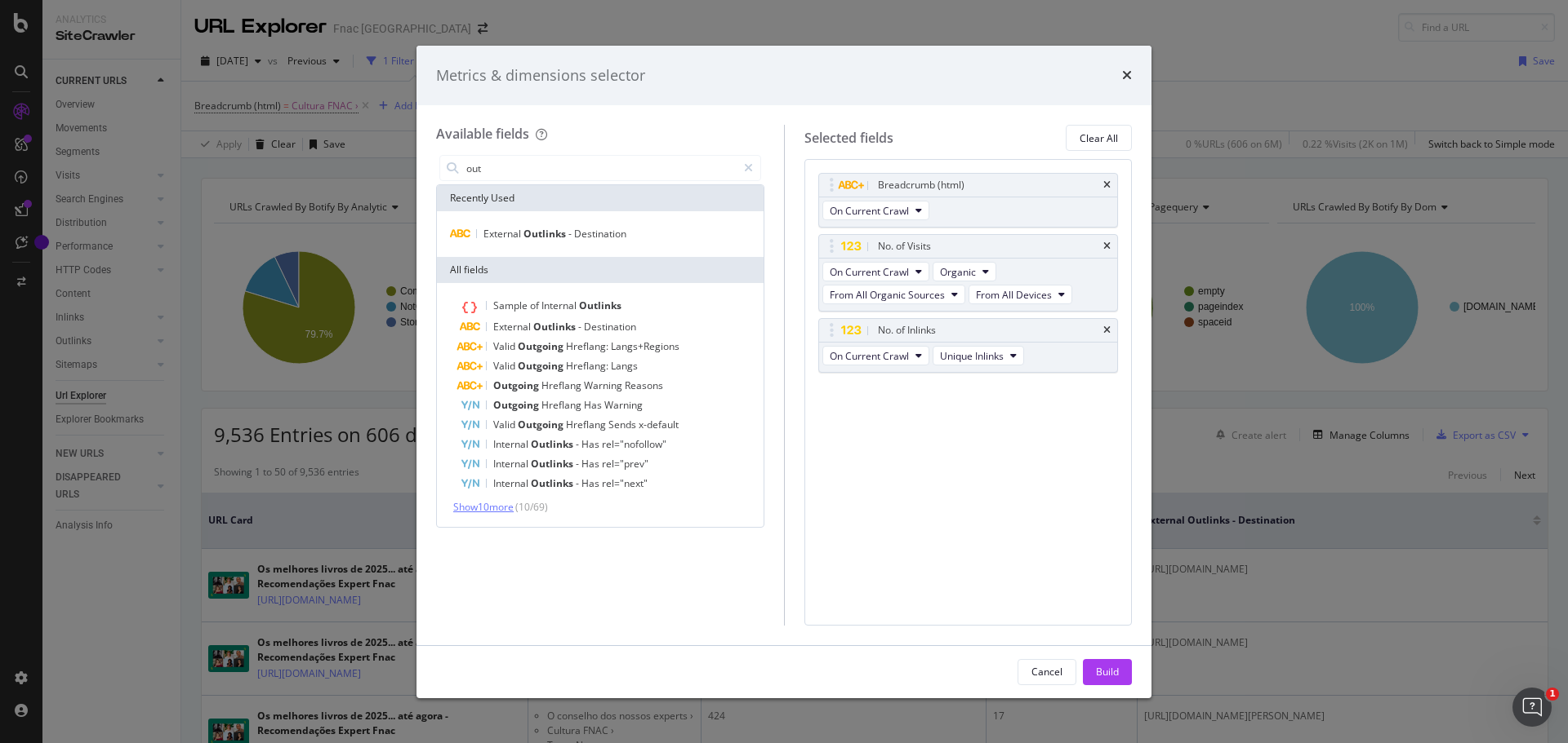
click at [498, 507] on span "Show 10 more" at bounding box center [484, 507] width 61 height 14
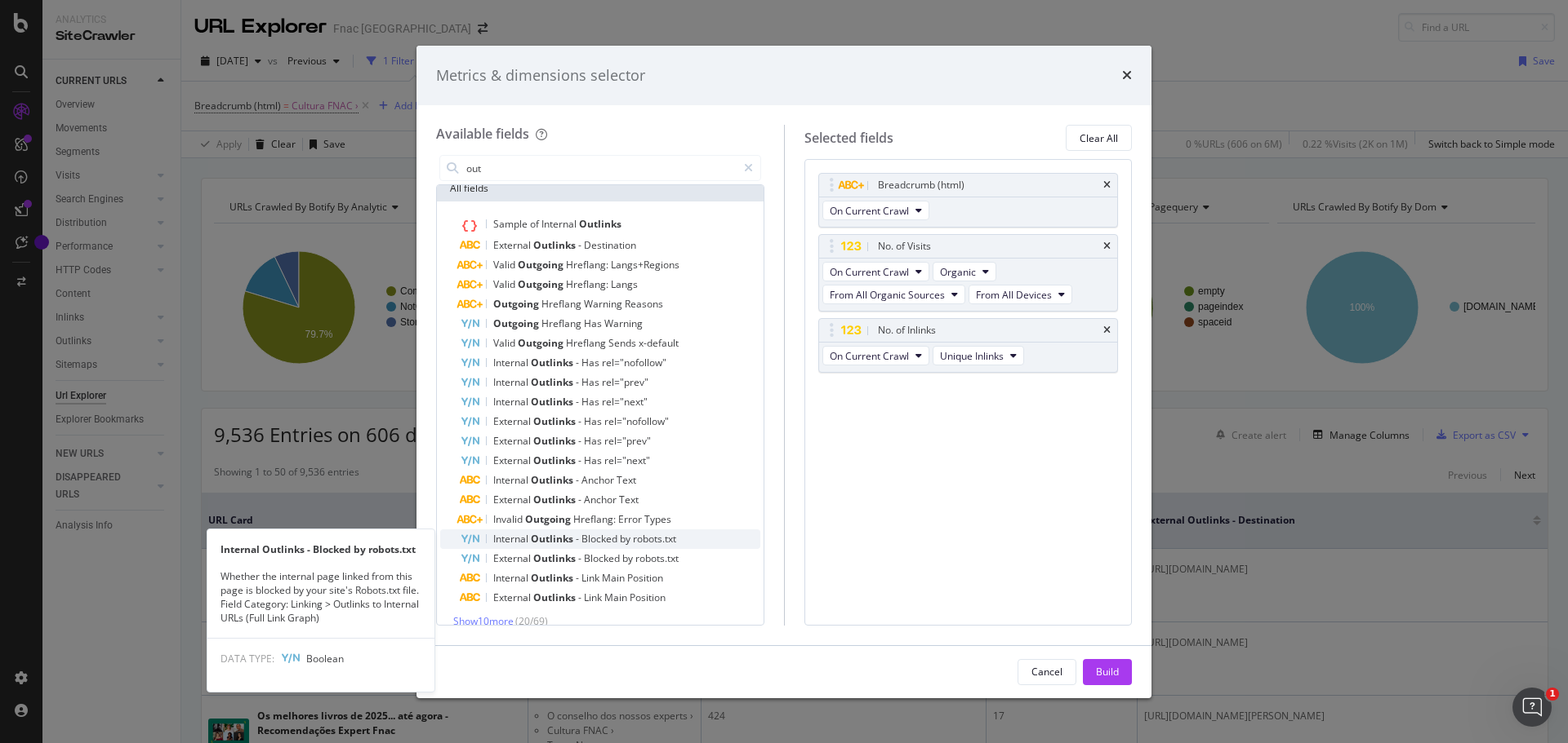
scroll to position [98, 0]
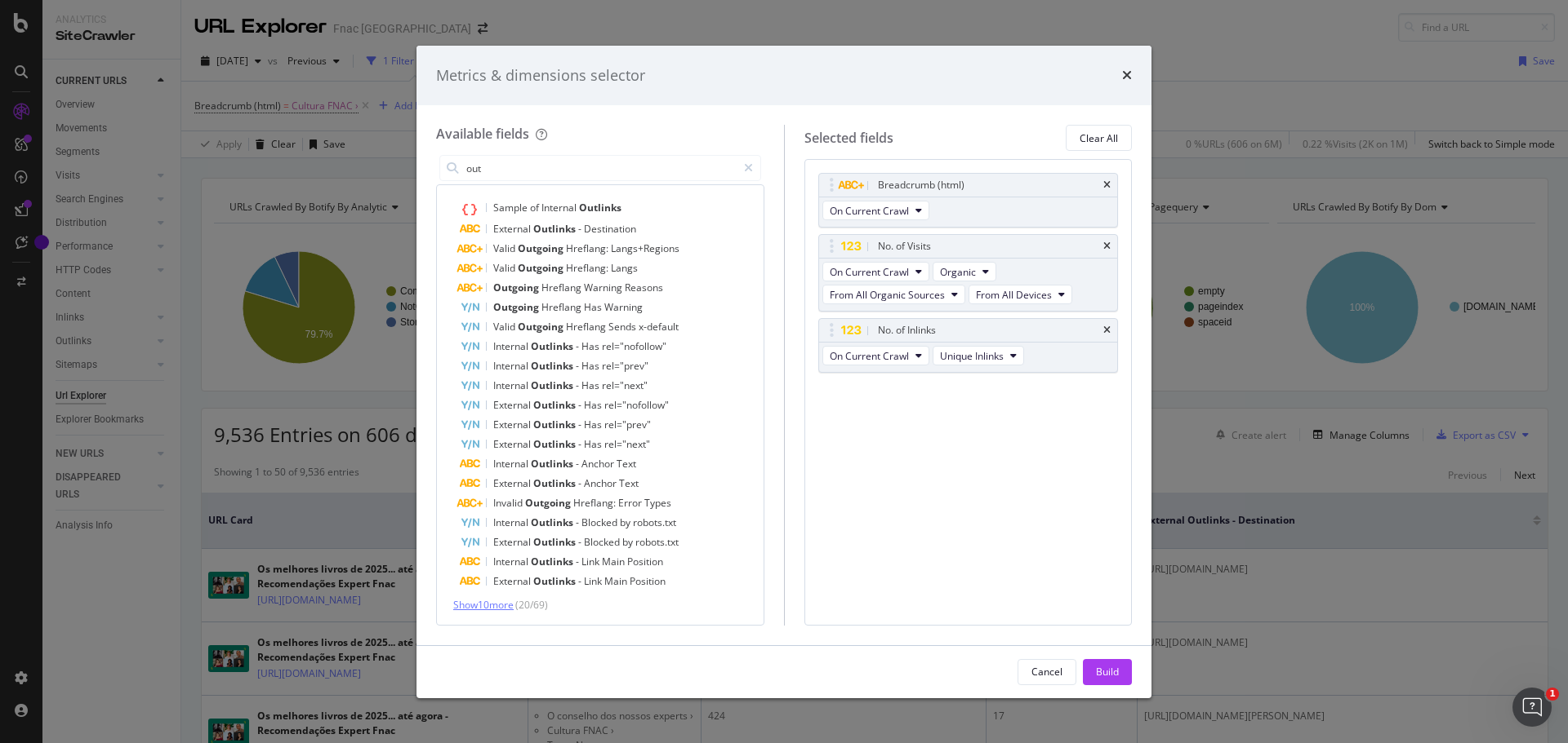
click at [495, 605] on span "Show 10 more" at bounding box center [484, 605] width 61 height 14
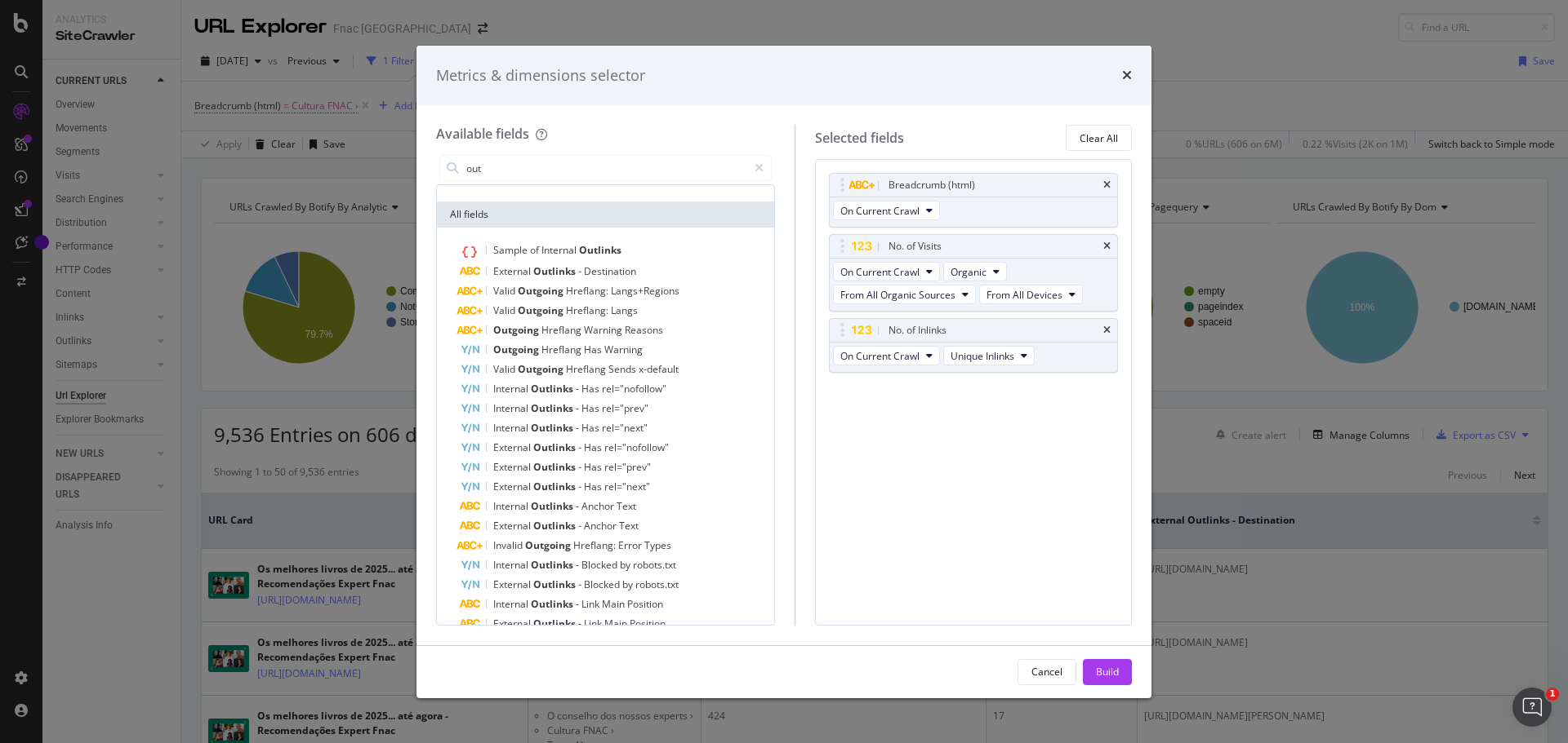
scroll to position [0, 0]
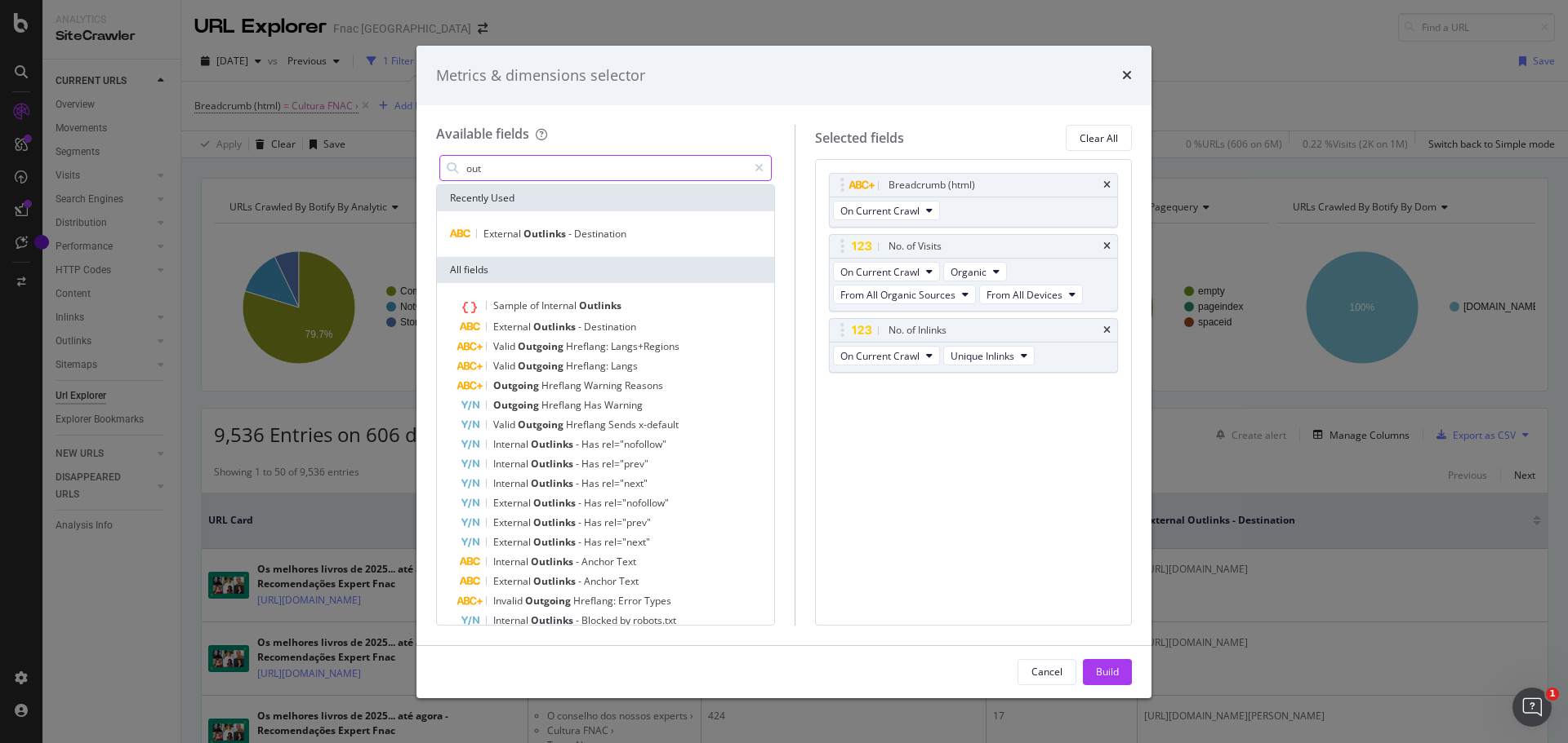
click at [572, 177] on input "out" at bounding box center [605, 167] width 282 height 24
drag, startPoint x: 540, startPoint y: 174, endPoint x: 451, endPoint y: 162, distance: 89.8
click at [451, 162] on div "out" at bounding box center [604, 167] width 332 height 26
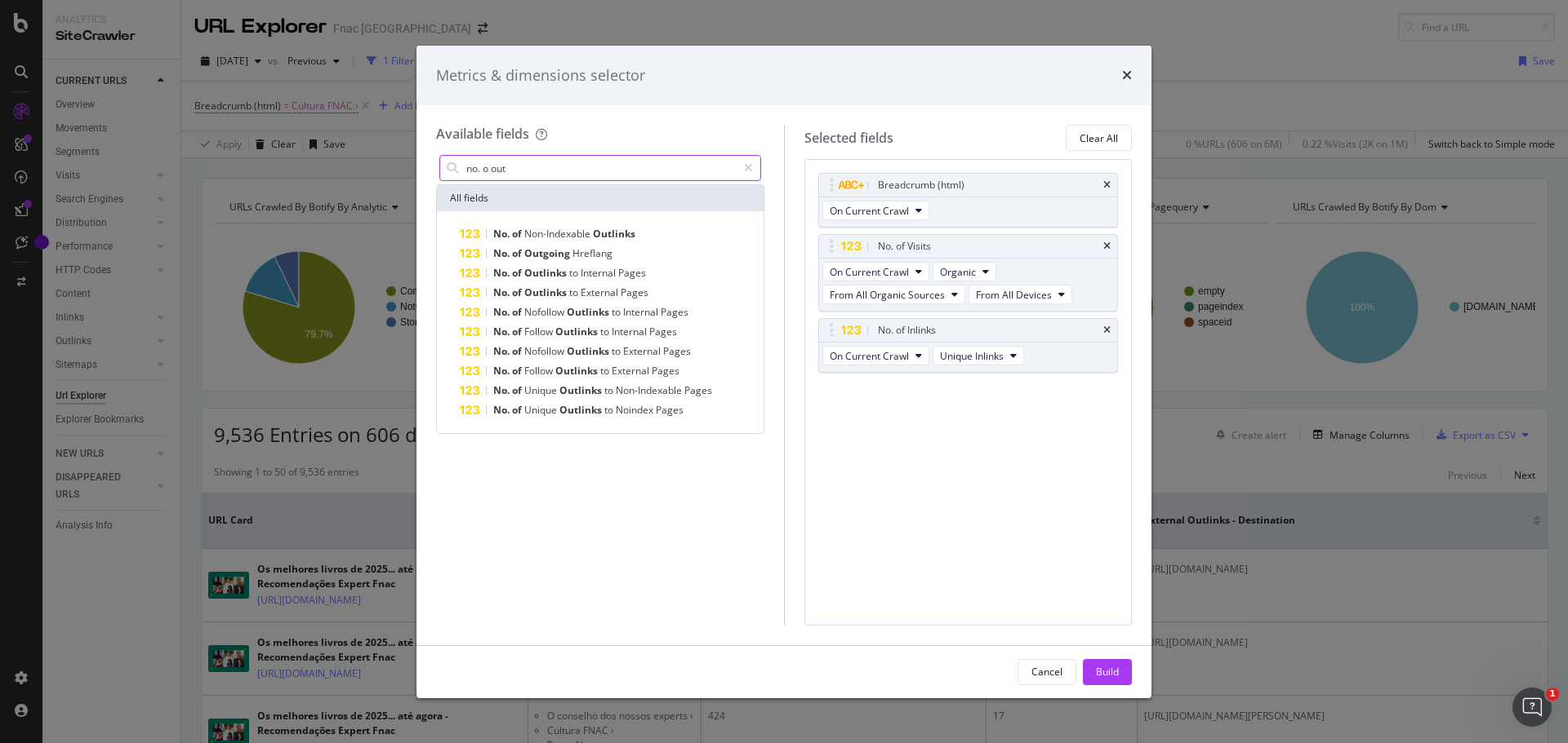
click at [490, 166] on input "no. o out" at bounding box center [600, 167] width 272 height 24
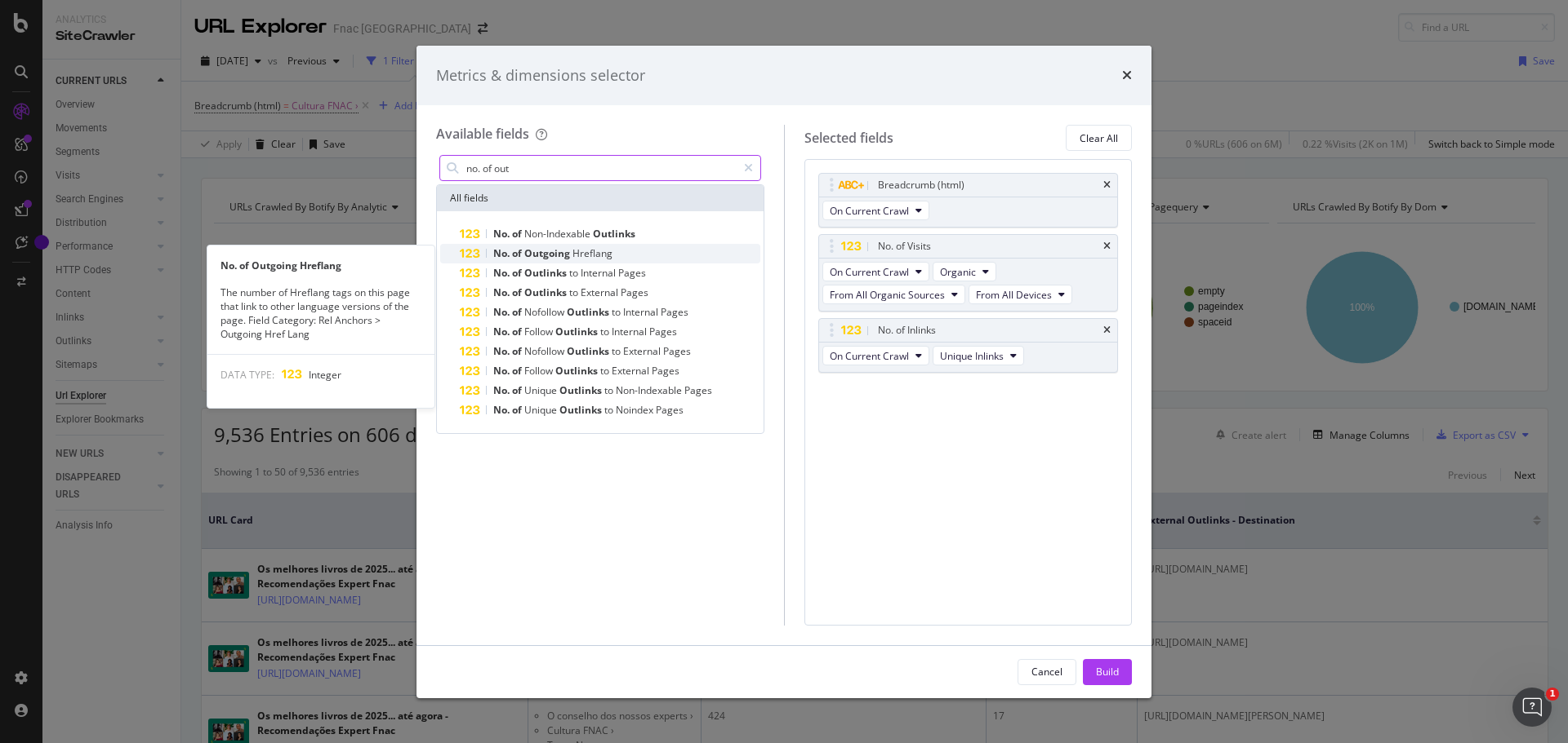
type input "no. of out"
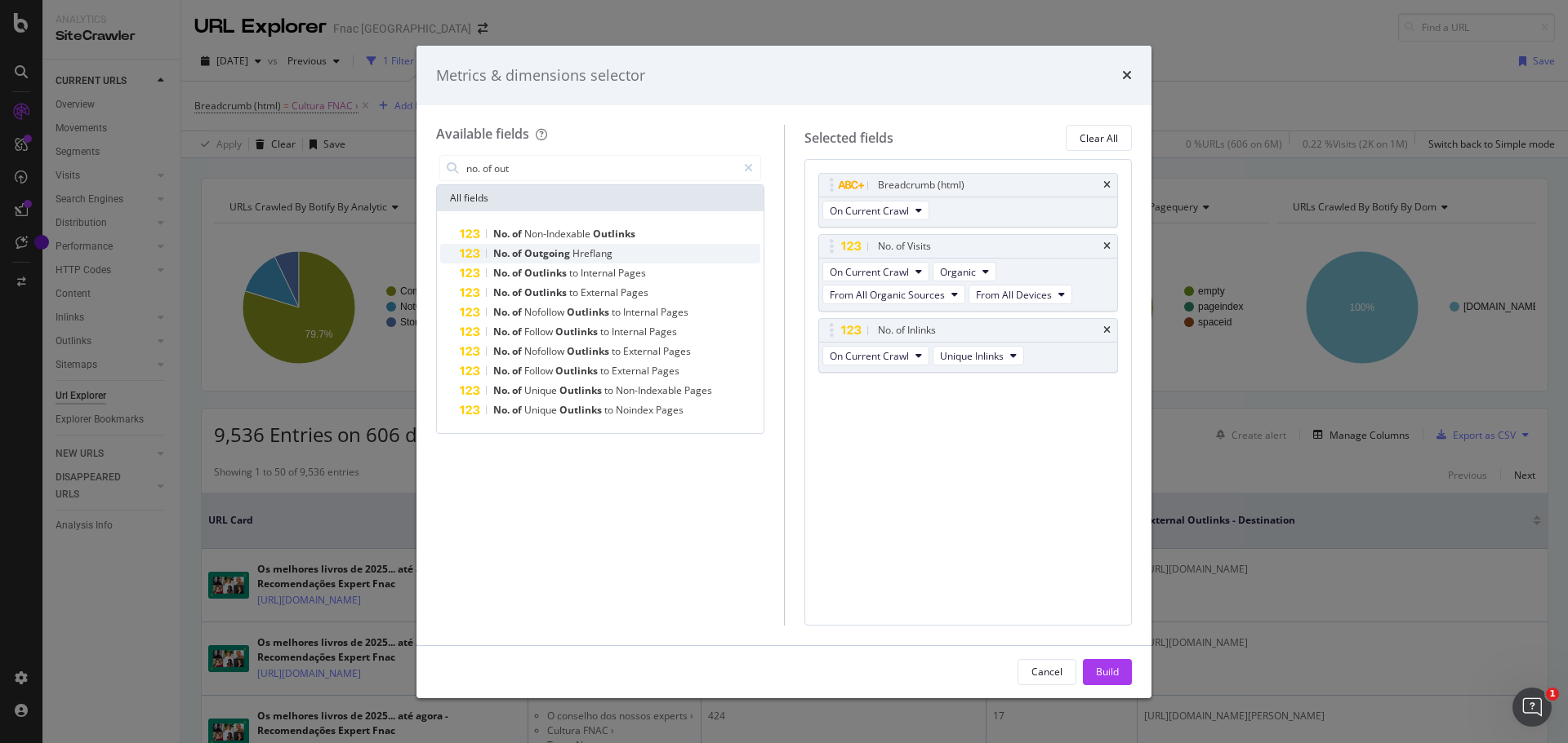
click at [561, 256] on span "Outgoing" at bounding box center [547, 254] width 48 height 14
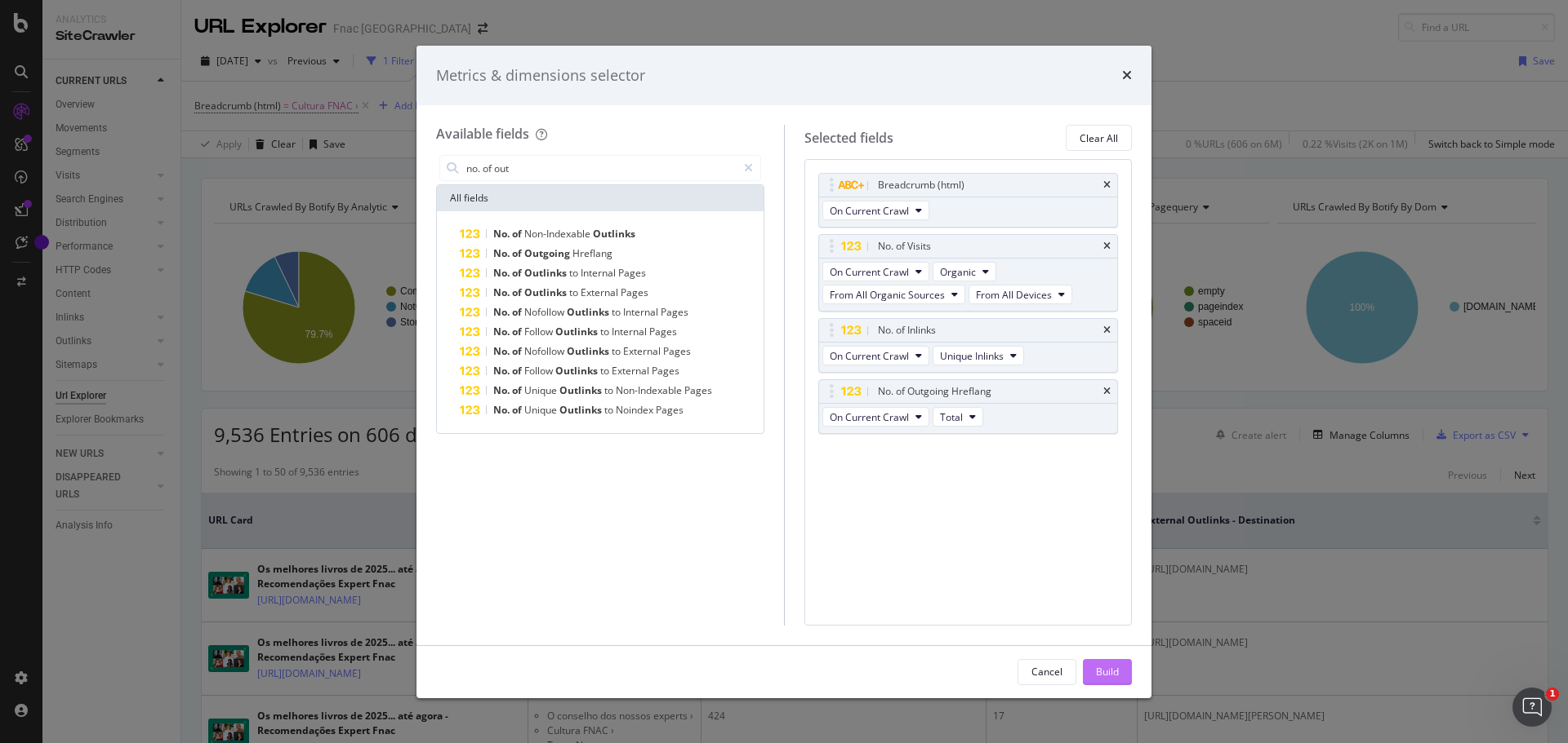
click at [1113, 671] on div "Build" at bounding box center [1107, 672] width 23 height 14
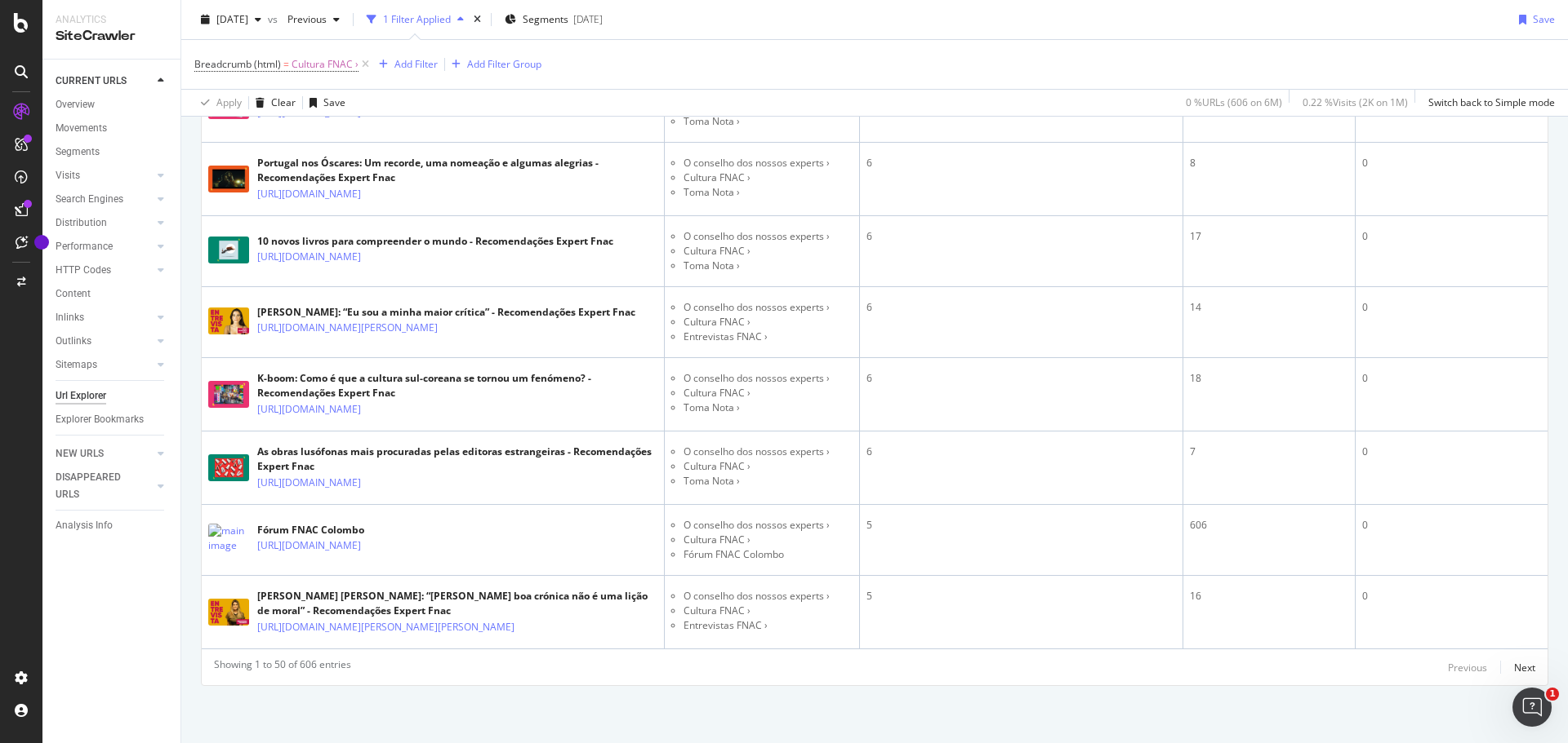
scroll to position [3735, 0]
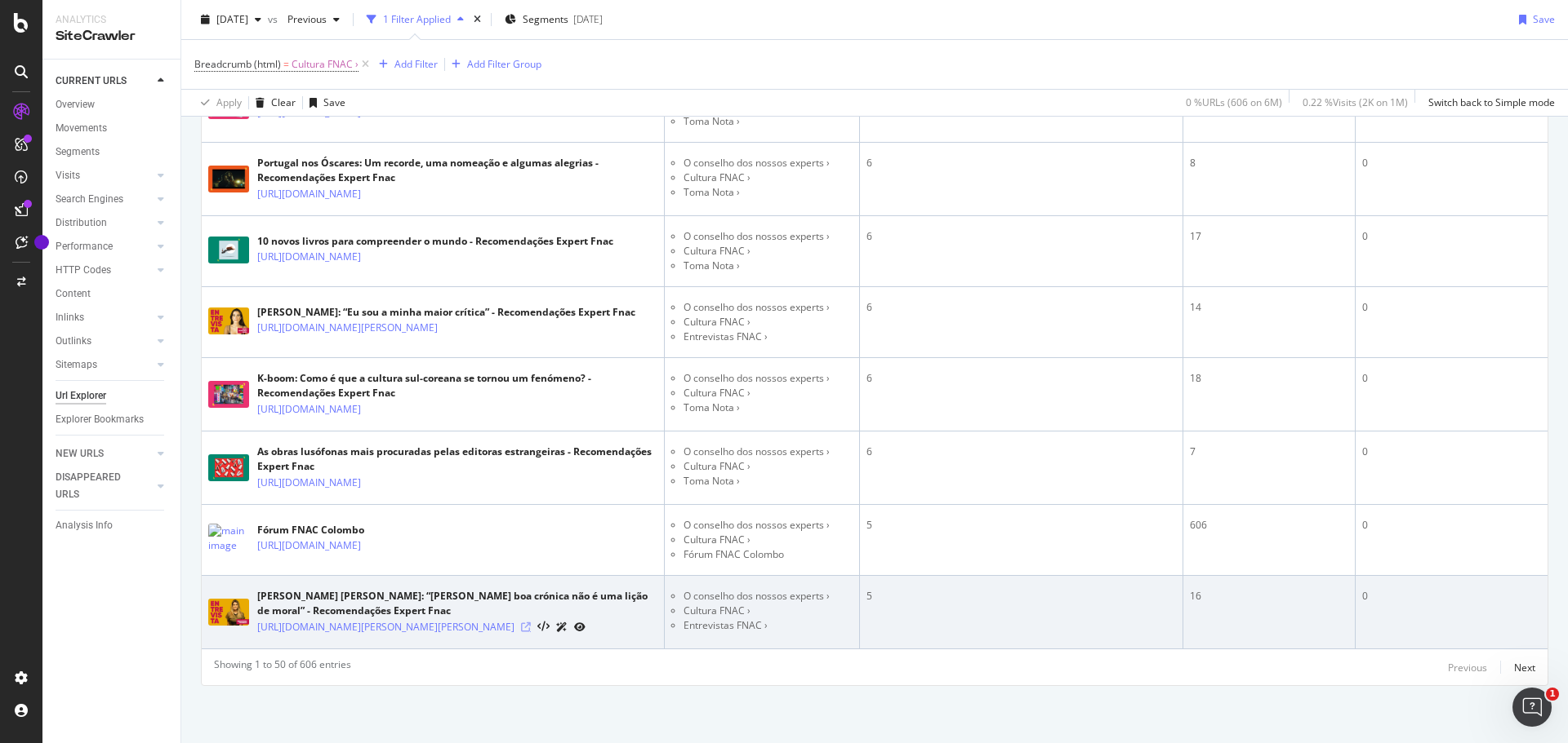
click at [531, 623] on icon at bounding box center [526, 627] width 10 height 10
